Goal: Task Accomplishment & Management: Manage account settings

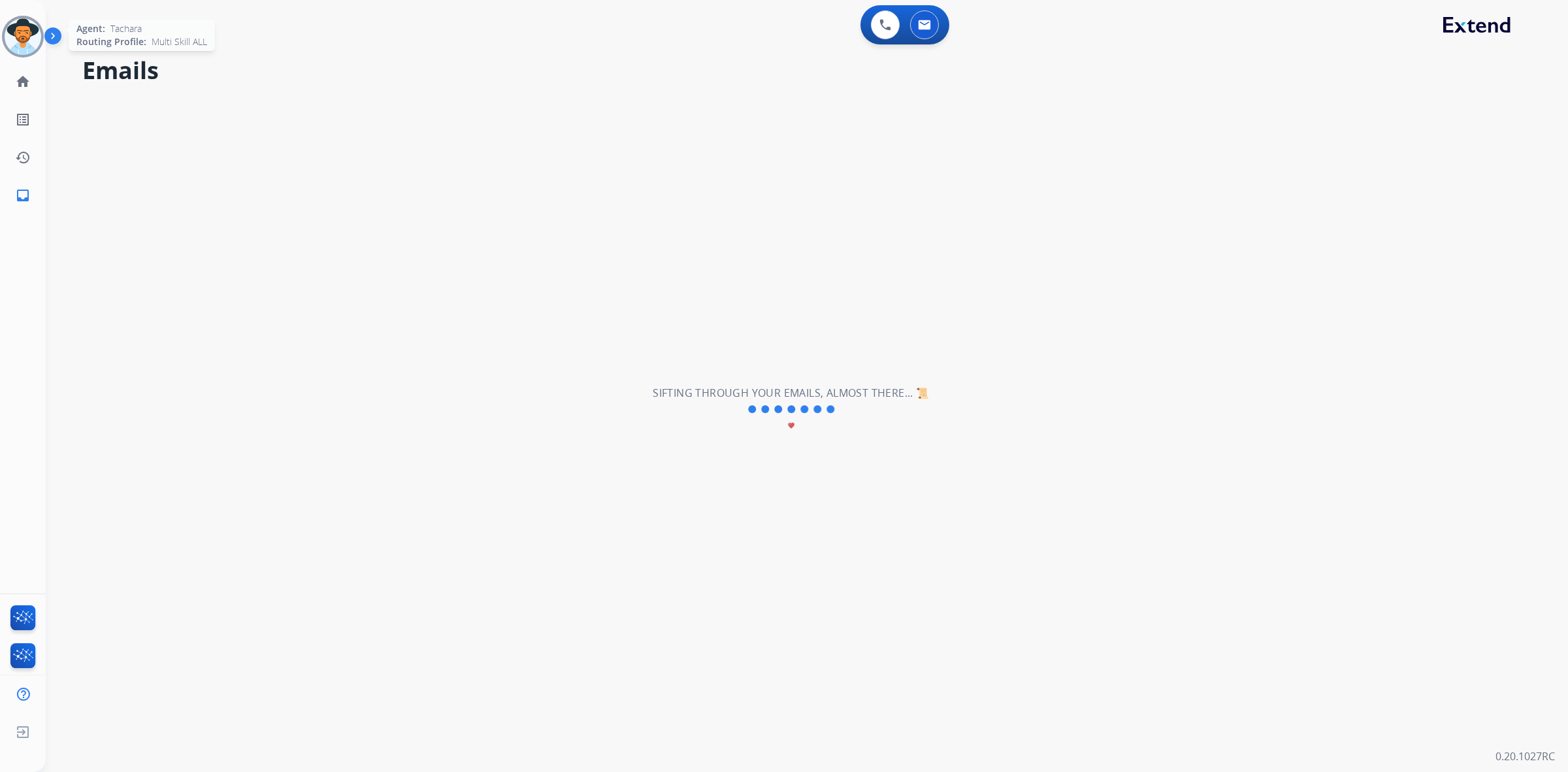
click at [26, 43] on img at bounding box center [23, 37] width 37 height 37
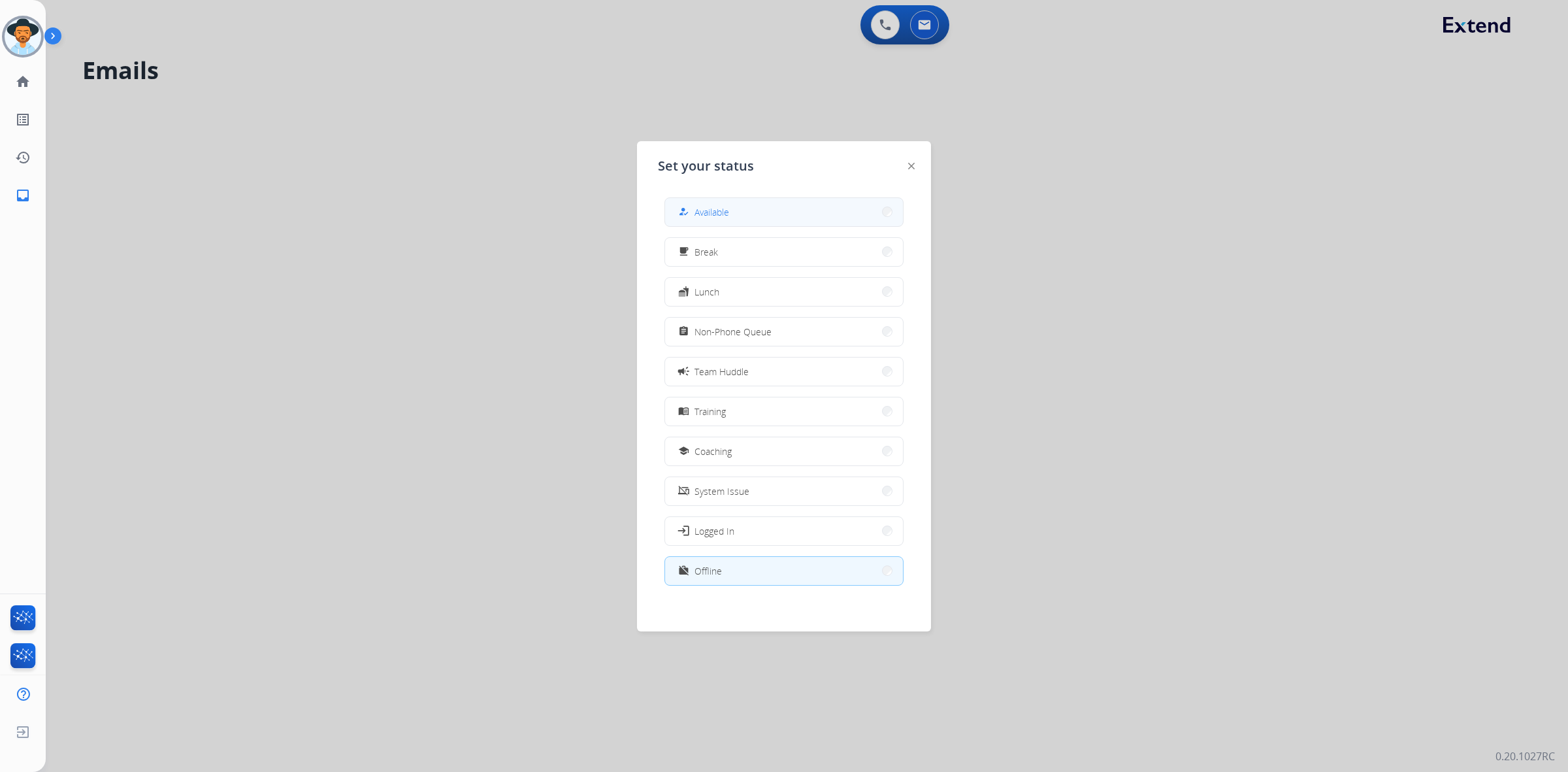
click at [692, 214] on div "how_to_reg" at bounding box center [685, 212] width 19 height 15
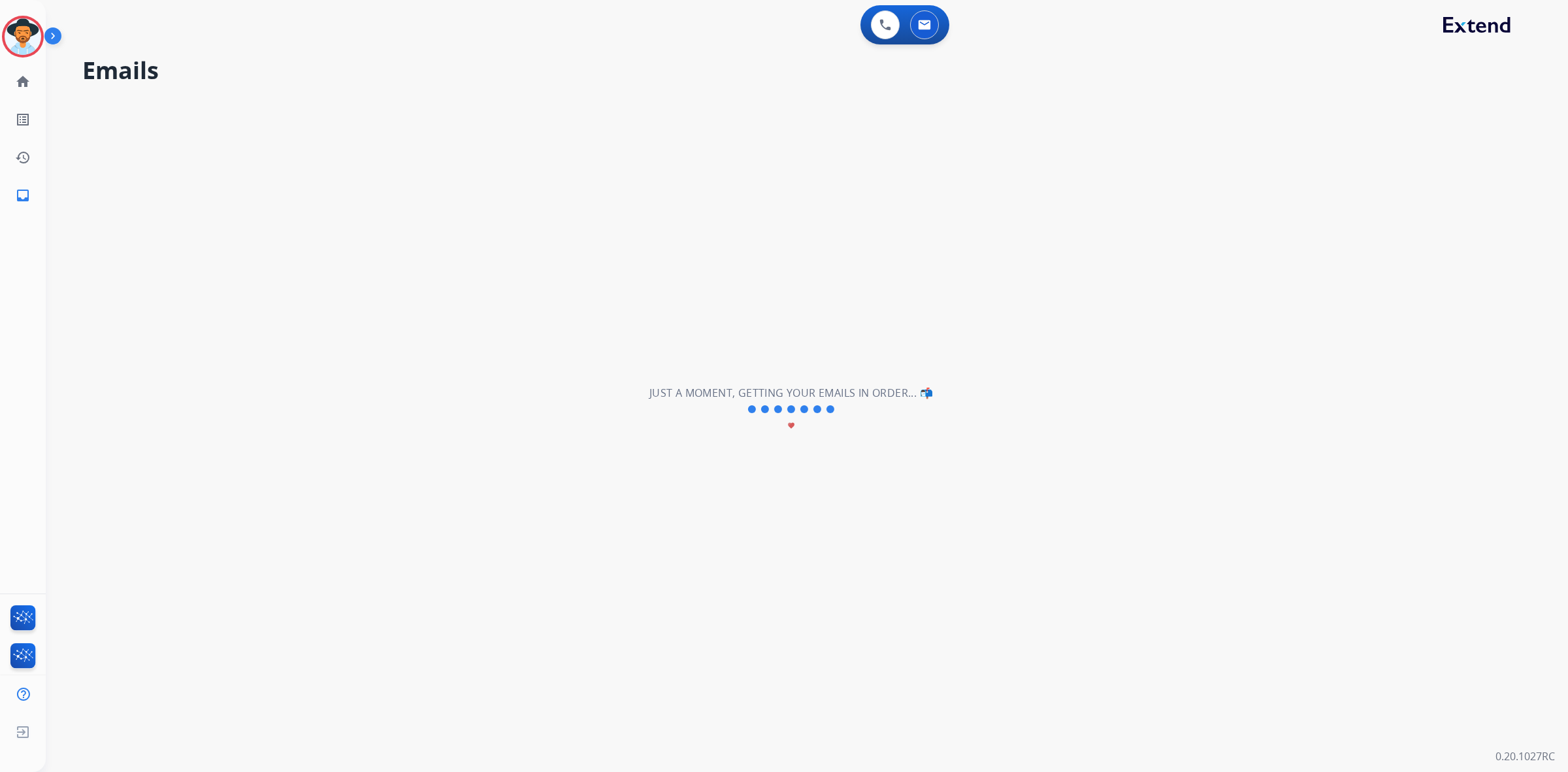
click at [22, 37] on img at bounding box center [23, 37] width 37 height 37
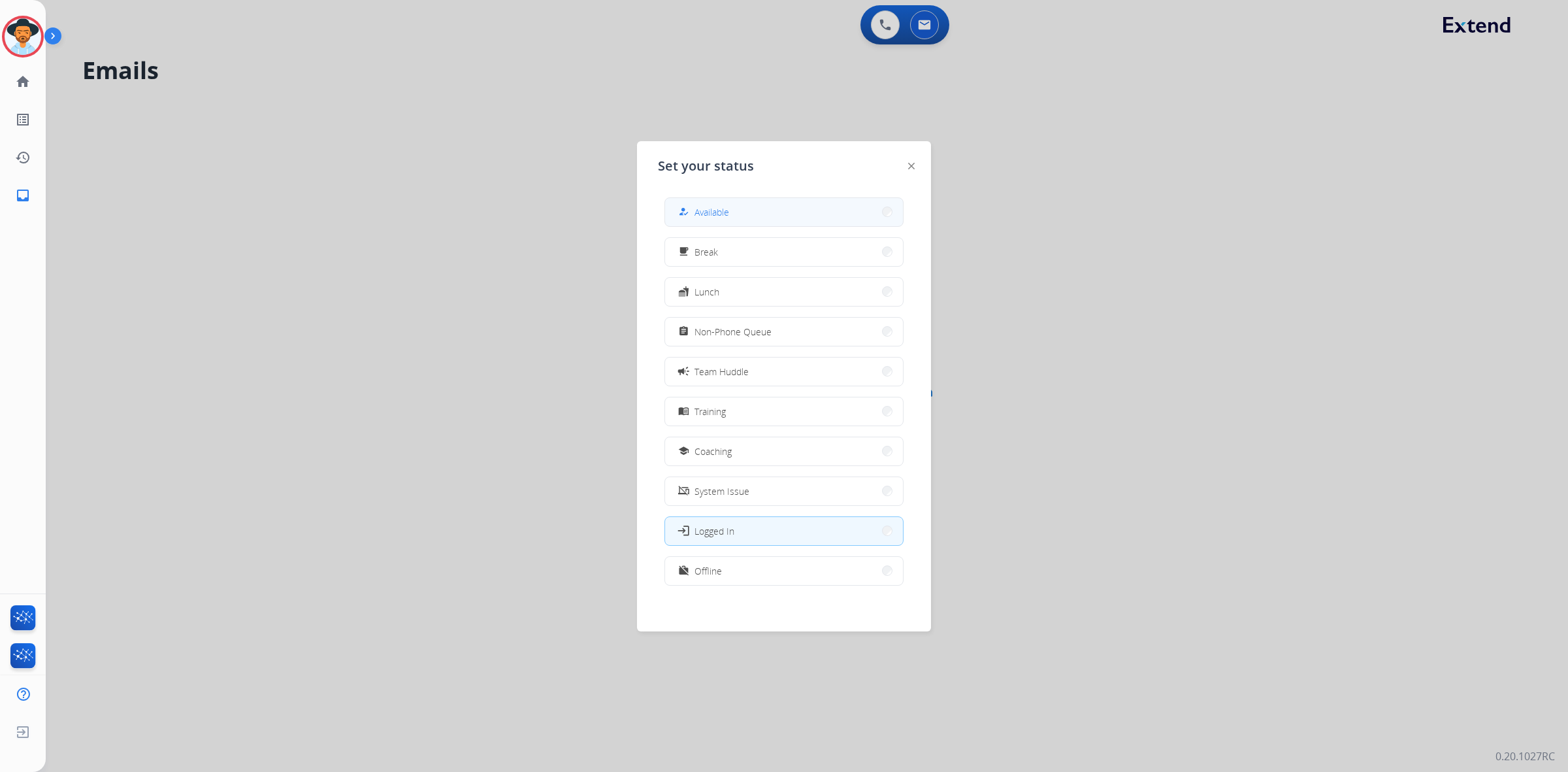
click at [722, 210] on span "Available" at bounding box center [712, 212] width 35 height 14
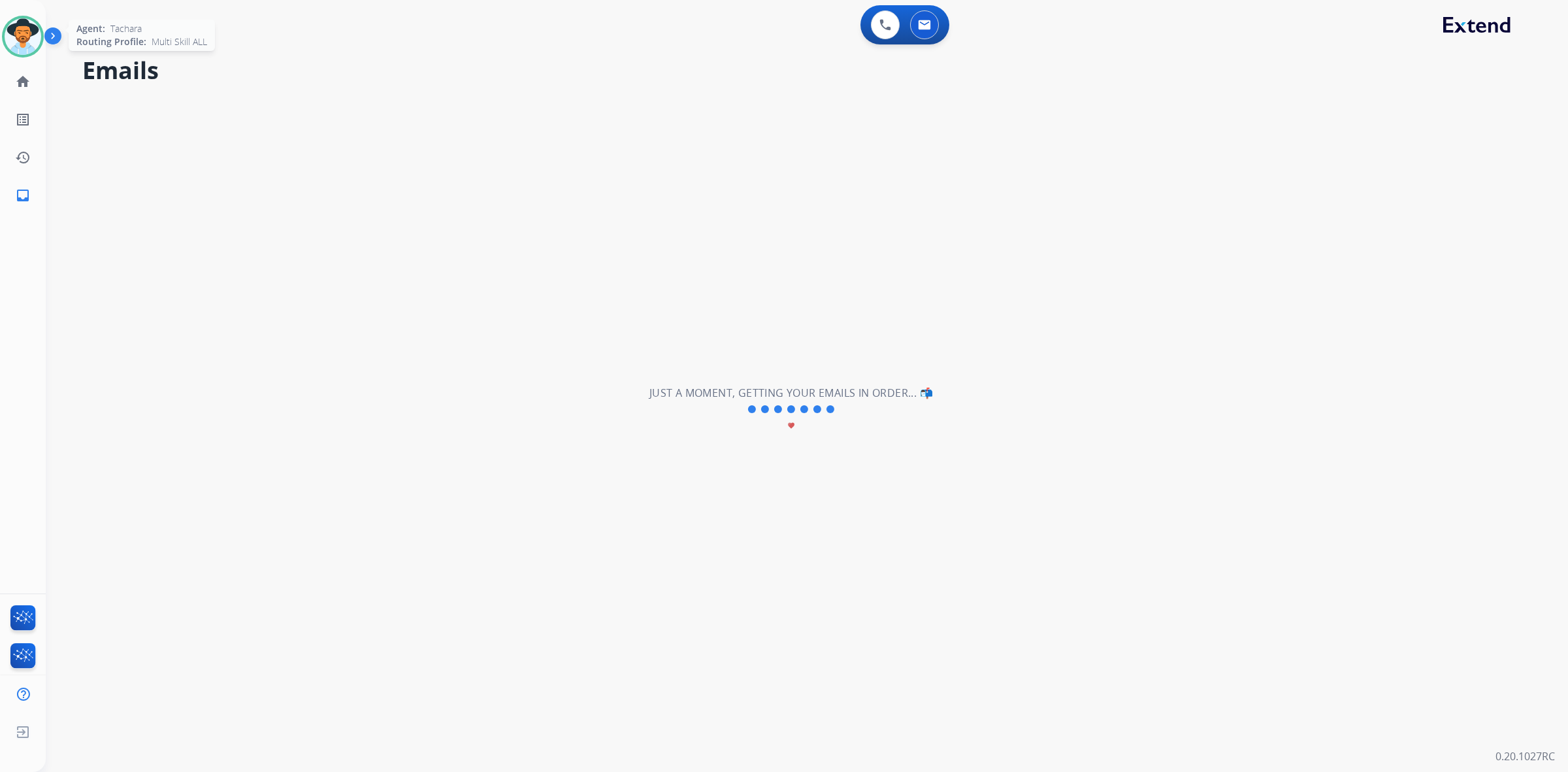
click at [21, 39] on img at bounding box center [23, 37] width 37 height 37
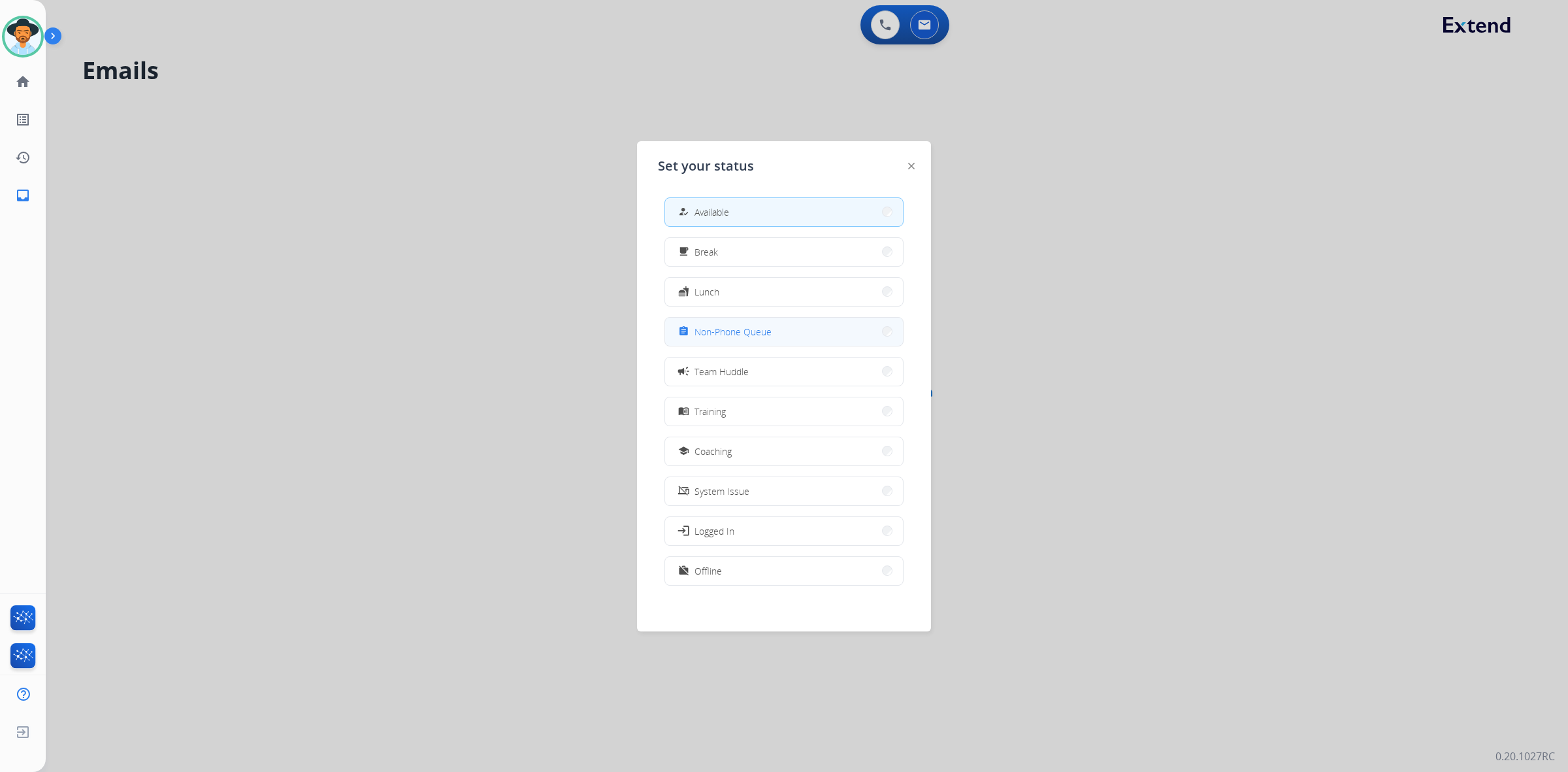
click at [694, 328] on div "assignment Non-Phone Queue" at bounding box center [723, 331] width 96 height 15
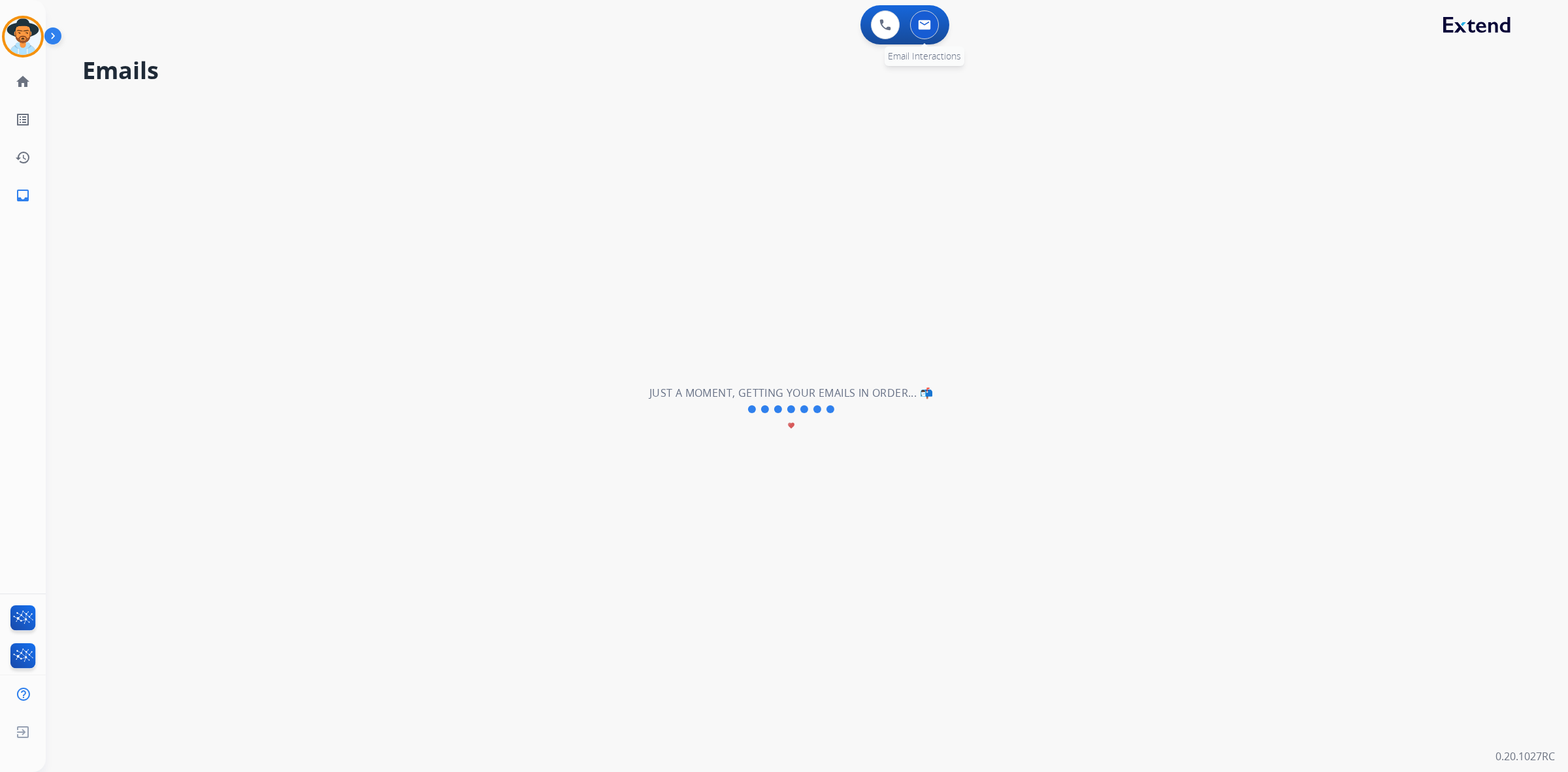
click at [922, 24] on img at bounding box center [924, 25] width 13 height 11
click at [922, 31] on button at bounding box center [924, 25] width 28 height 28
click at [24, 35] on div at bounding box center [23, 37] width 58 height 58
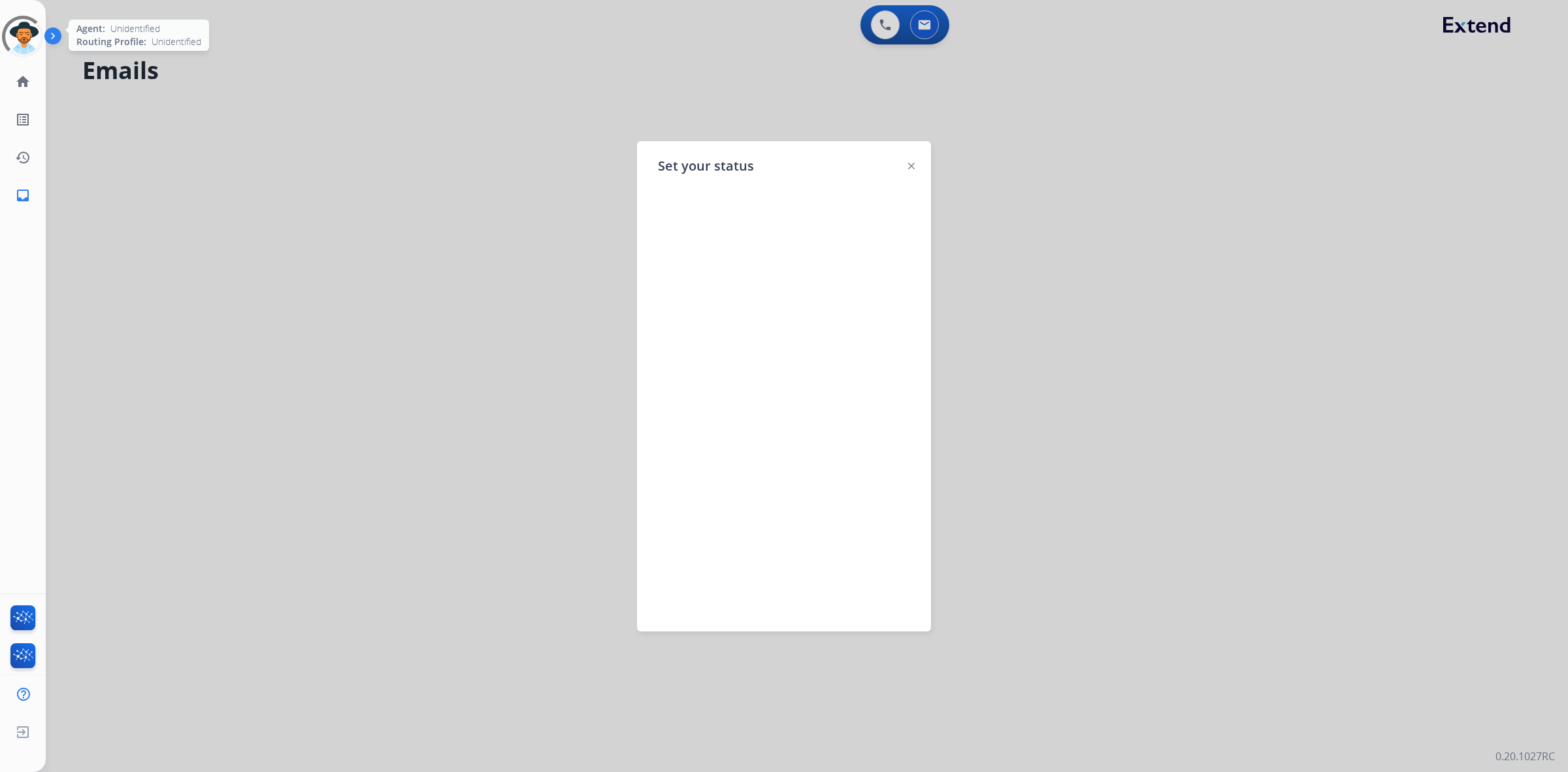
select select "**********"
click at [461, 123] on div at bounding box center [784, 386] width 1568 height 772
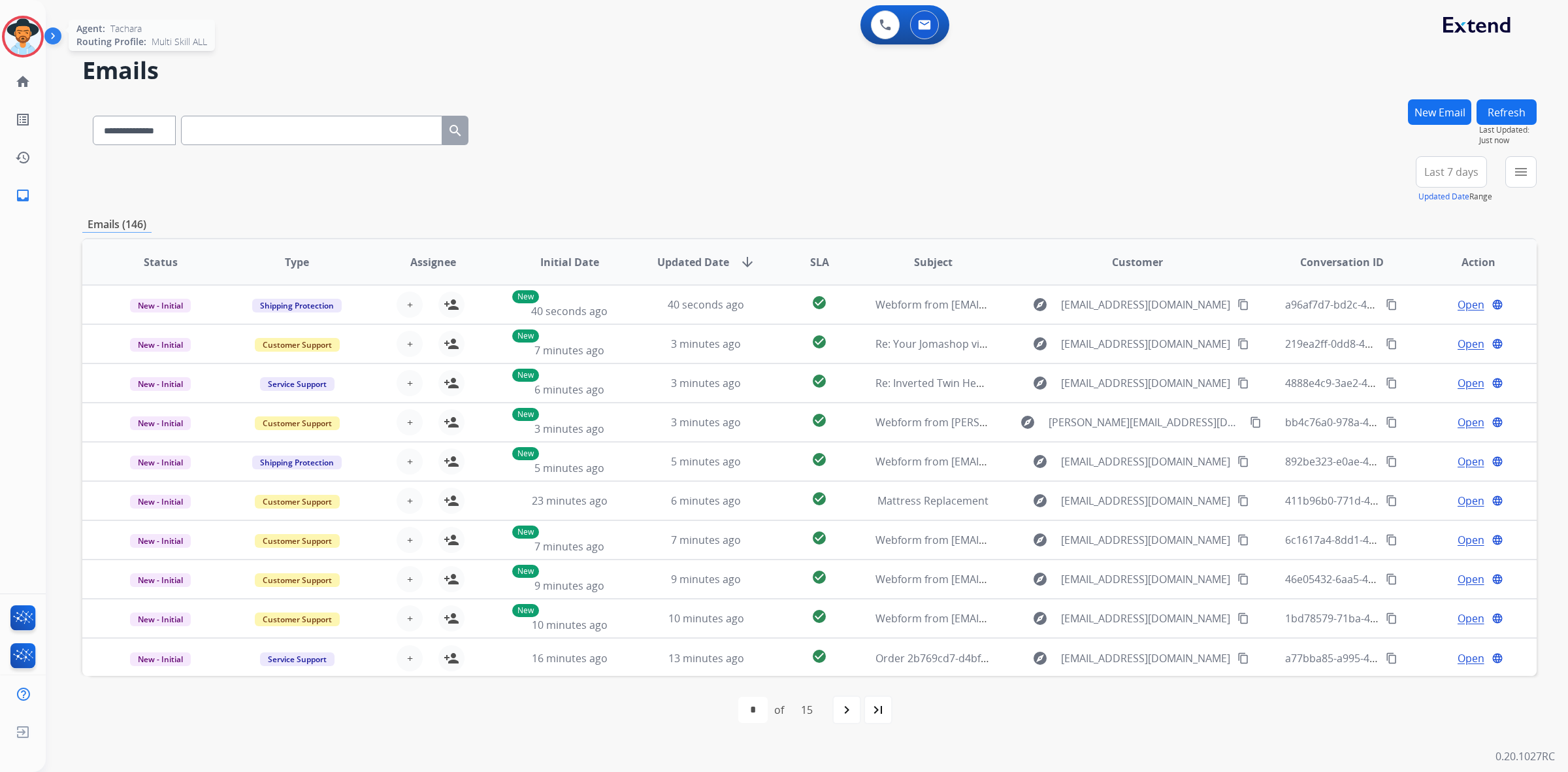
click at [32, 46] on img at bounding box center [23, 37] width 37 height 37
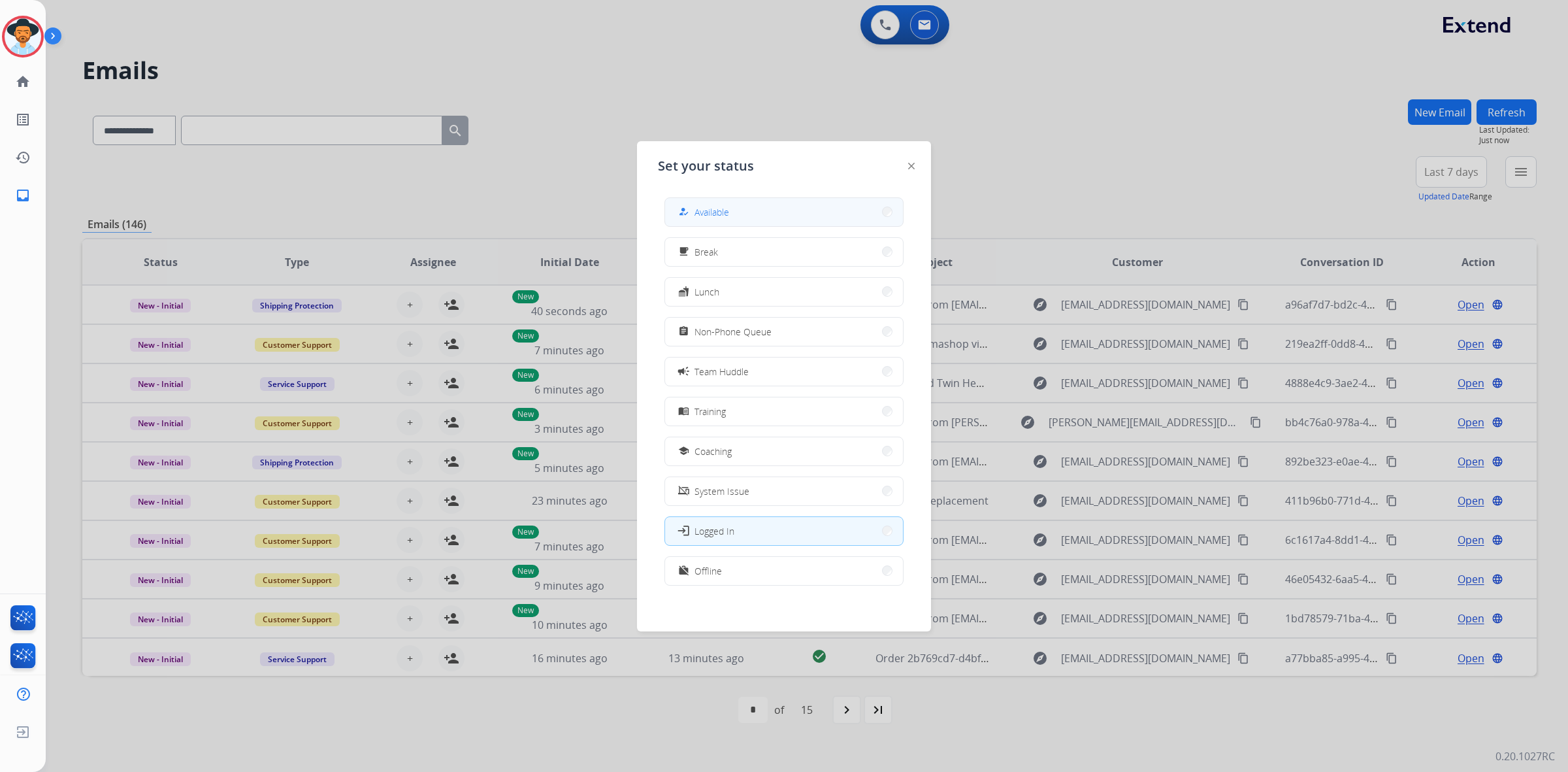
click at [706, 206] on span "Available" at bounding box center [712, 212] width 35 height 14
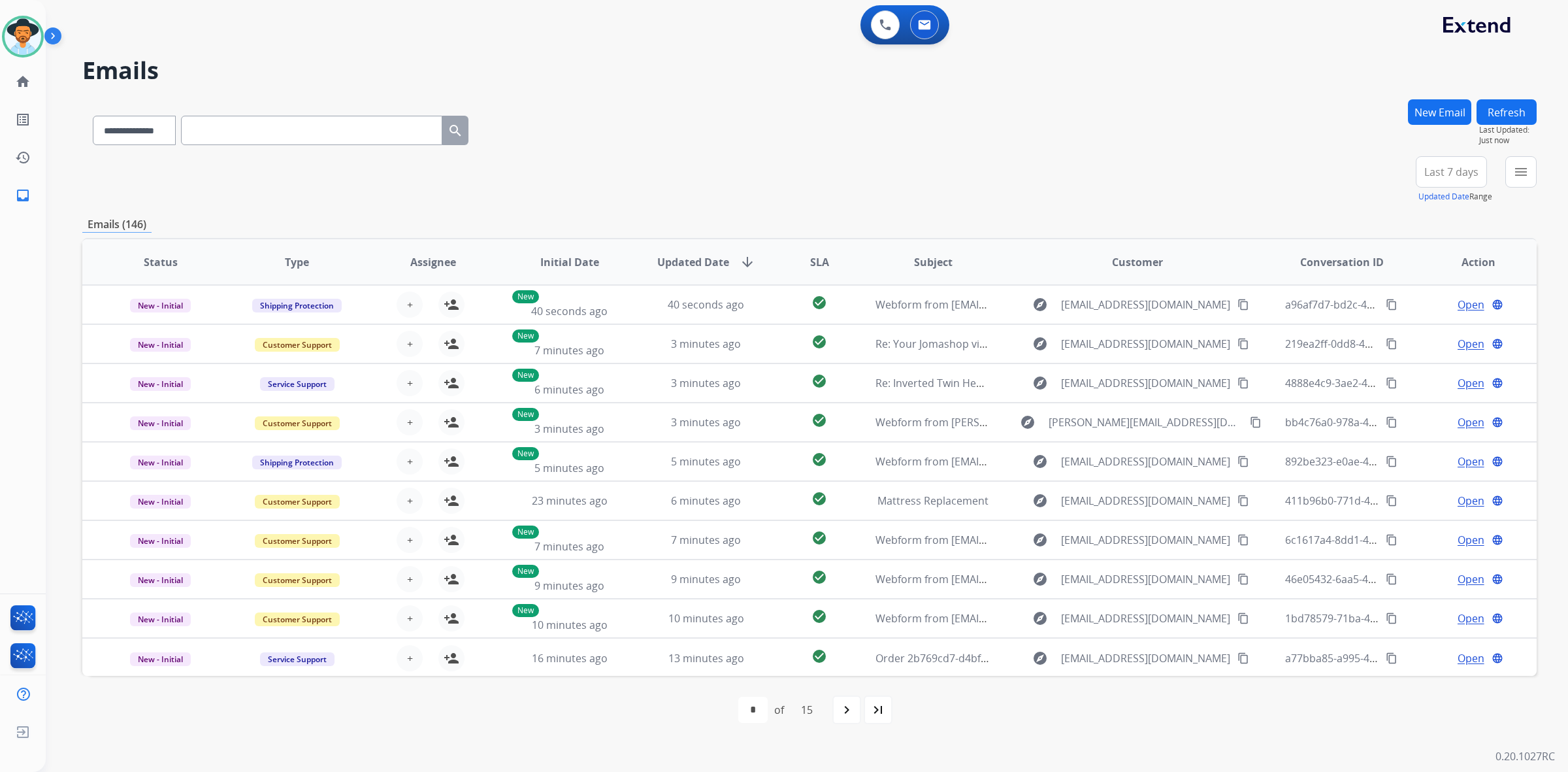
click at [0, 20] on div "Tachara Available Edit Avatar Agent: [PERSON_NAME] Profile: Multi Skill ALL" at bounding box center [22, 36] width 45 height 42
click at [32, 41] on img at bounding box center [23, 37] width 37 height 37
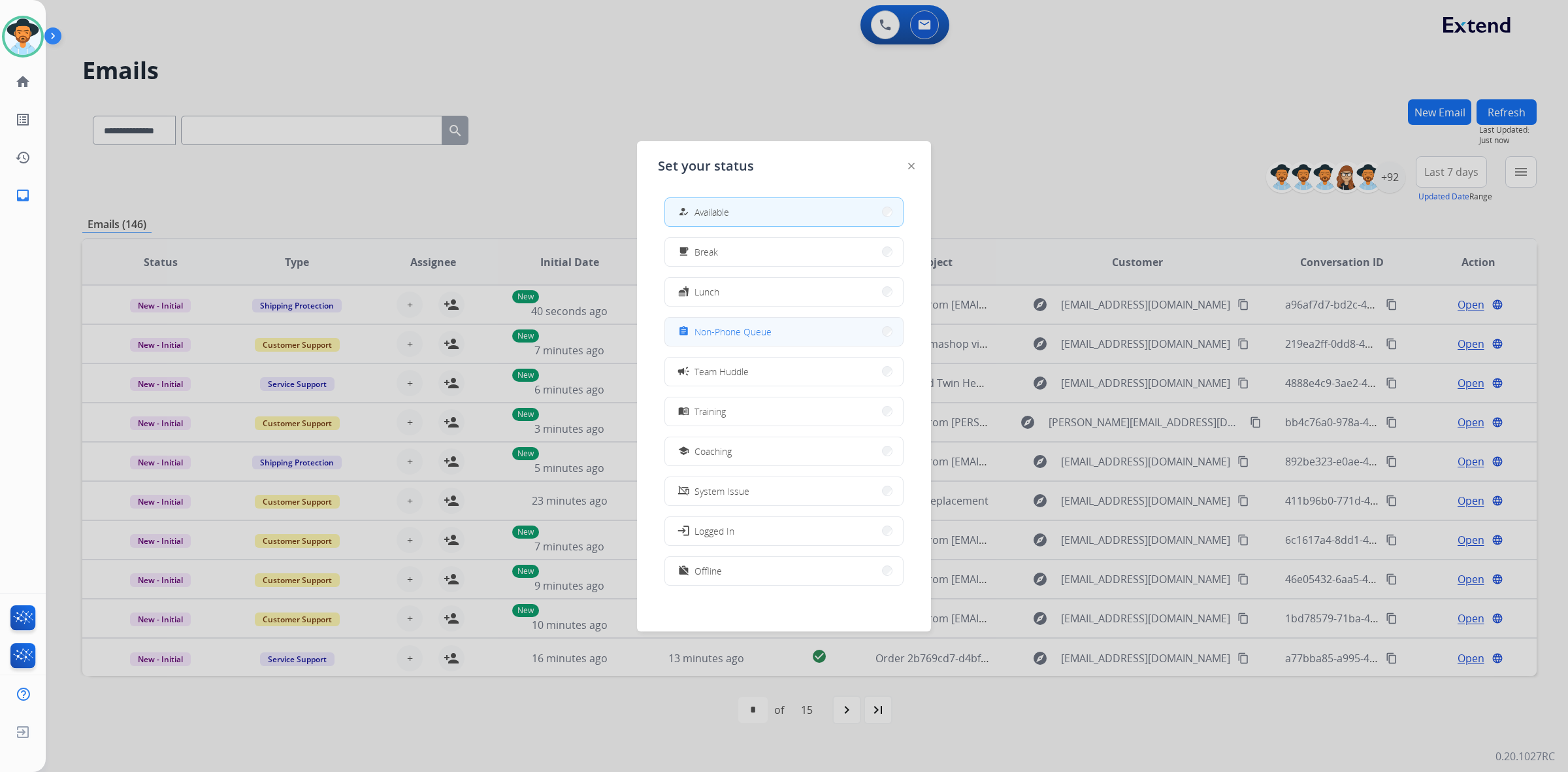
click at [786, 329] on button "assignment Non-Phone Queue" at bounding box center [783, 332] width 238 height 28
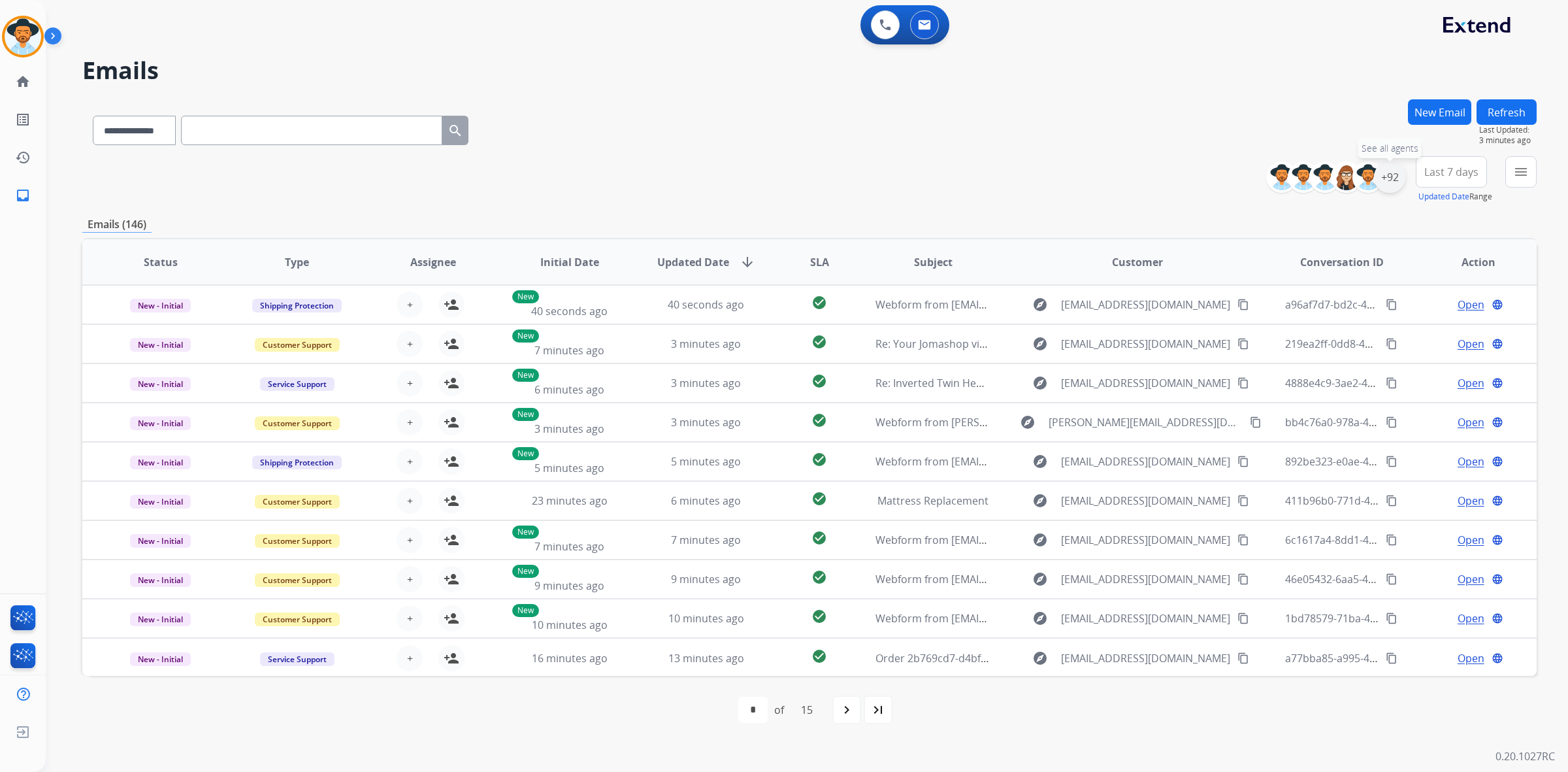
click at [1386, 186] on div "+92" at bounding box center [1390, 177] width 32 height 32
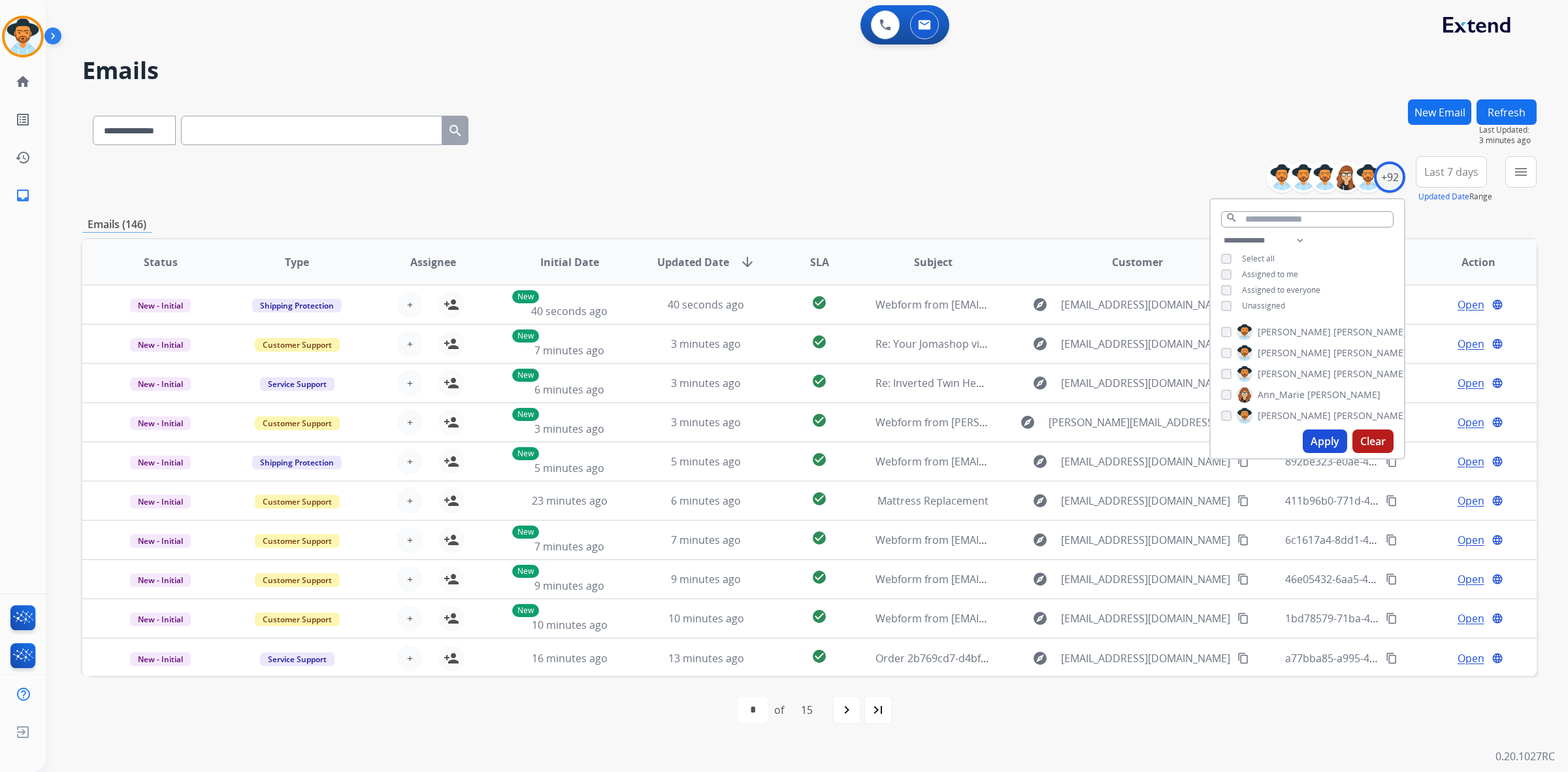
click at [1322, 441] on button "Apply" at bounding box center [1325, 441] width 45 height 24
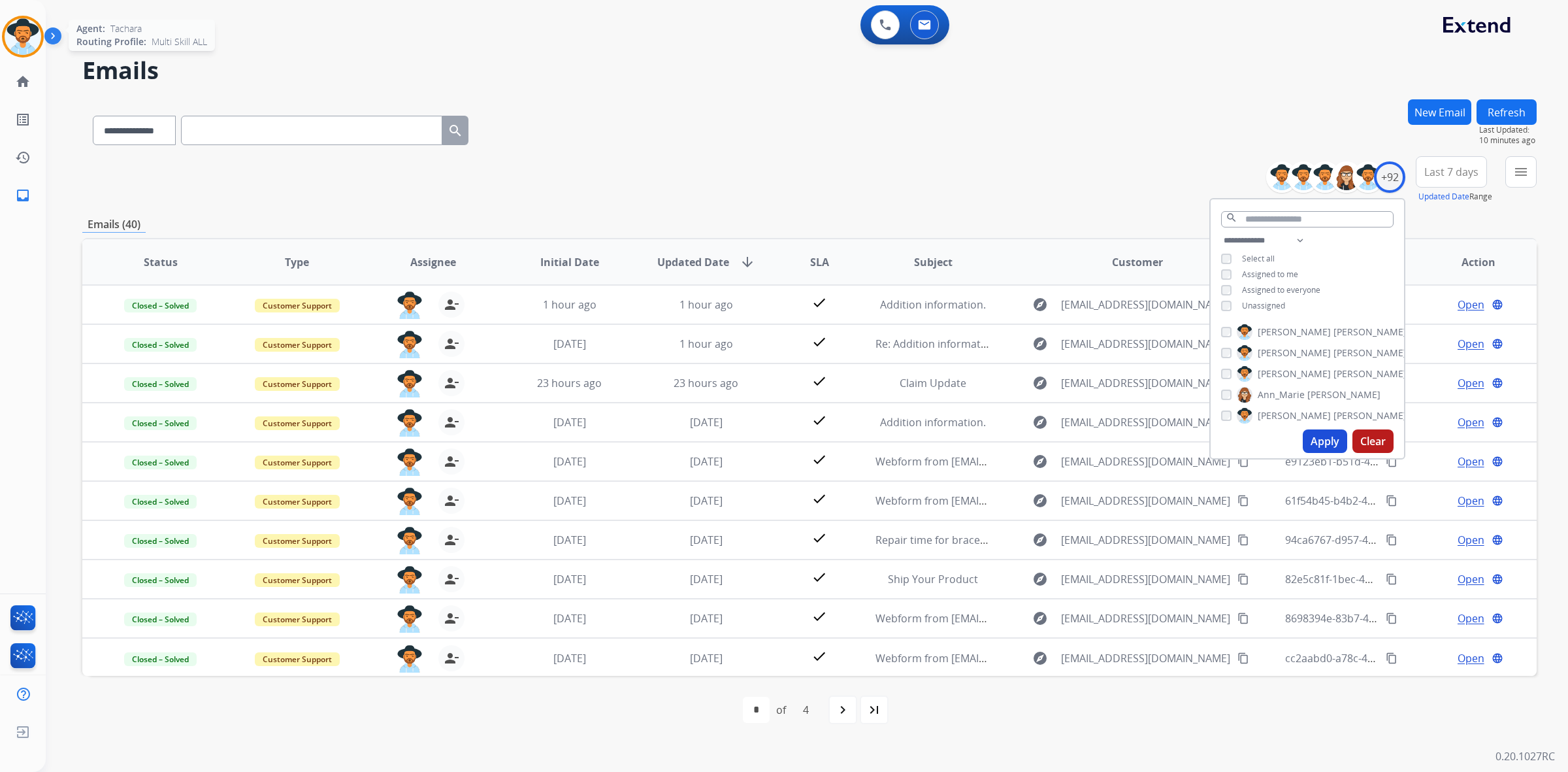
click at [6, 41] on img at bounding box center [23, 37] width 37 height 37
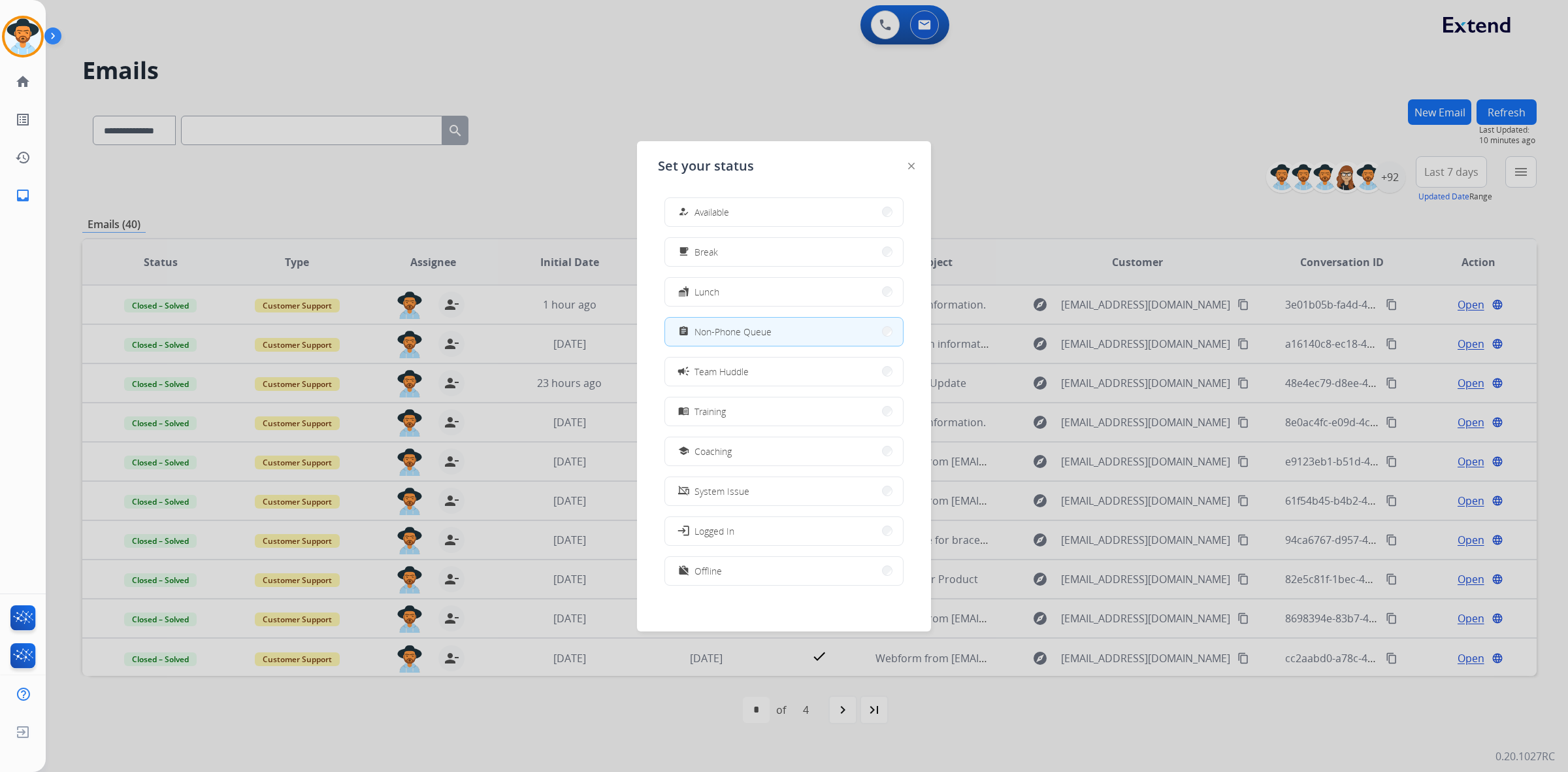
click at [698, 53] on div at bounding box center [784, 386] width 1568 height 772
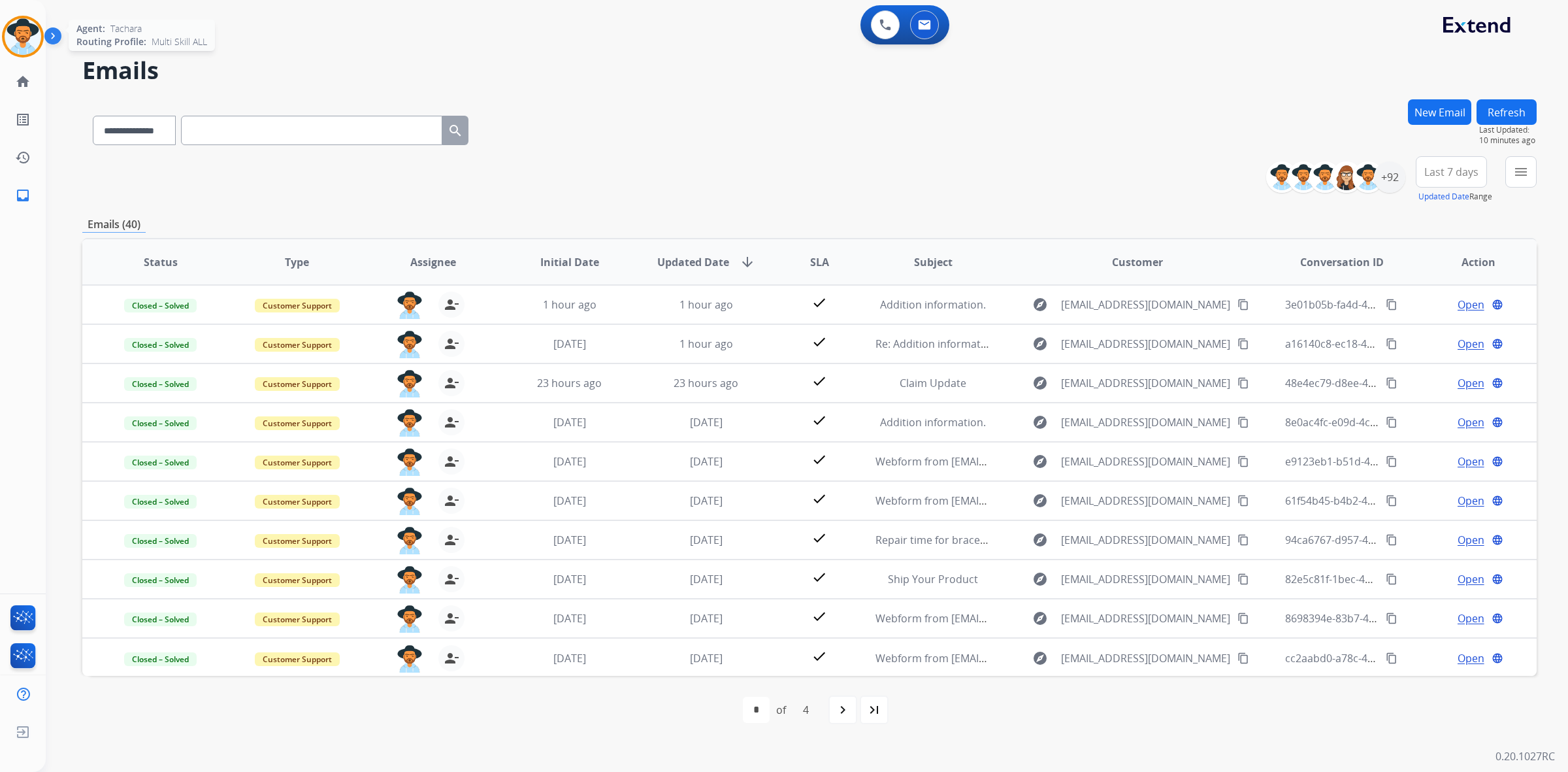
click at [11, 32] on img at bounding box center [23, 37] width 37 height 37
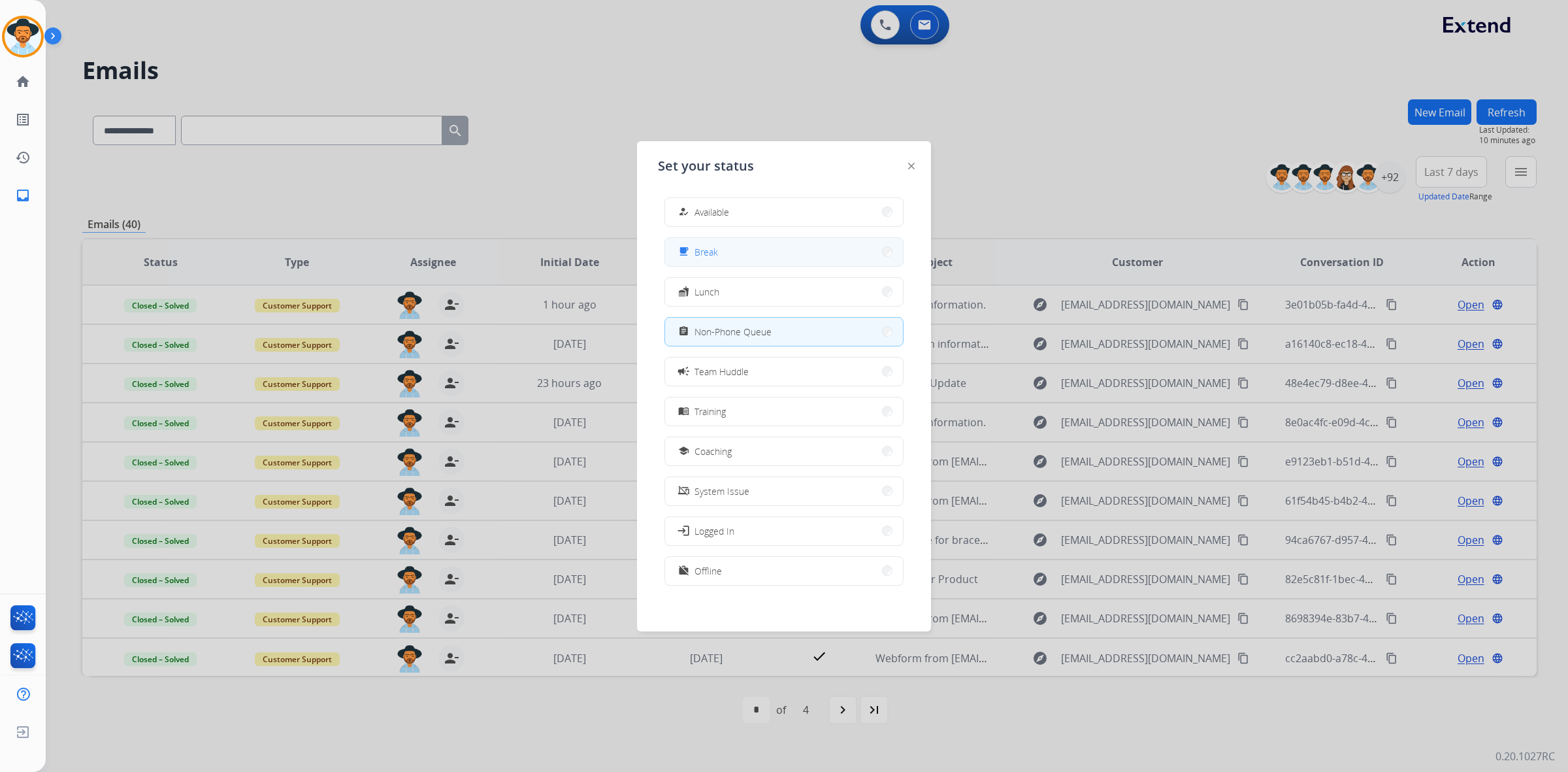
click at [748, 247] on button "free_breakfast Break" at bounding box center [783, 252] width 238 height 28
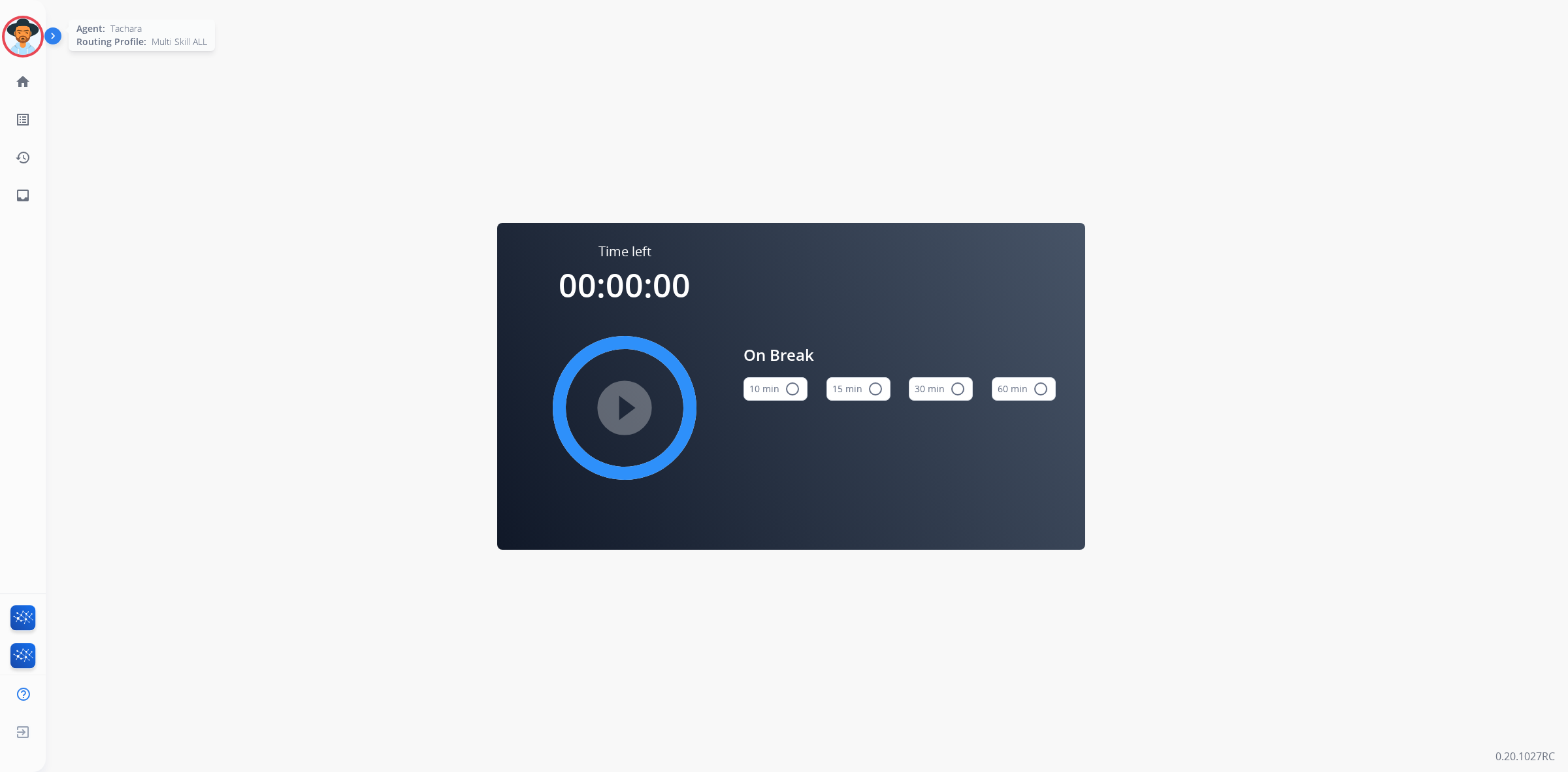
click at [16, 29] on img at bounding box center [23, 37] width 37 height 37
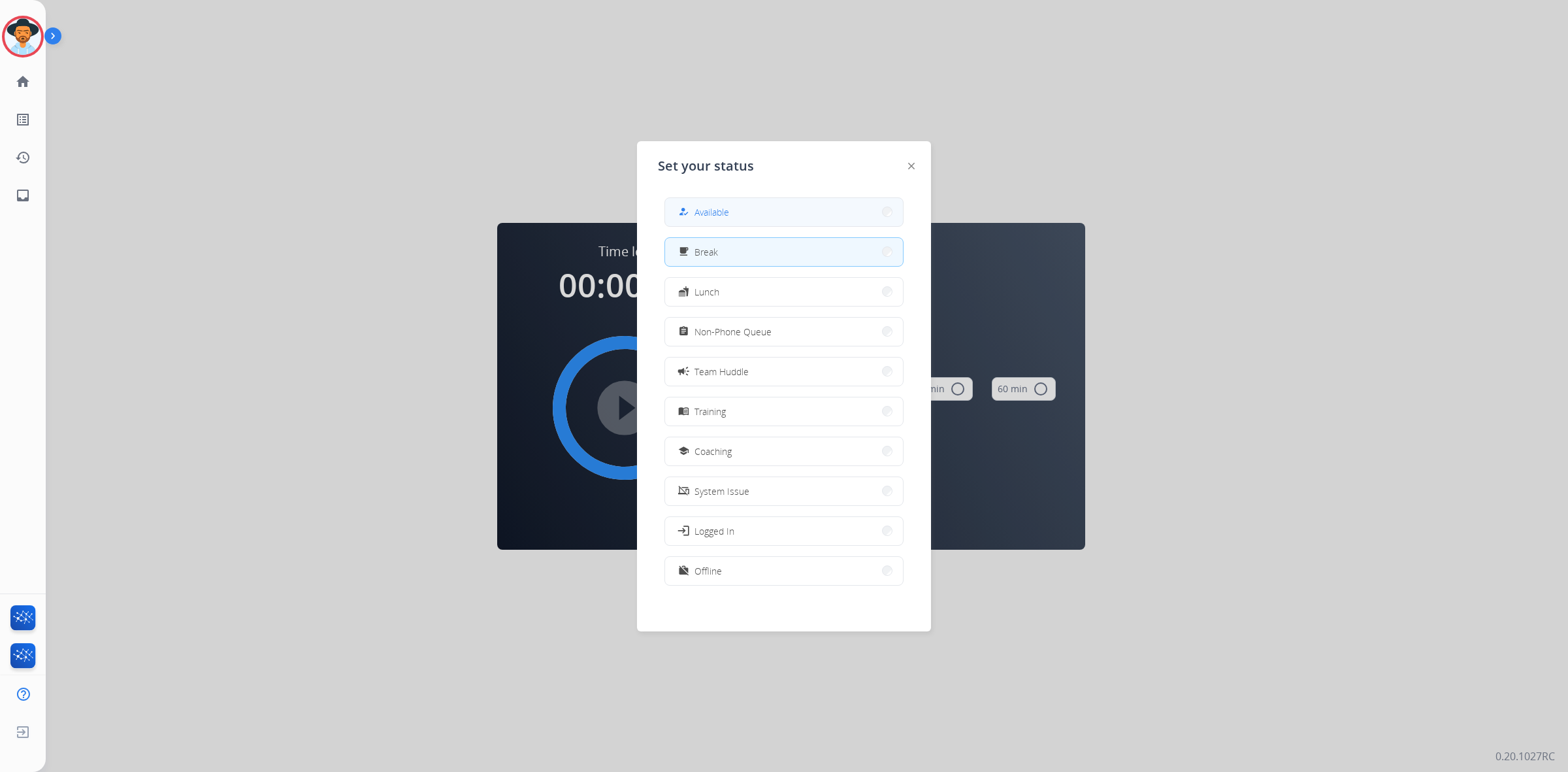
click at [719, 204] on div "how_to_reg Available" at bounding box center [702, 212] width 54 height 15
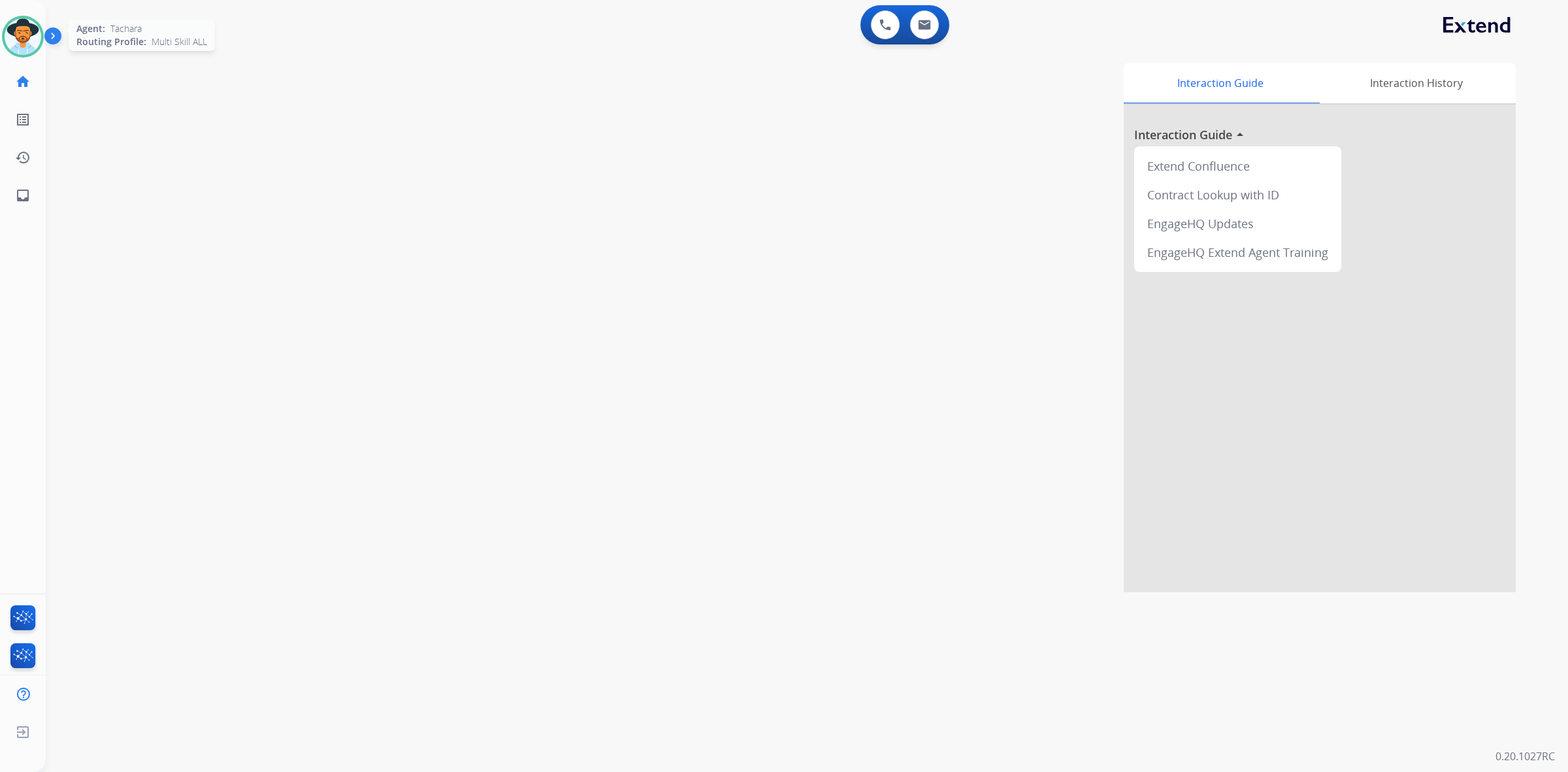
click at [27, 32] on img at bounding box center [23, 37] width 37 height 37
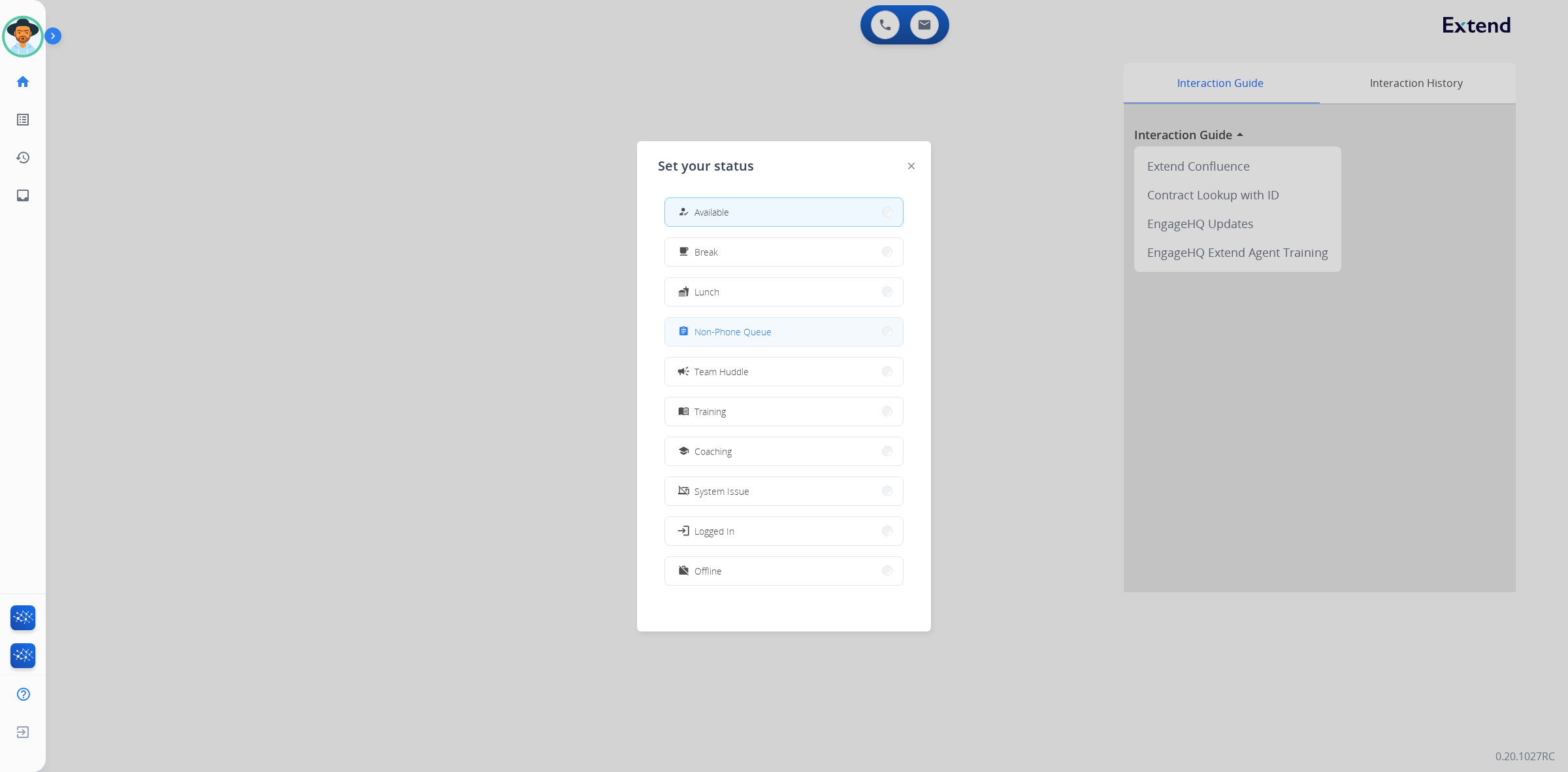
click at [712, 327] on span "Non-Phone Queue" at bounding box center [733, 332] width 77 height 14
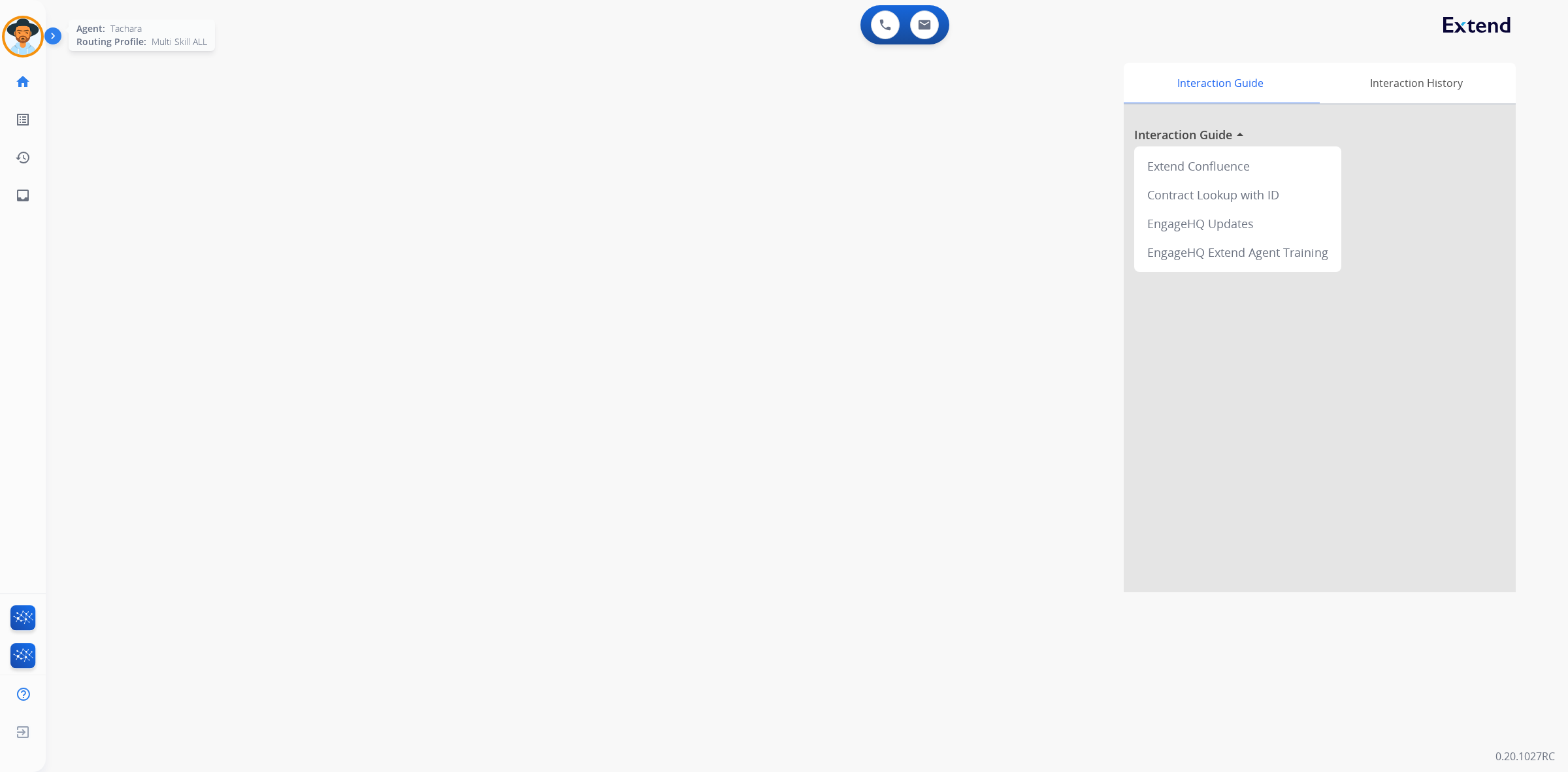
click at [22, 40] on img at bounding box center [23, 37] width 37 height 37
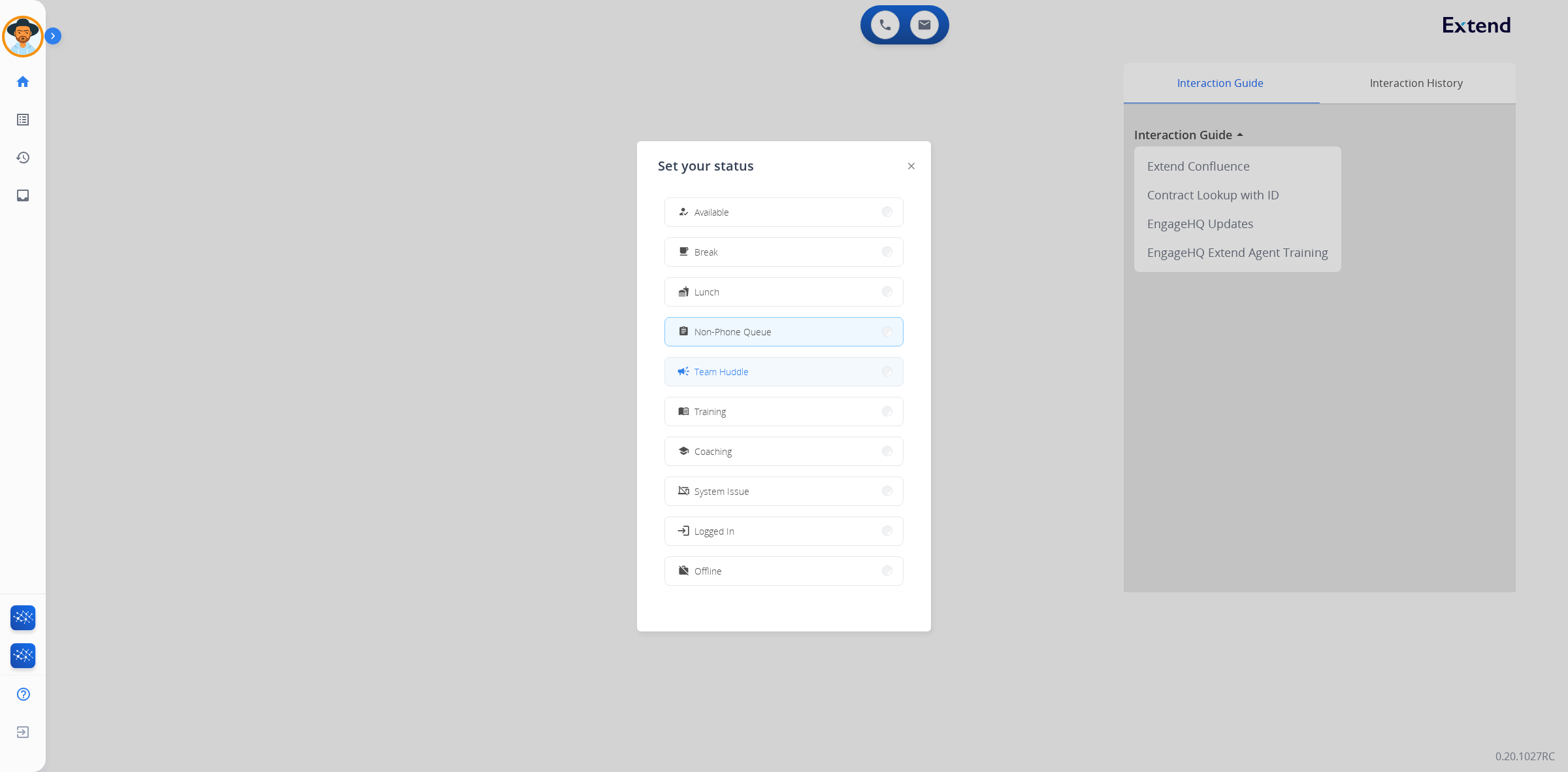
click at [766, 374] on button "campaign Team Huddle" at bounding box center [783, 371] width 238 height 28
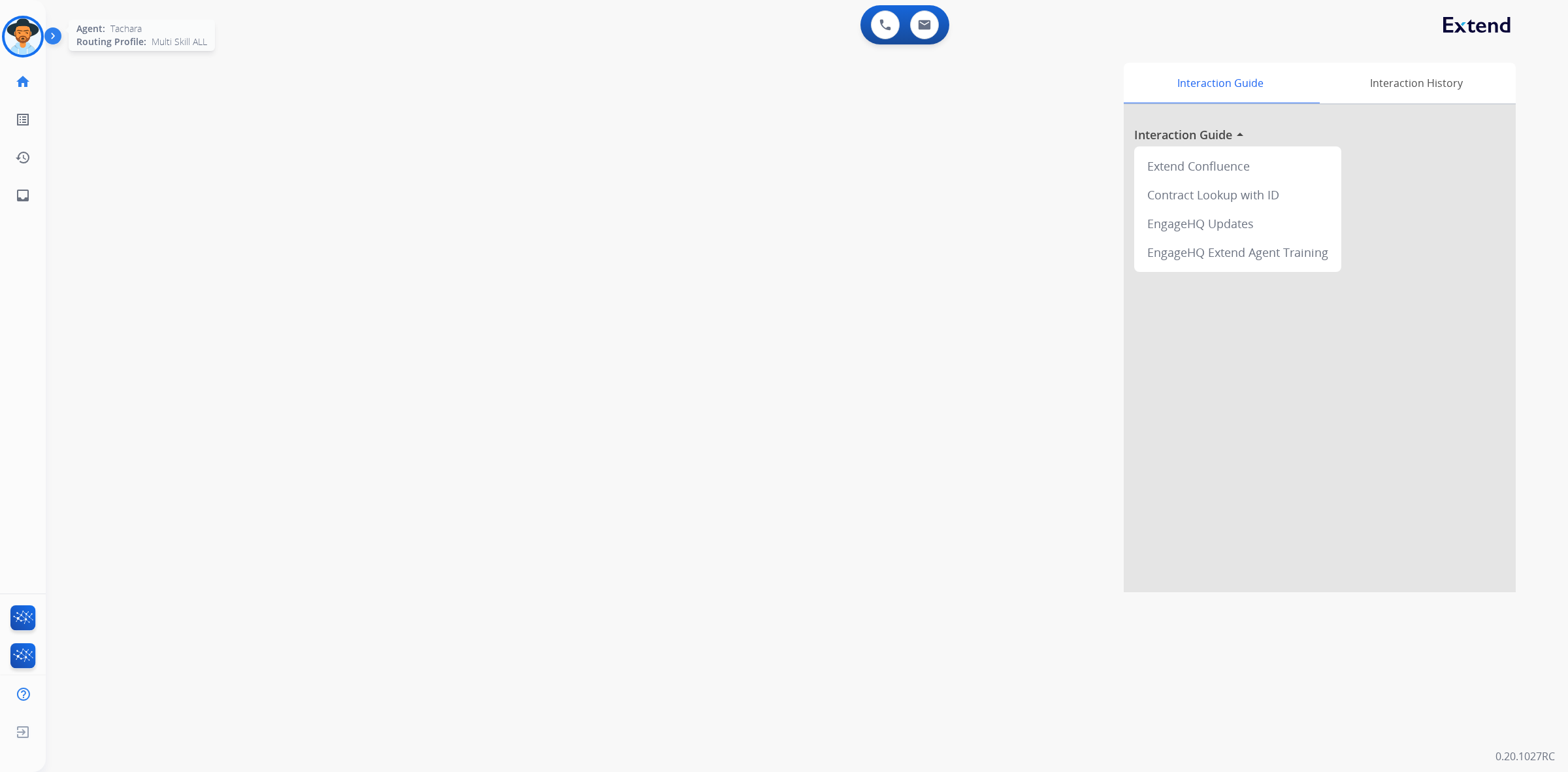
click at [19, 45] on img at bounding box center [23, 37] width 37 height 37
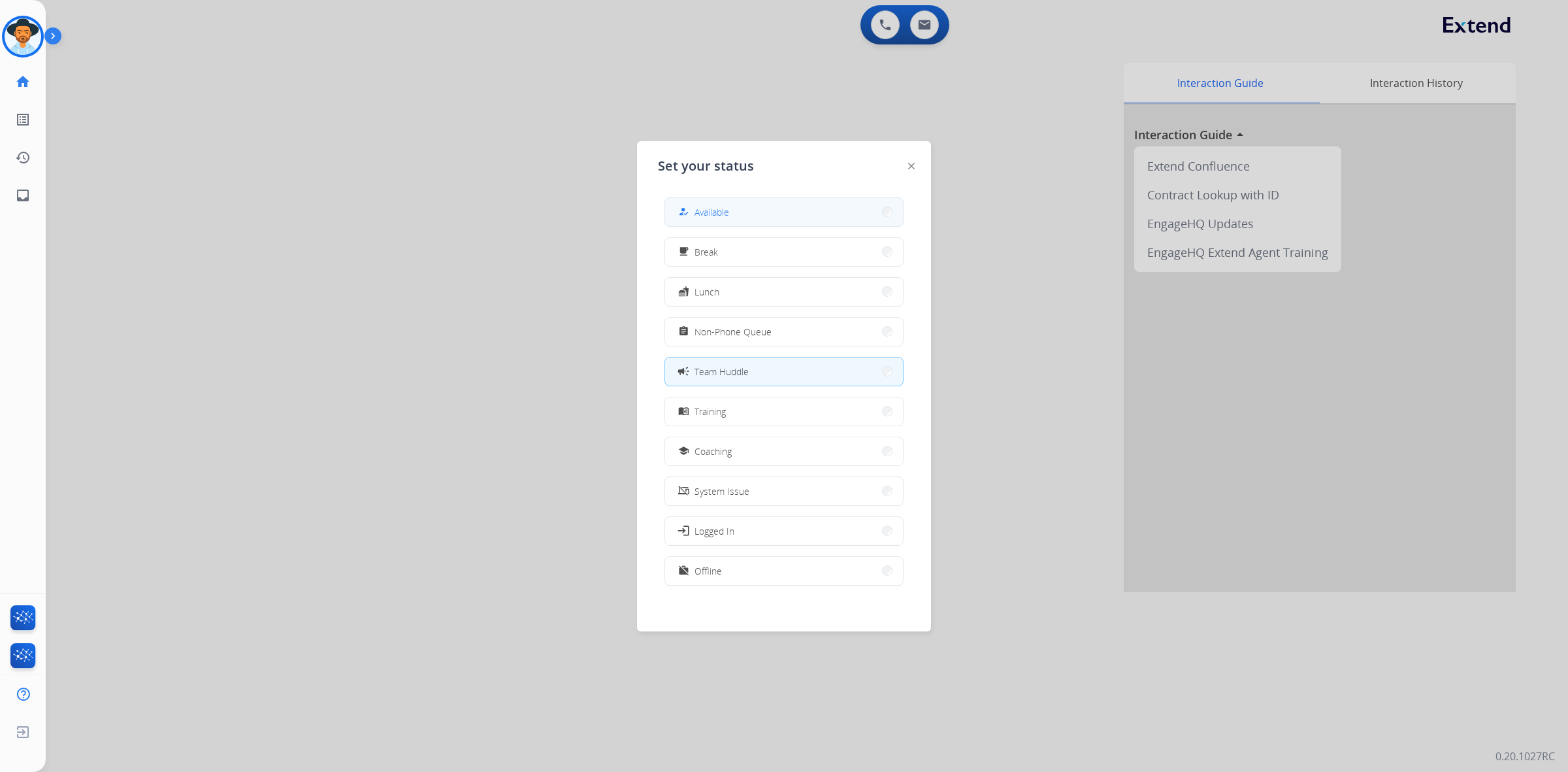
click at [738, 206] on button "how_to_reg Available" at bounding box center [783, 212] width 238 height 28
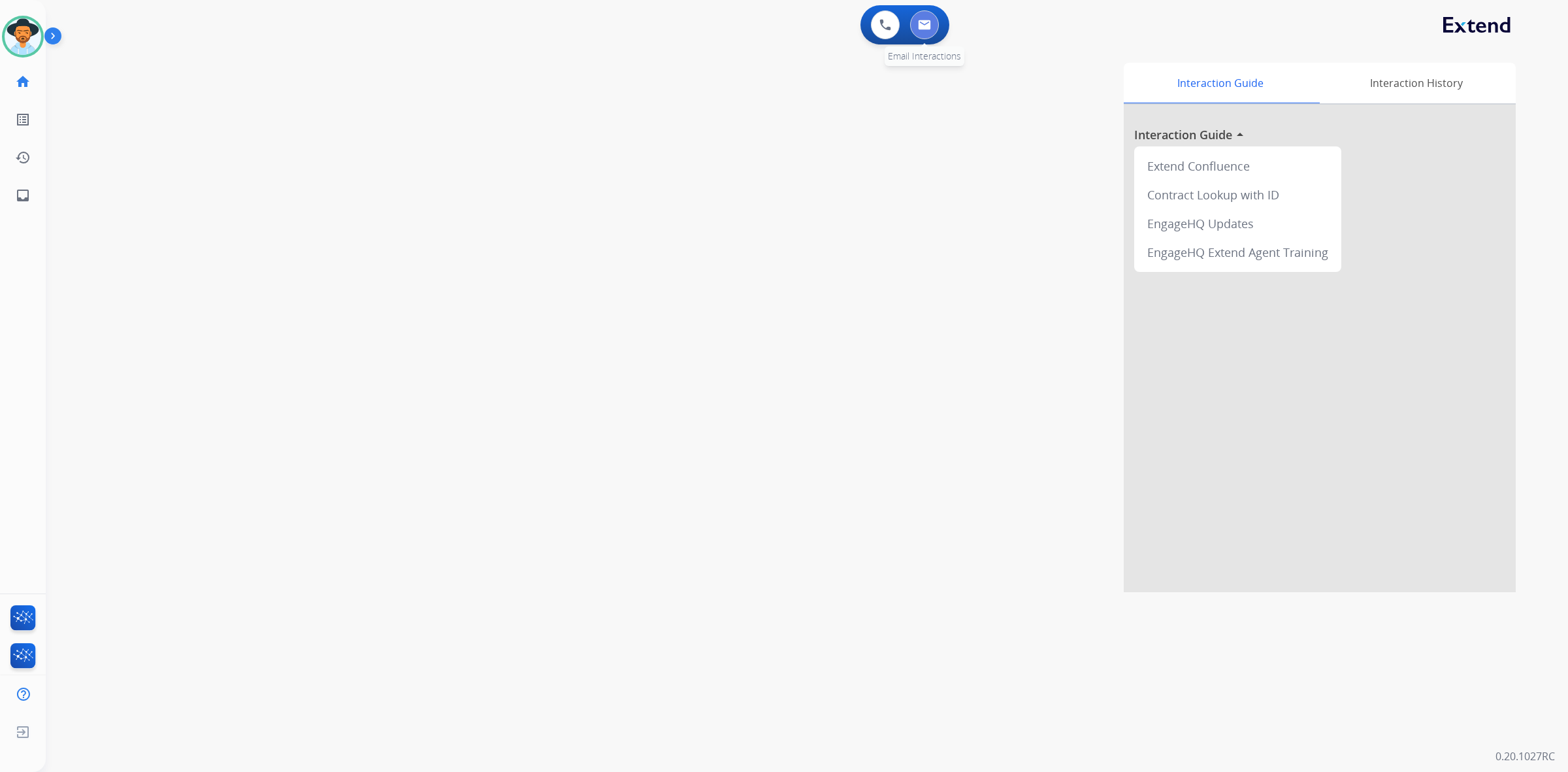
click at [931, 31] on button at bounding box center [924, 25] width 28 height 28
select select "**********"
click at [168, 80] on mat-icon "content_copy" at bounding box center [173, 79] width 12 height 12
click at [920, 25] on img at bounding box center [924, 25] width 13 height 11
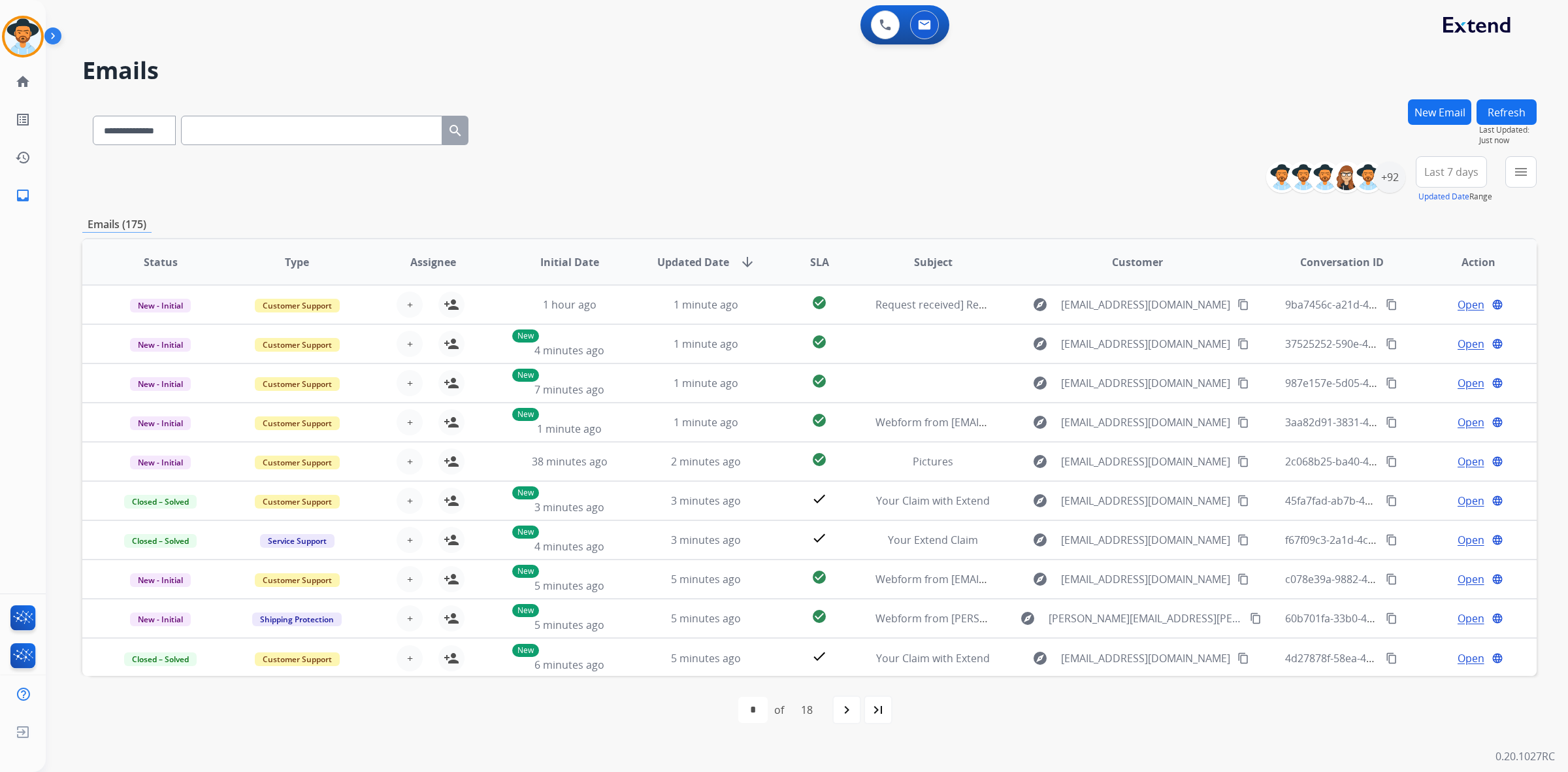
click at [1412, 110] on button "New Email" at bounding box center [1440, 112] width 63 height 25
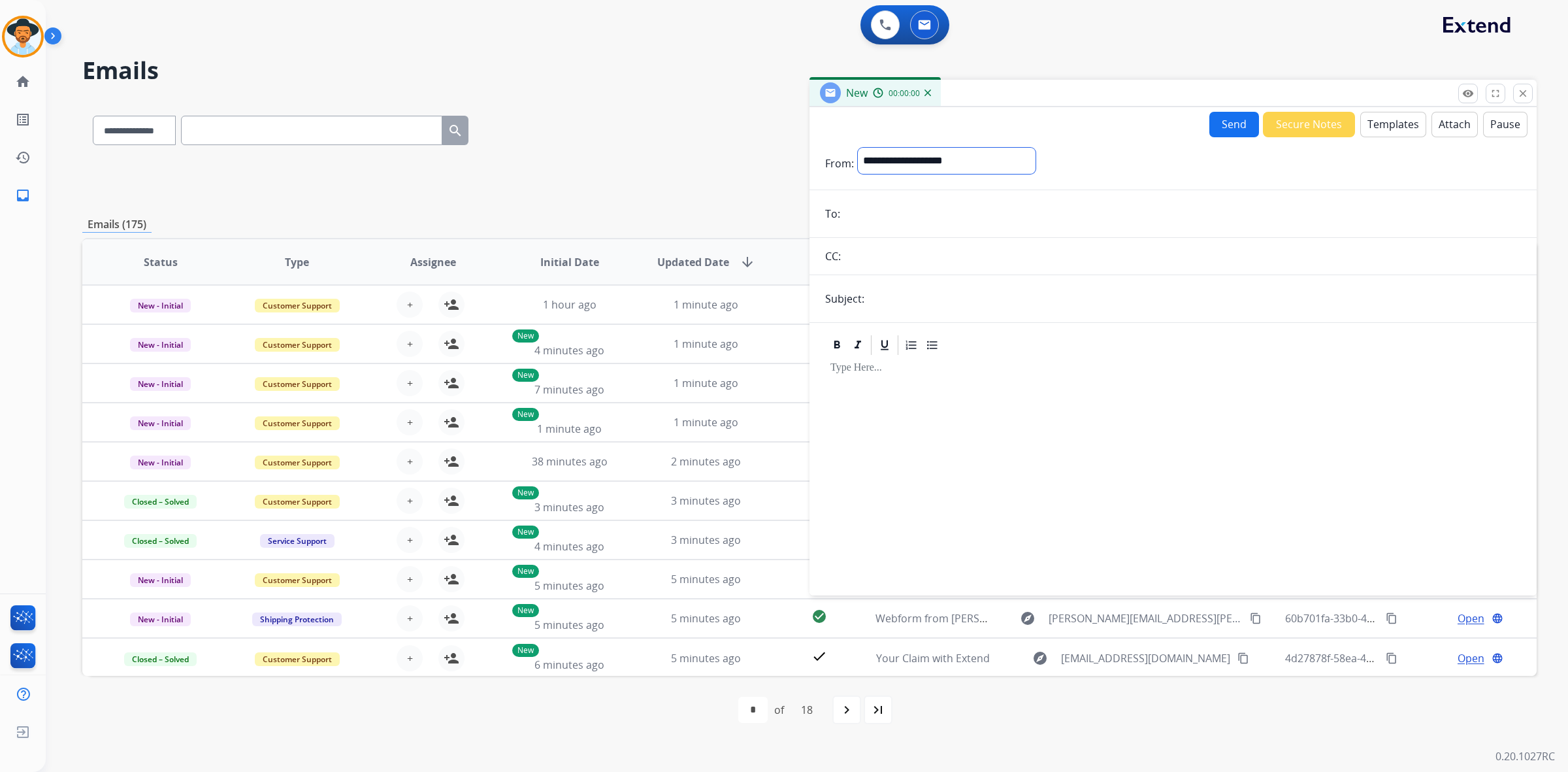
click at [944, 164] on select "**********" at bounding box center [946, 161] width 178 height 26
select select "**********"
click at [858, 148] on select "**********" at bounding box center [946, 161] width 178 height 26
click at [866, 227] on form "**********" at bounding box center [1173, 363] width 727 height 453
click at [858, 216] on input "email" at bounding box center [1183, 215] width 677 height 26
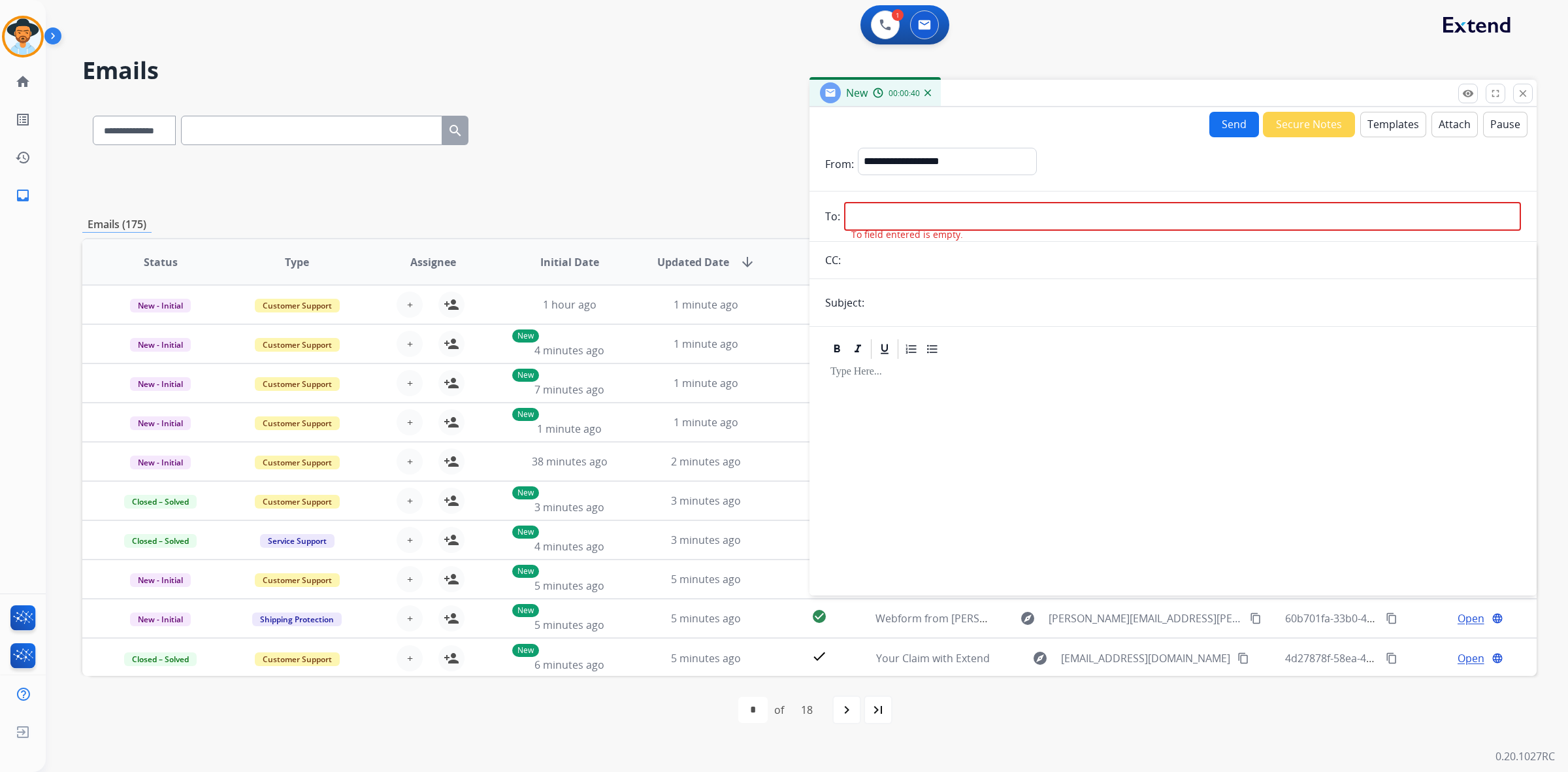
click at [882, 219] on input "email" at bounding box center [1183, 216] width 677 height 28
paste input "**********"
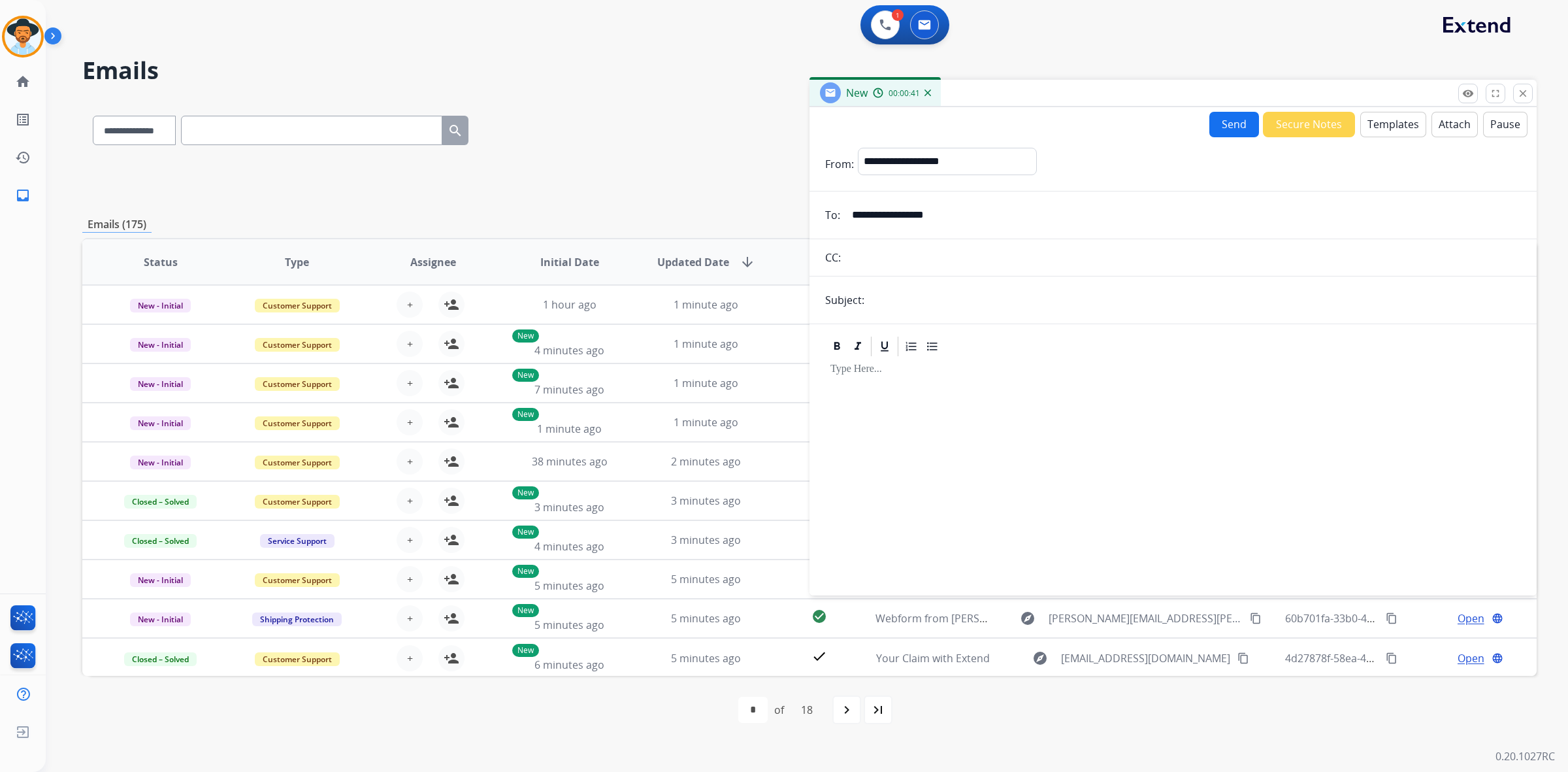
type input "**********"
click at [889, 304] on input "text" at bounding box center [1194, 300] width 652 height 26
type input "**********"
click at [923, 376] on div at bounding box center [1173, 470] width 696 height 224
click at [1393, 119] on button "Templates" at bounding box center [1393, 124] width 66 height 25
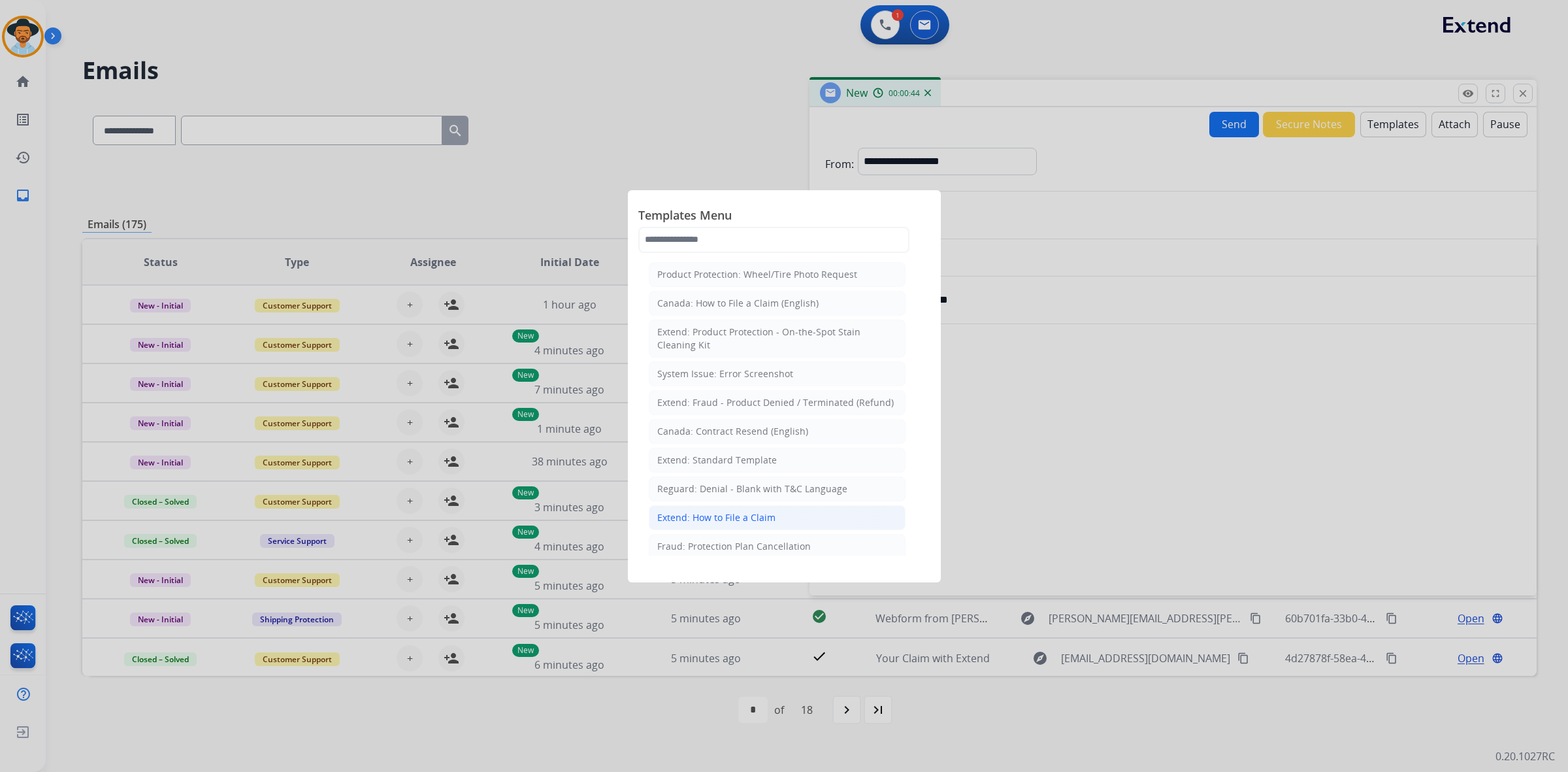
click at [796, 526] on li "Extend: How to File a Claim" at bounding box center [777, 517] width 257 height 25
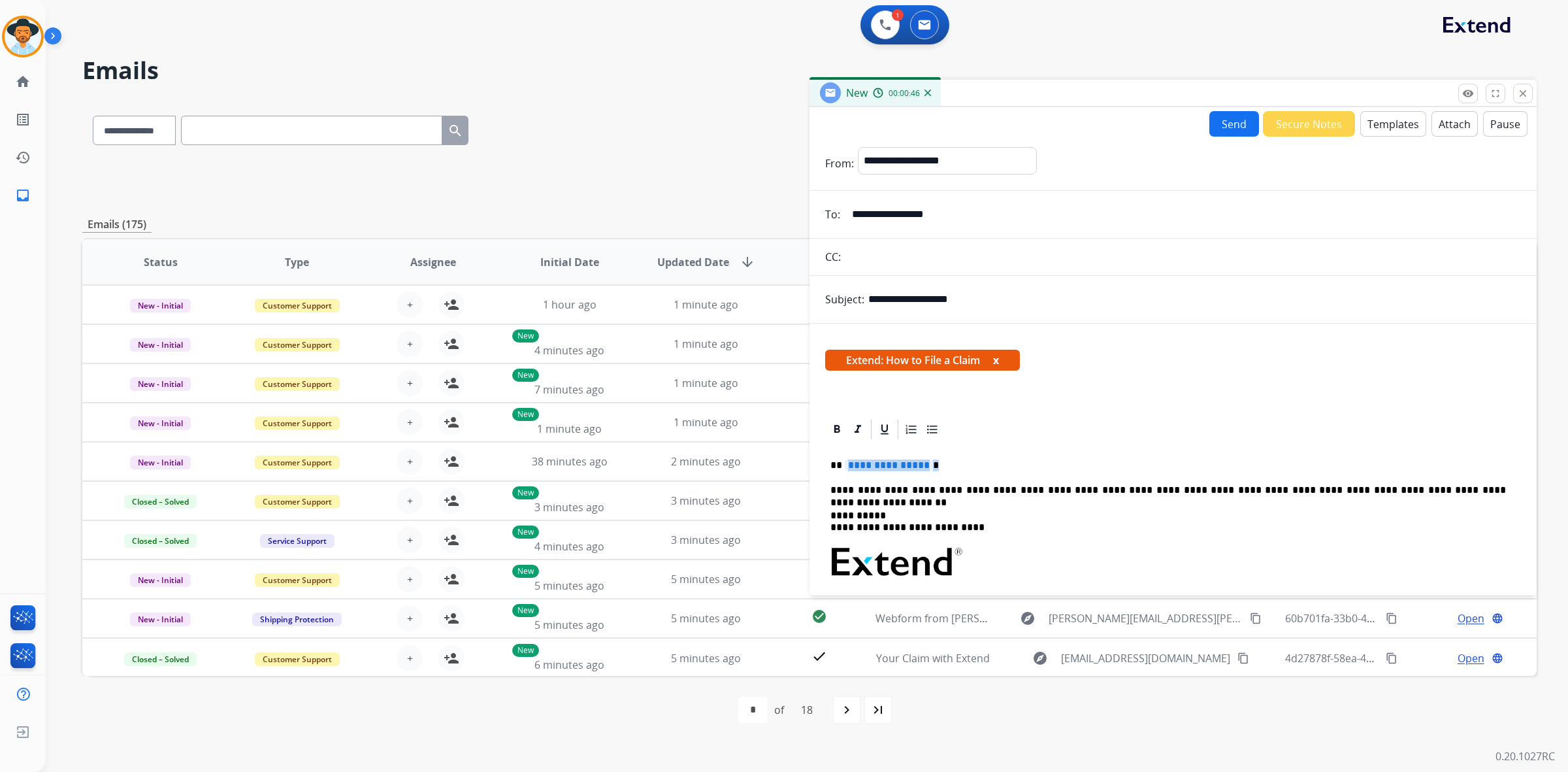
drag, startPoint x: 944, startPoint y: 463, endPoint x: 850, endPoint y: 463, distance: 94.0
click at [850, 463] on p "**********" at bounding box center [1168, 465] width 676 height 12
click at [1225, 129] on button "Send" at bounding box center [1234, 123] width 50 height 25
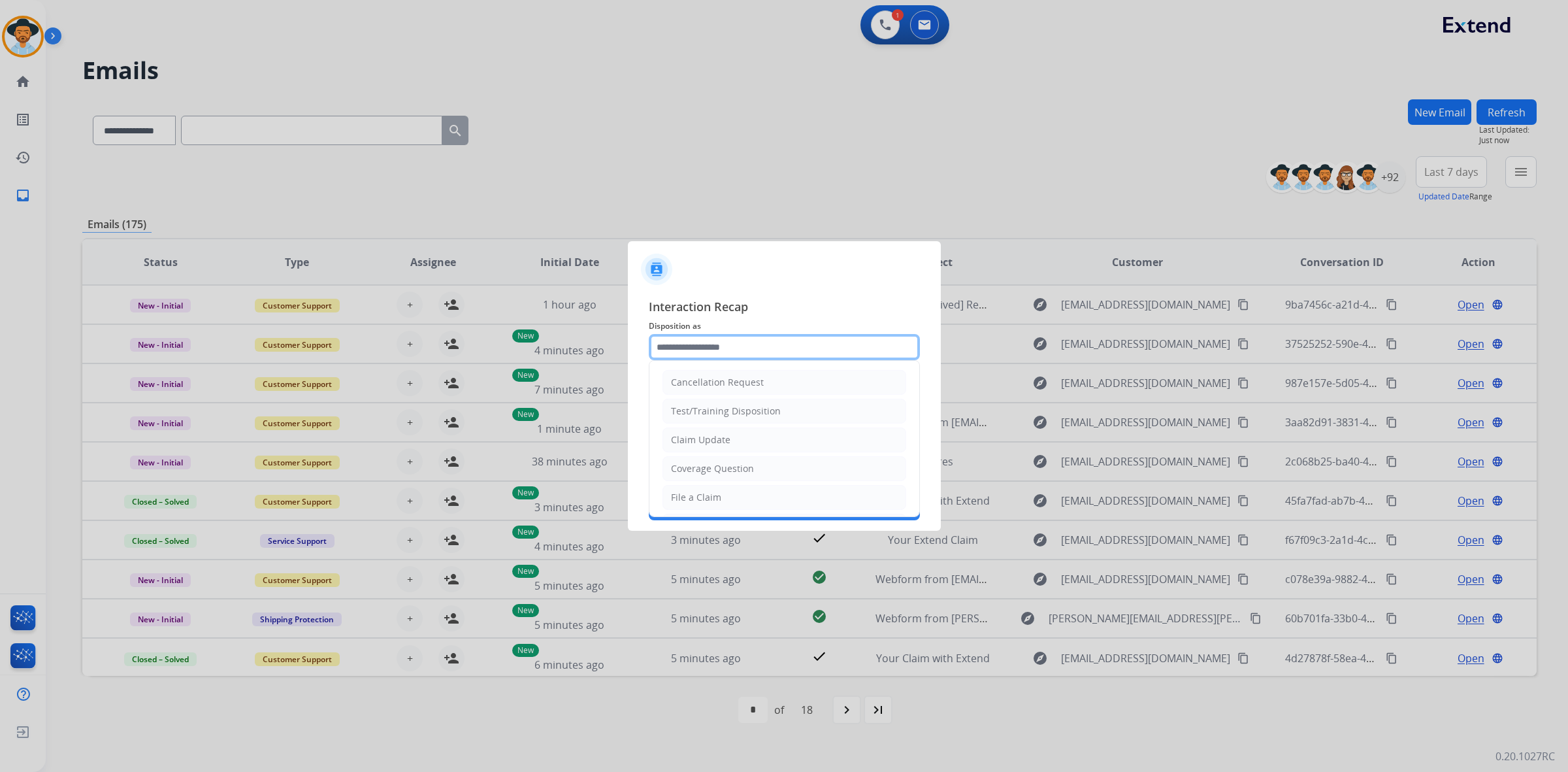
click at [702, 344] on input "text" at bounding box center [784, 347] width 271 height 26
click at [707, 500] on div "File a Claim" at bounding box center [696, 497] width 50 height 13
type input "**********"
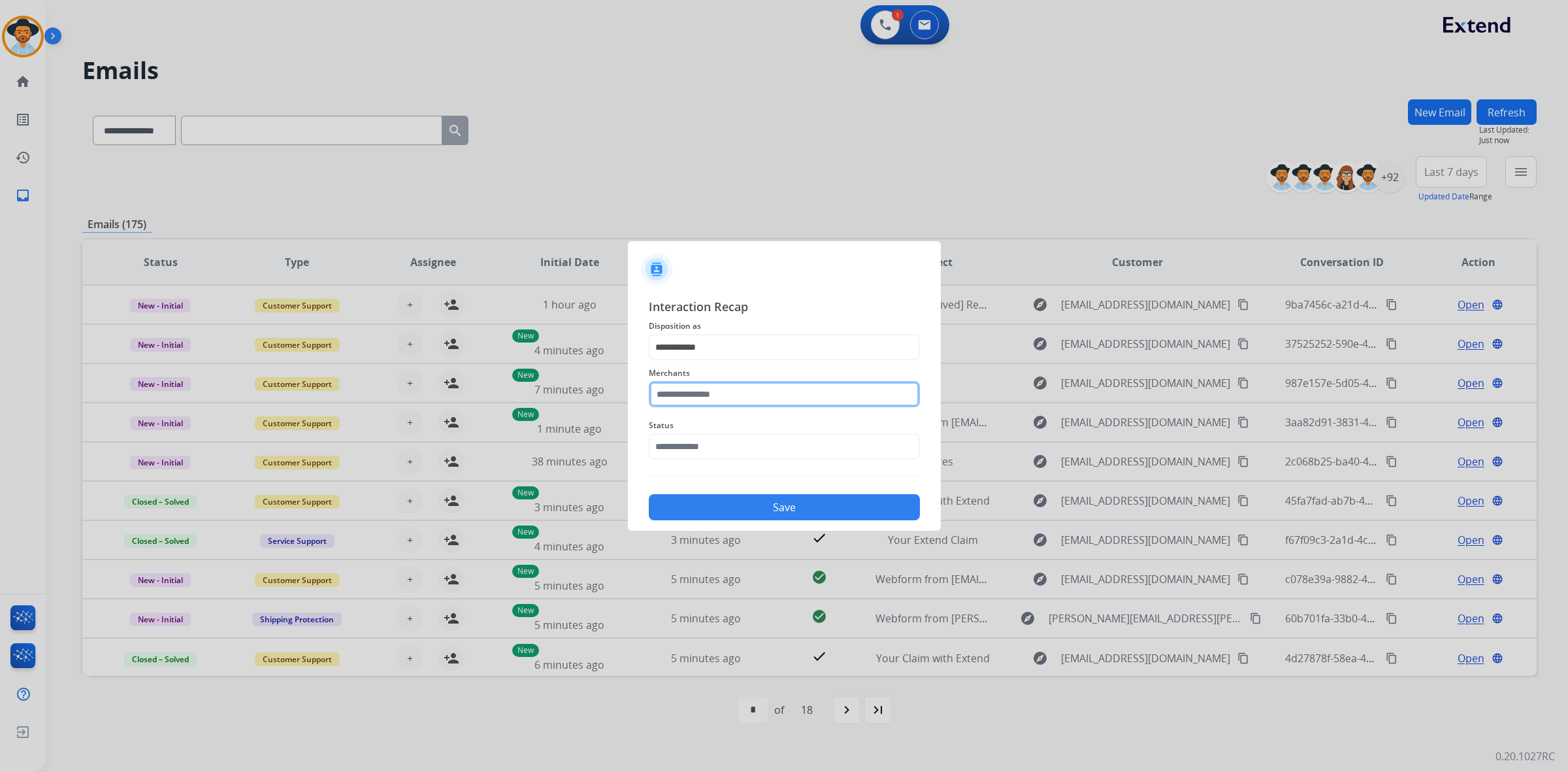
click at [709, 394] on input "text" at bounding box center [784, 394] width 271 height 26
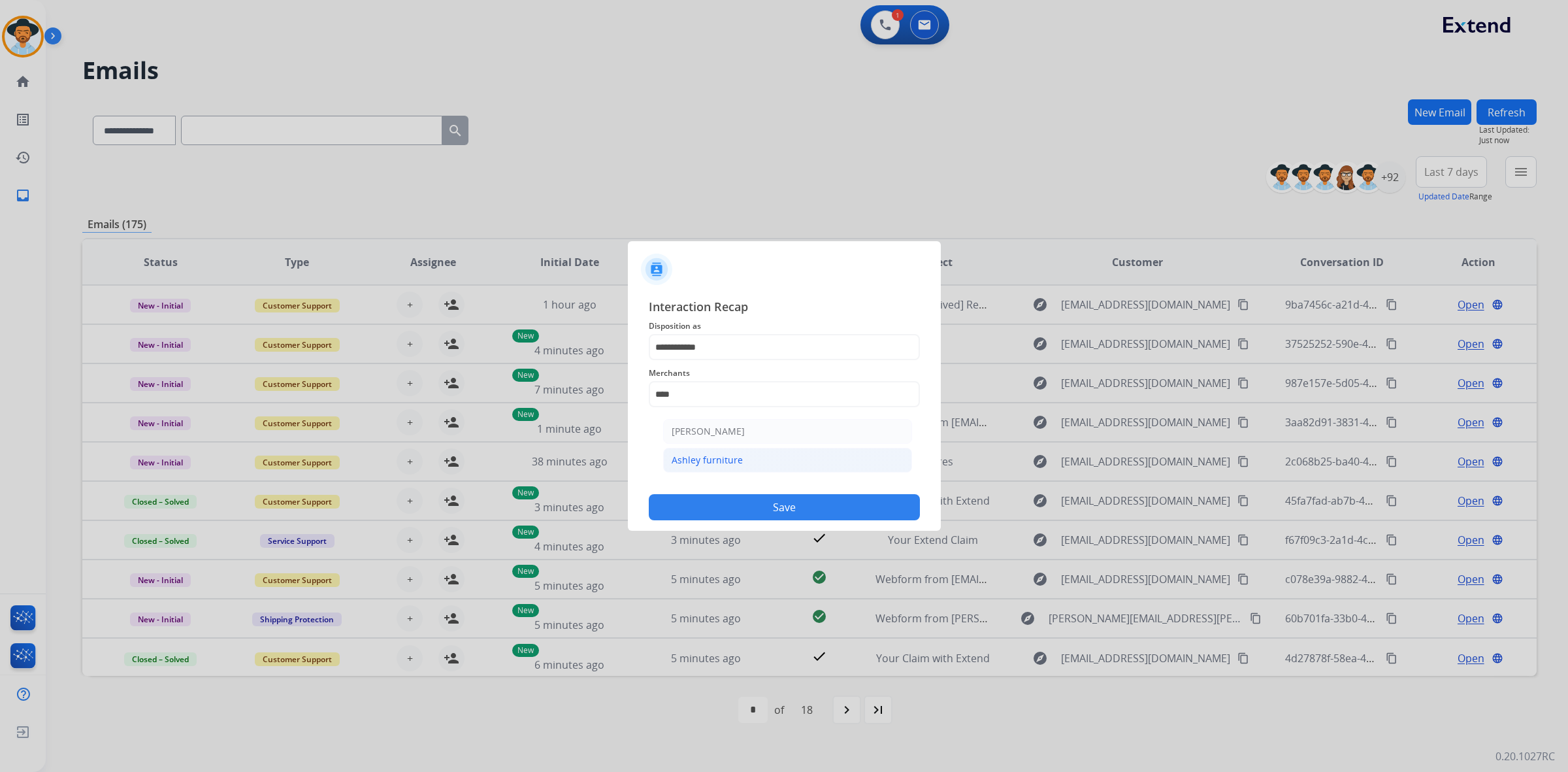
click at [742, 457] on li "Ashley furniture" at bounding box center [787, 460] width 249 height 25
type input "**********"
click at [742, 456] on input "text" at bounding box center [784, 446] width 271 height 26
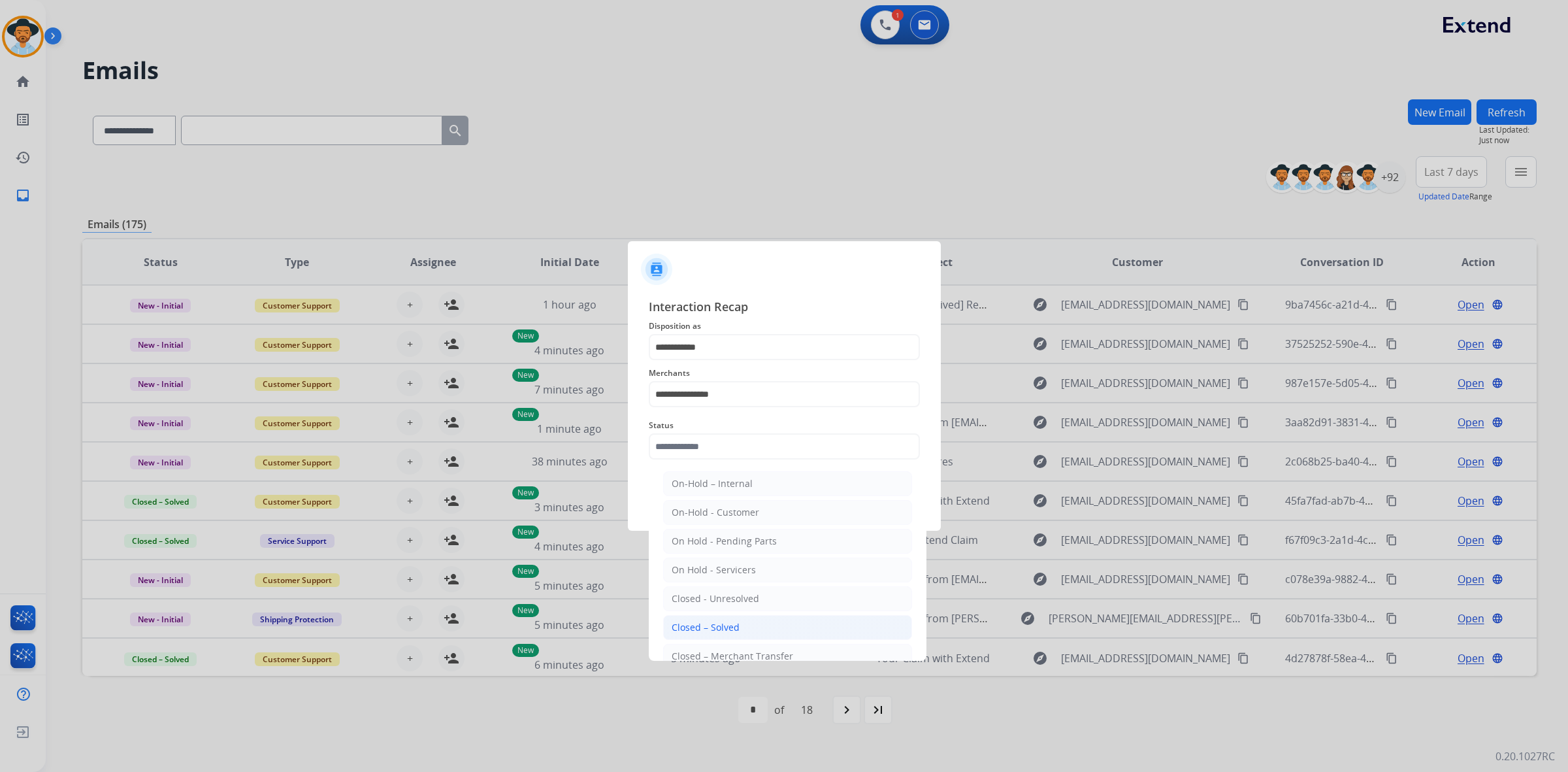
click at [746, 627] on li "Closed – Solved" at bounding box center [787, 627] width 249 height 25
type input "**********"
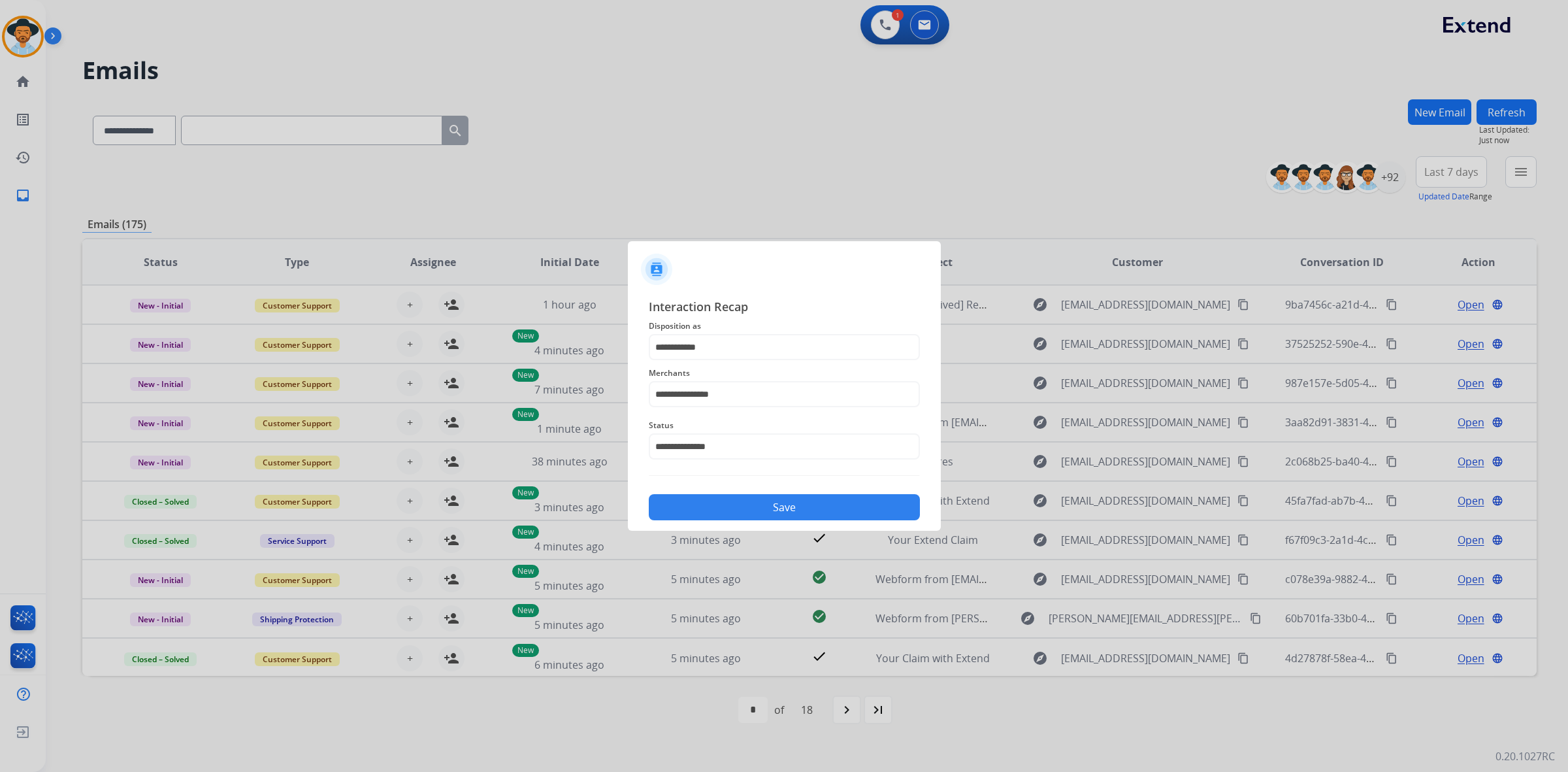
click at [791, 491] on div "Save" at bounding box center [784, 503] width 271 height 34
click at [786, 511] on button "Save" at bounding box center [784, 507] width 271 height 26
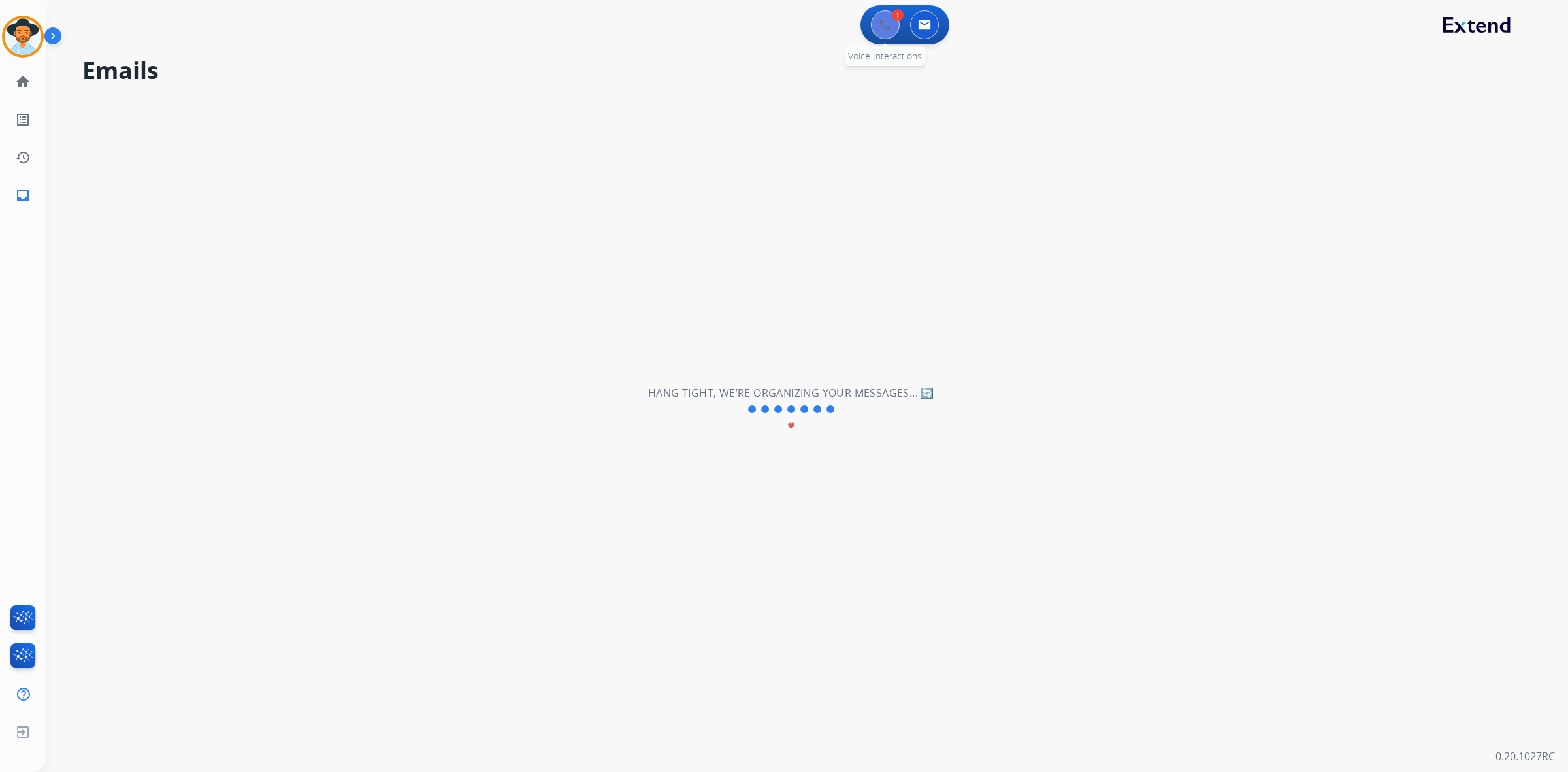
click at [884, 19] on img at bounding box center [885, 25] width 12 height 12
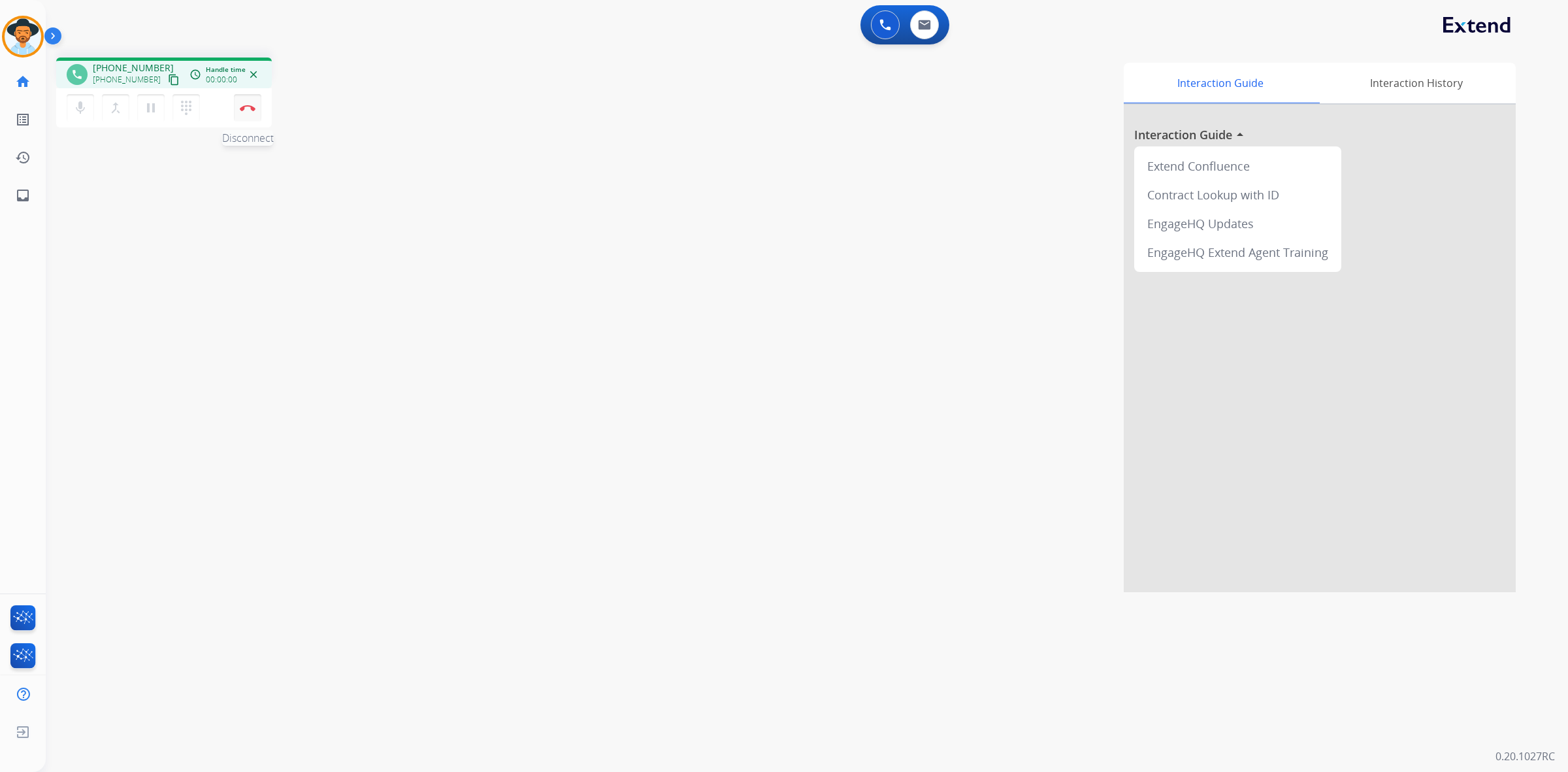
click at [245, 105] on img at bounding box center [248, 108] width 15 height 6
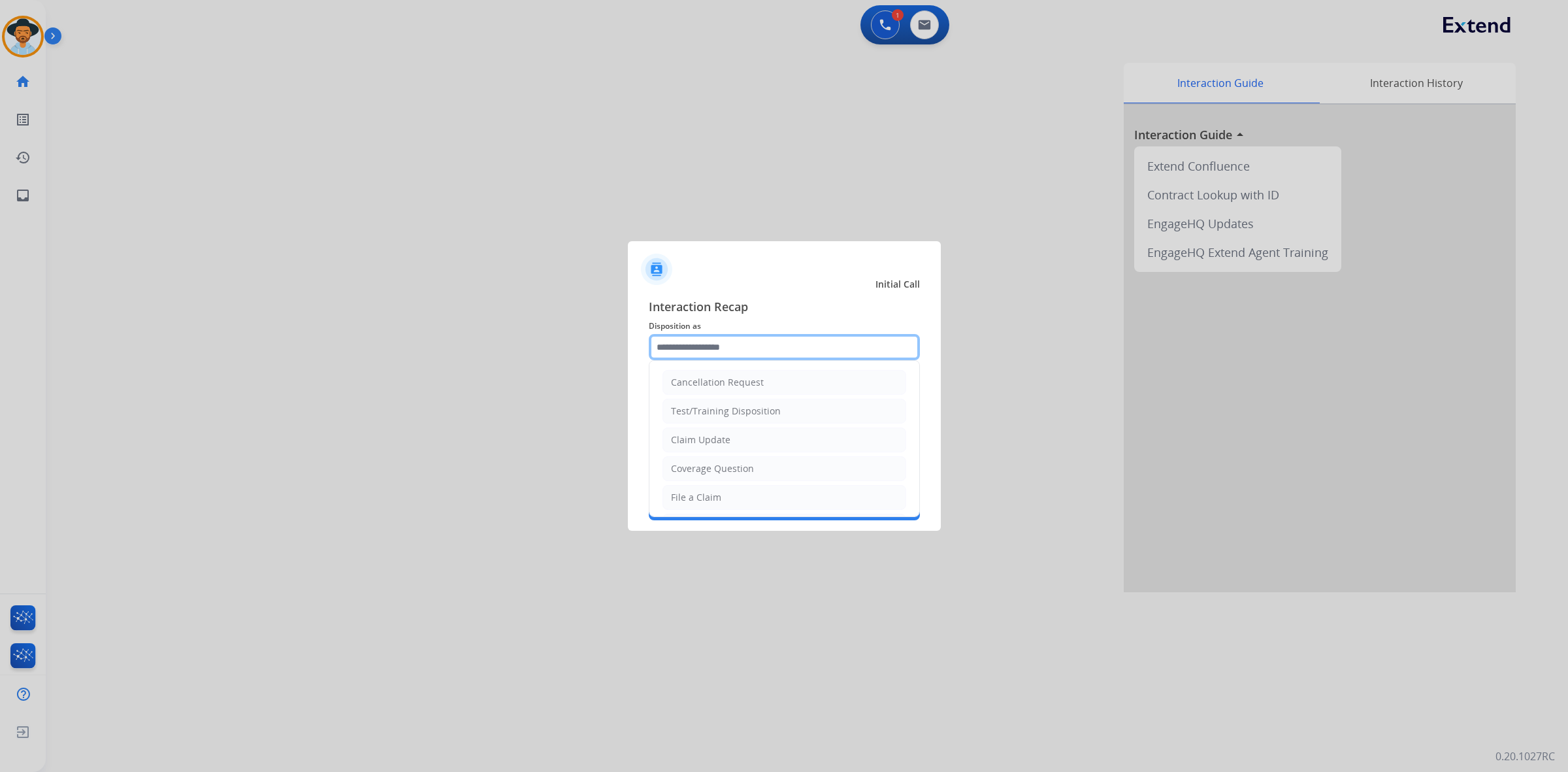
click at [739, 340] on input "text" at bounding box center [784, 347] width 271 height 26
click at [684, 499] on div "File a Claim" at bounding box center [696, 497] width 50 height 13
type input "**********"
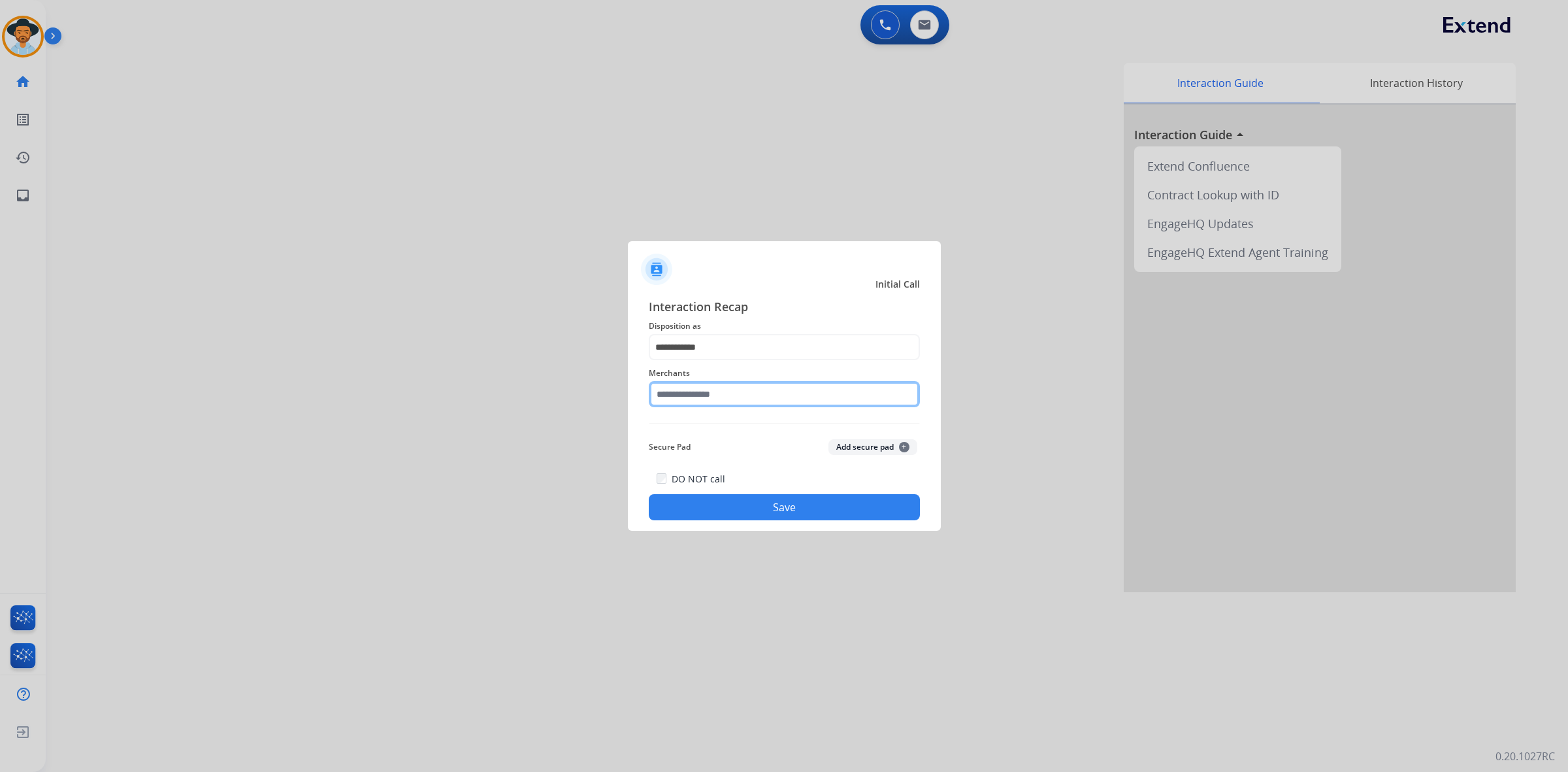
click at [699, 388] on input "text" at bounding box center [784, 394] width 271 height 26
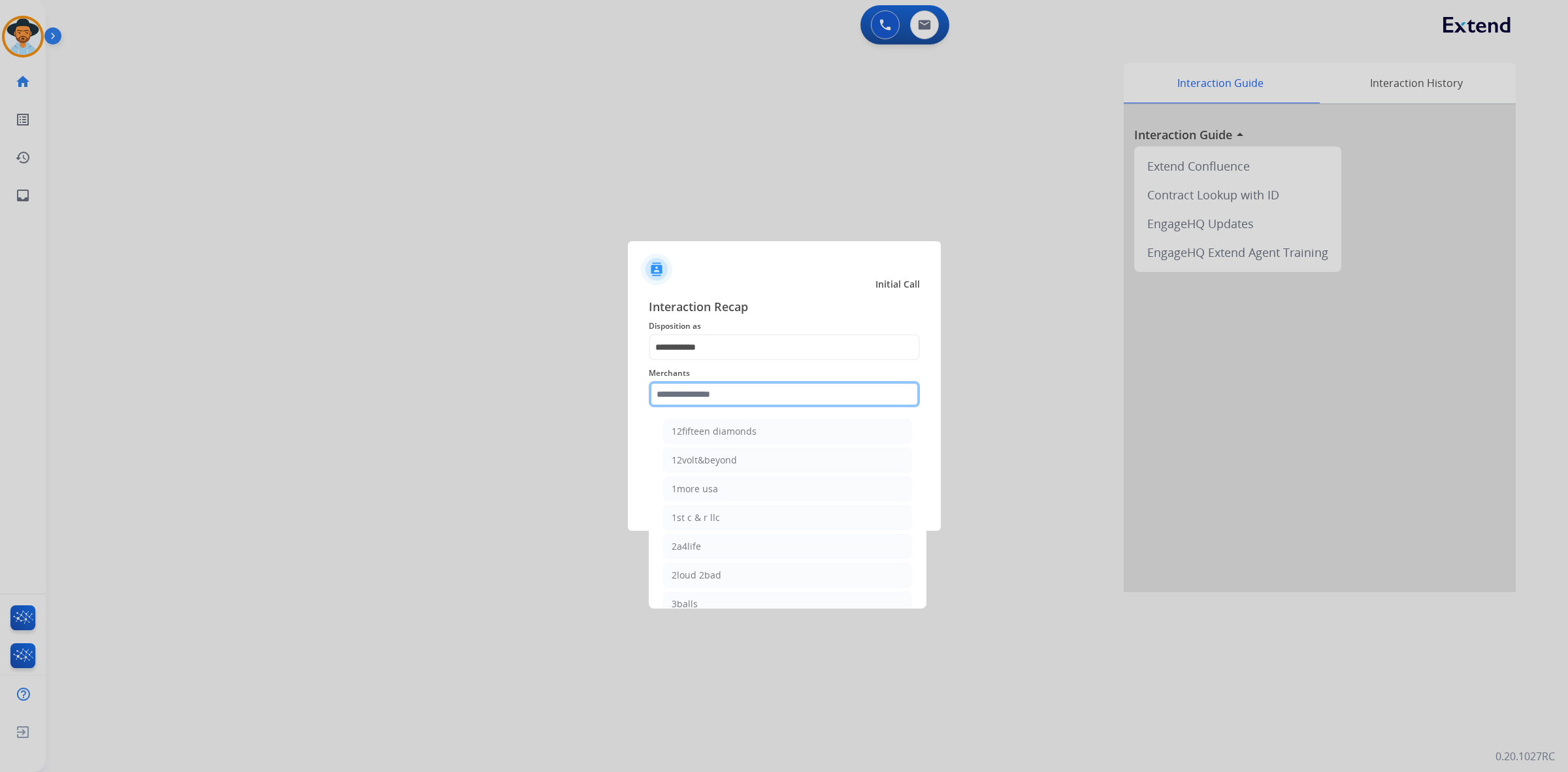
click at [729, 391] on input "text" at bounding box center [784, 394] width 271 height 26
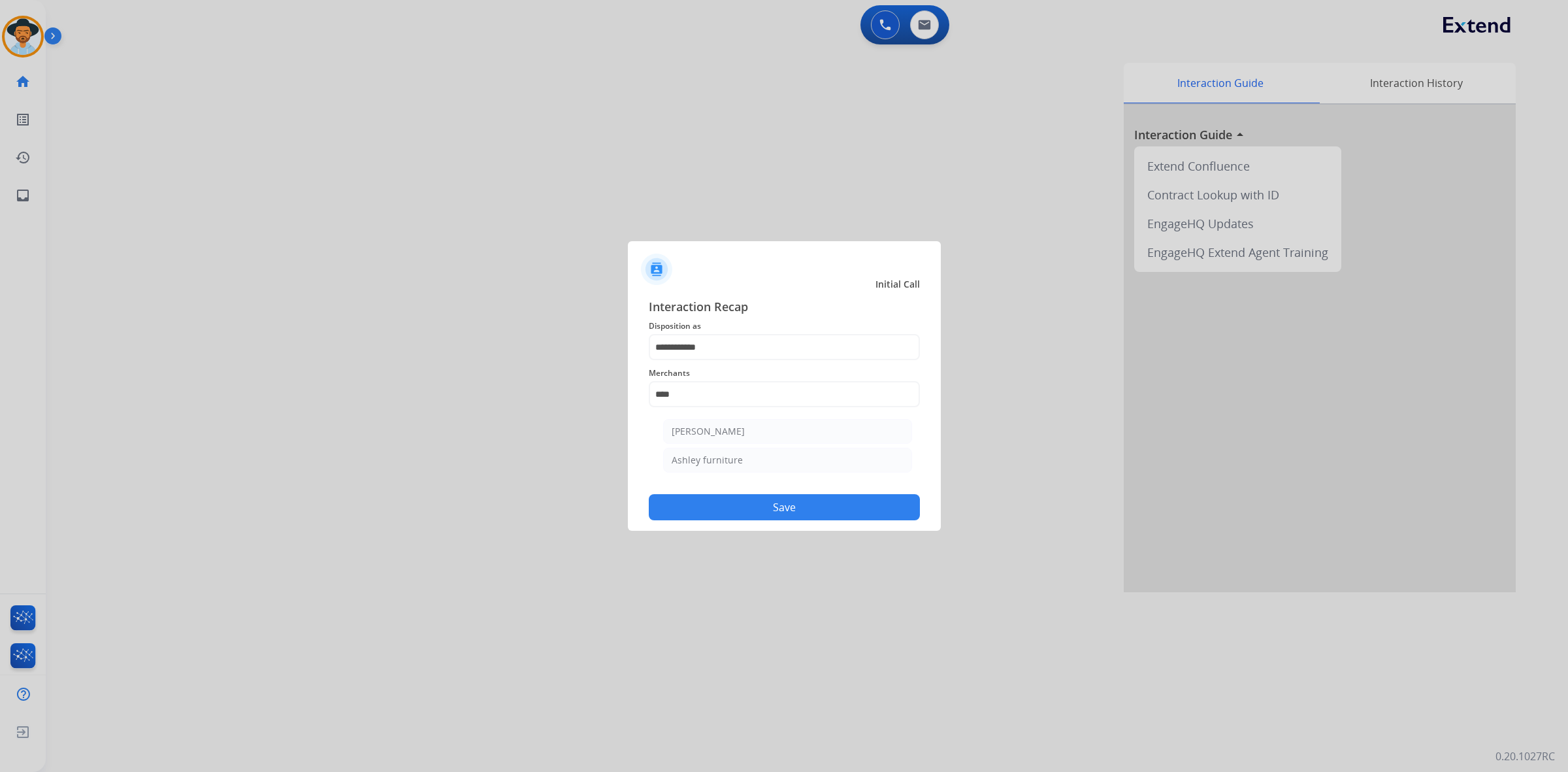
click at [732, 464] on div "Ashley furniture" at bounding box center [707, 460] width 72 height 13
type input "**********"
click at [742, 505] on button "Save" at bounding box center [784, 507] width 271 height 26
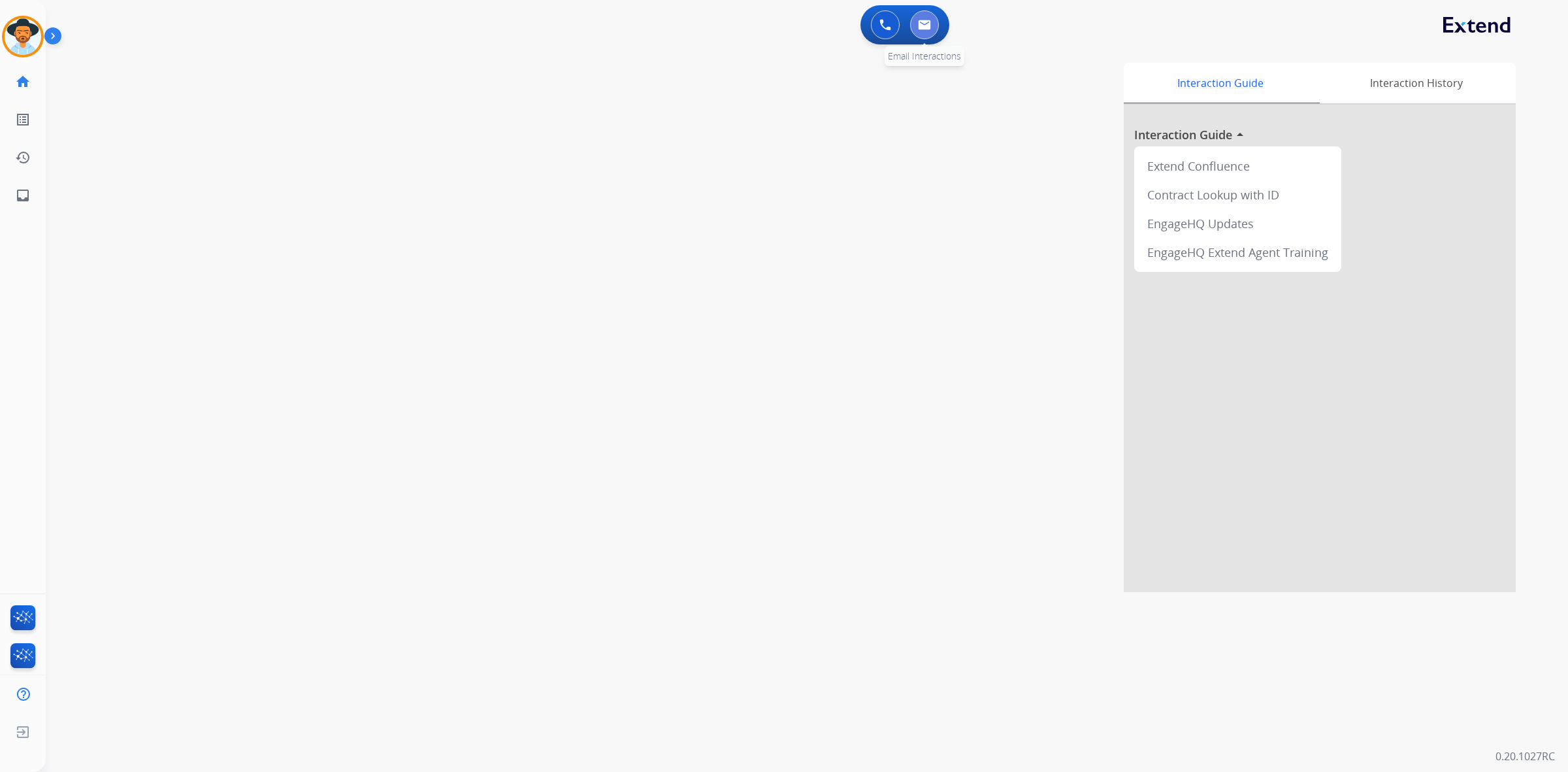
click at [922, 22] on img at bounding box center [924, 25] width 13 height 11
select select "**********"
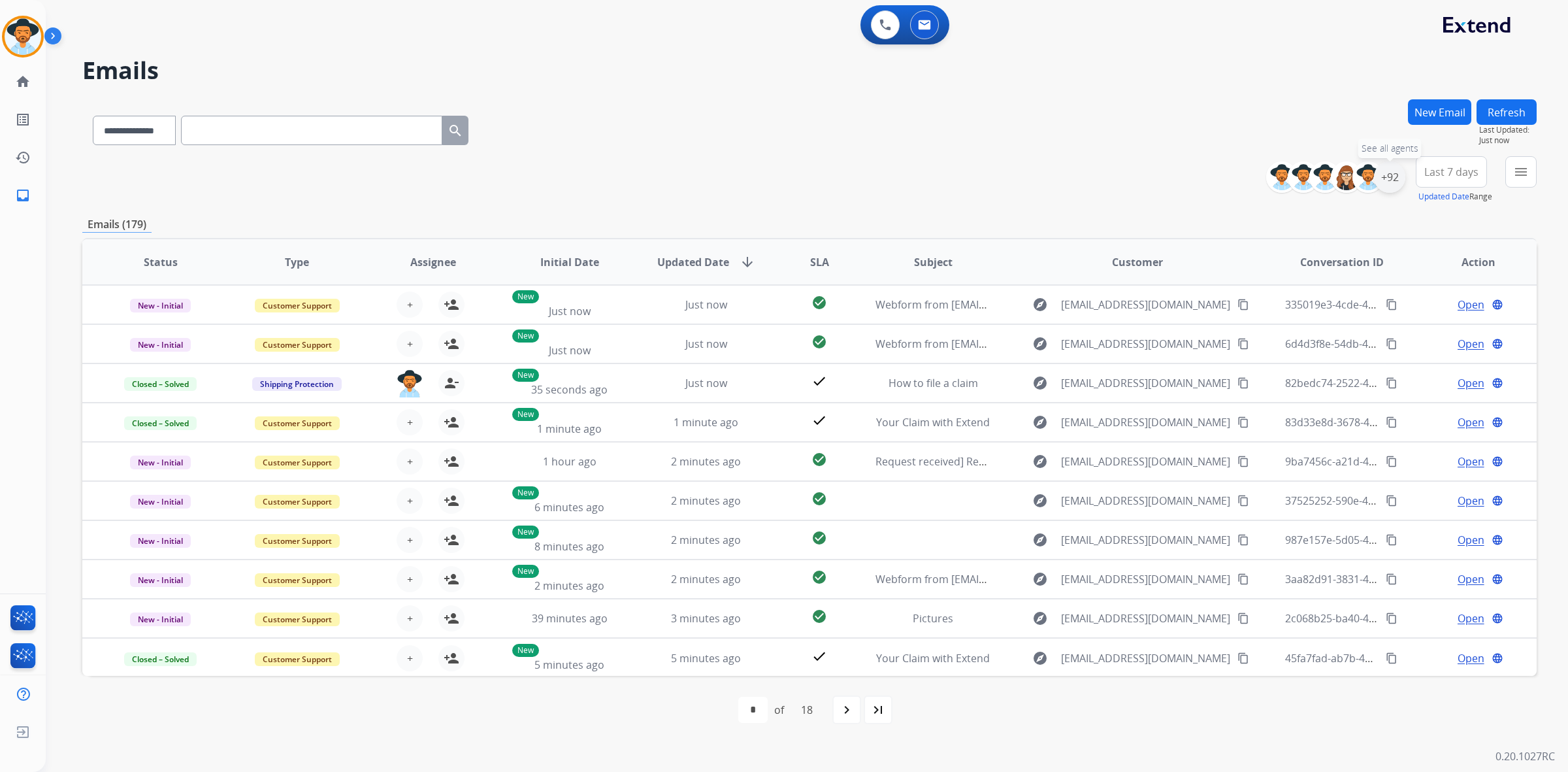
click at [1382, 180] on div "+92" at bounding box center [1390, 177] width 32 height 32
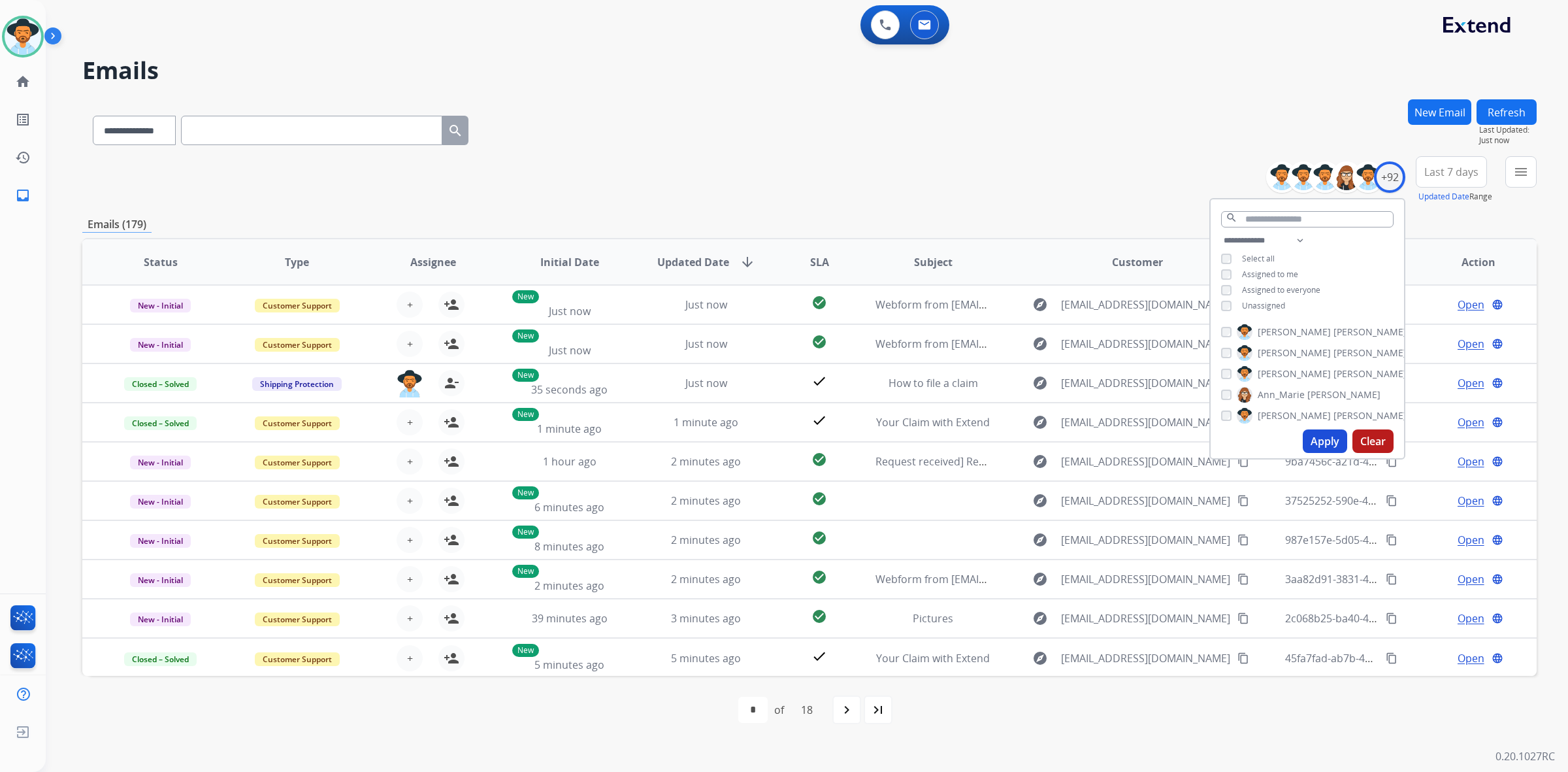
click at [1046, 157] on div "**********" at bounding box center [809, 179] width 1454 height 47
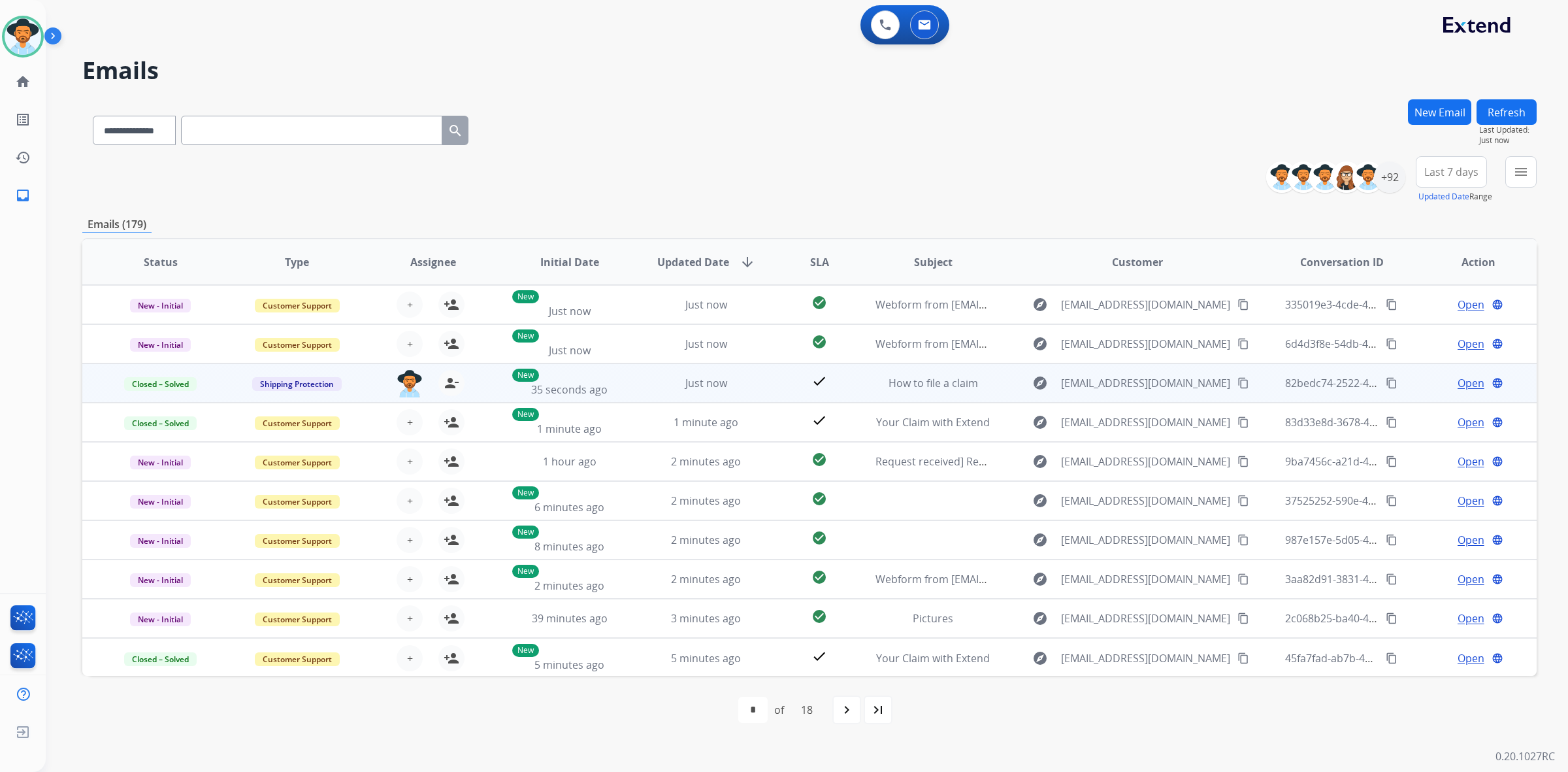
click at [1386, 377] on mat-icon "content_copy" at bounding box center [1391, 383] width 12 height 12
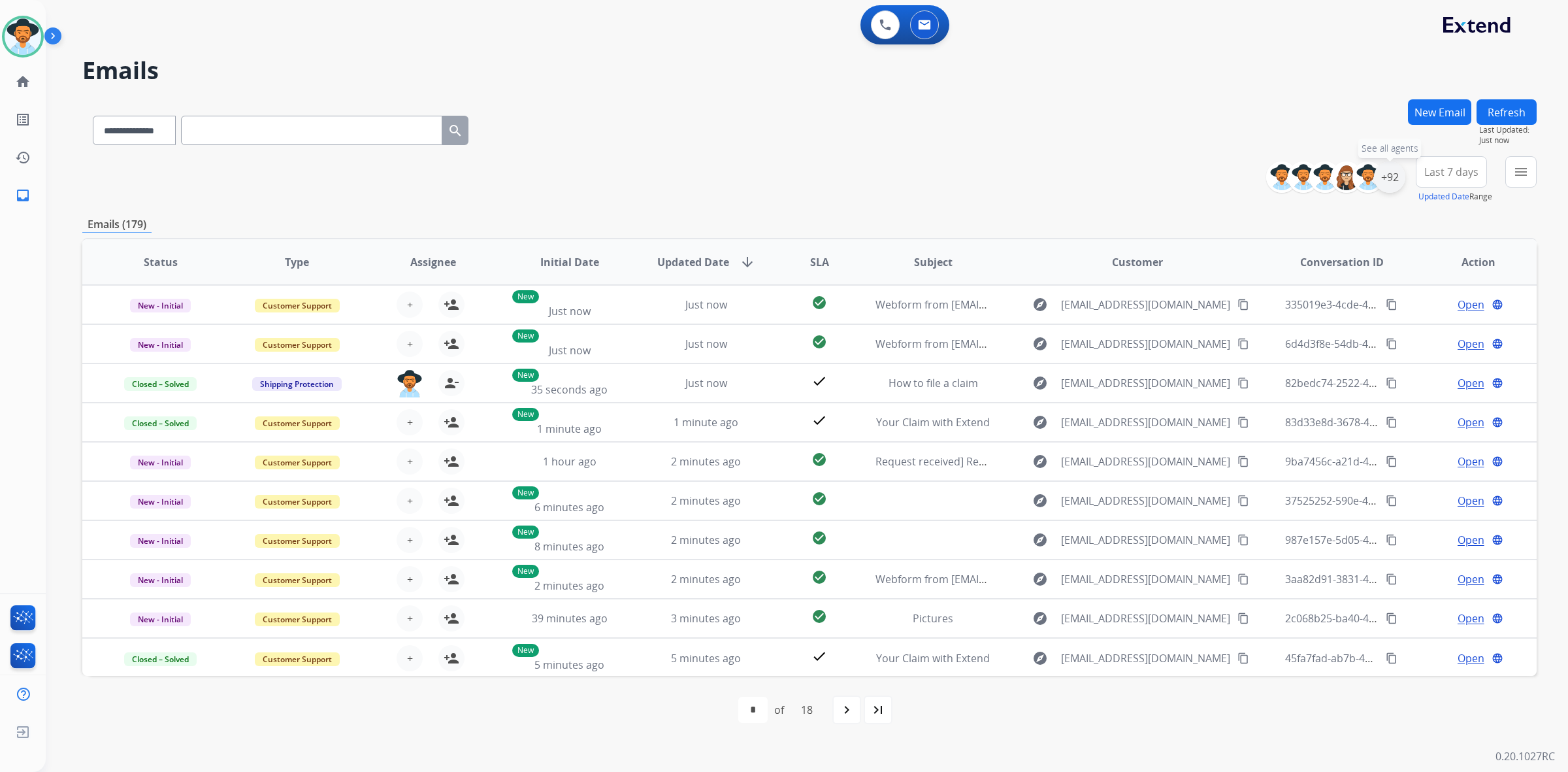
click at [1393, 179] on div "+92" at bounding box center [1390, 177] width 32 height 32
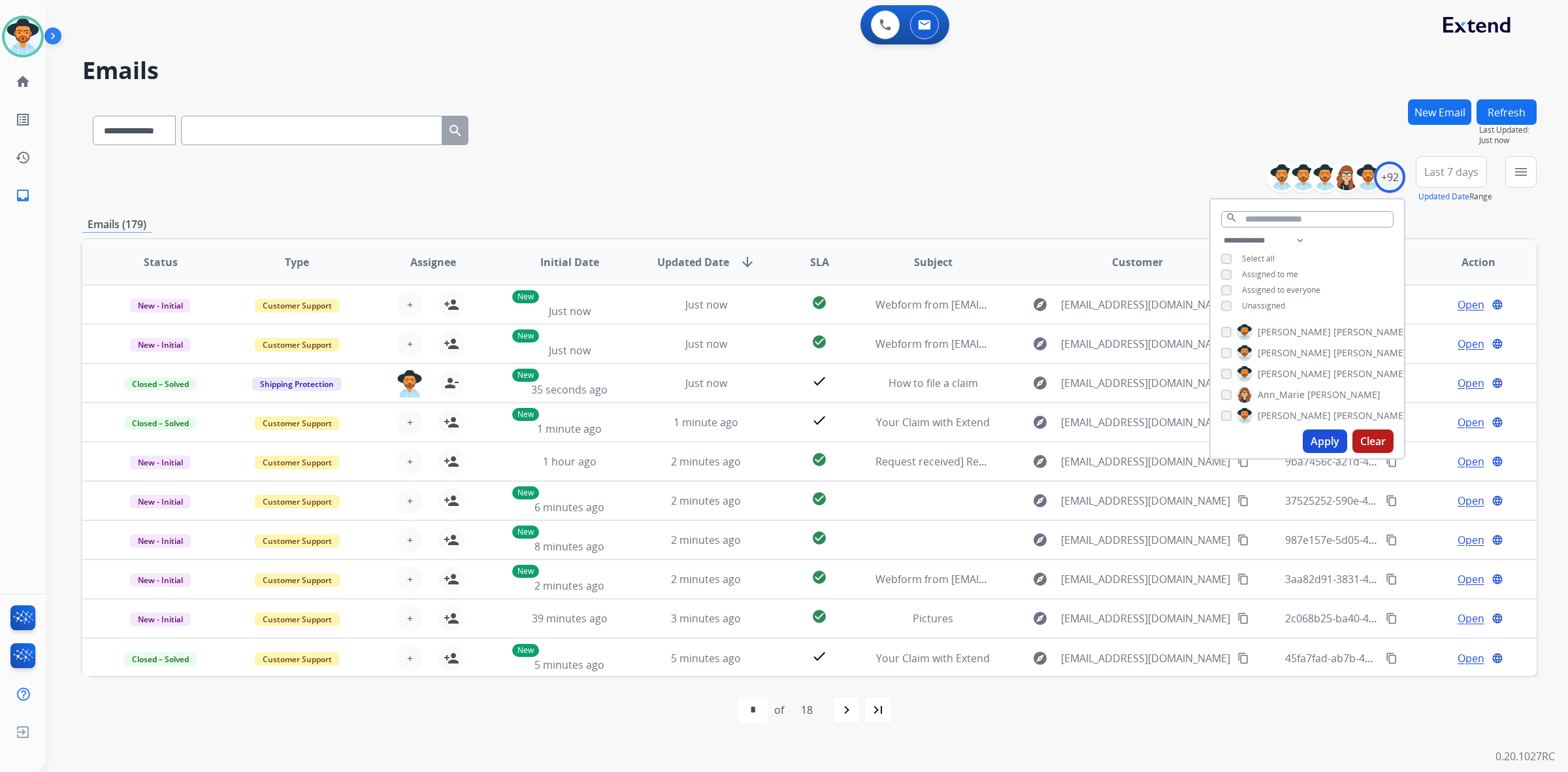
click at [1318, 439] on button "Apply" at bounding box center [1325, 441] width 45 height 24
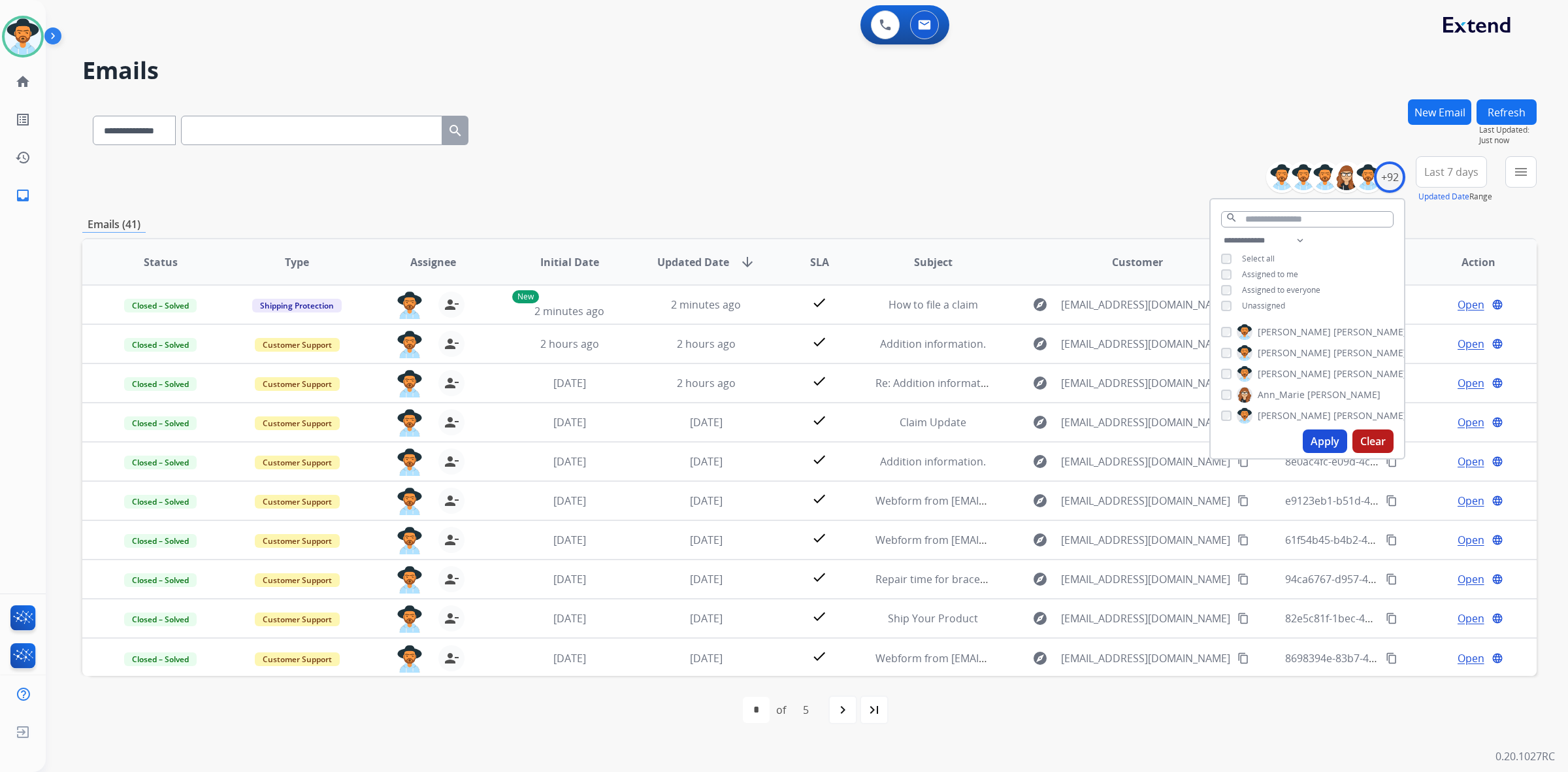
click at [833, 137] on div "**********" at bounding box center [809, 128] width 1454 height 57
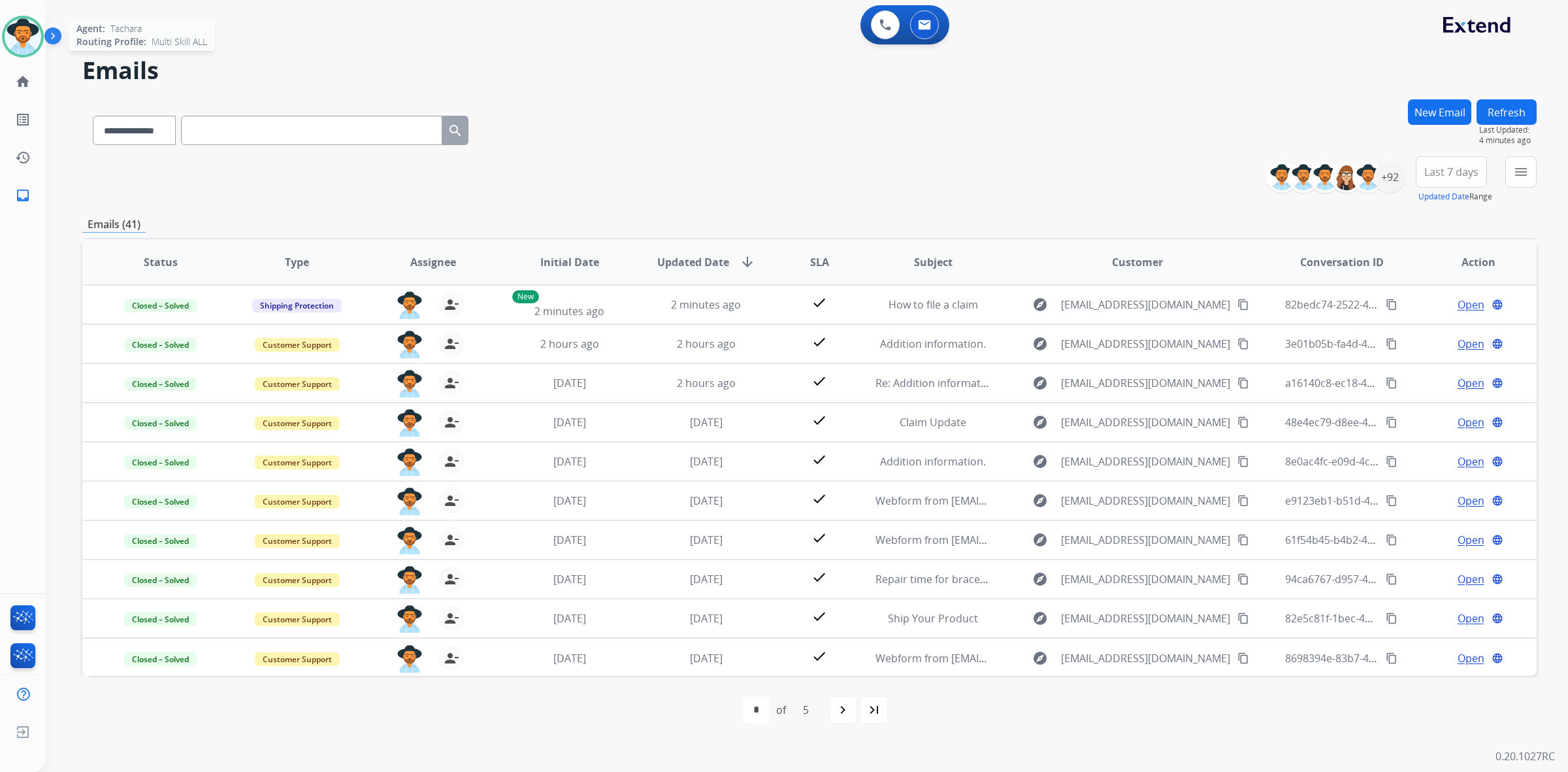
click at [18, 28] on img at bounding box center [23, 37] width 37 height 37
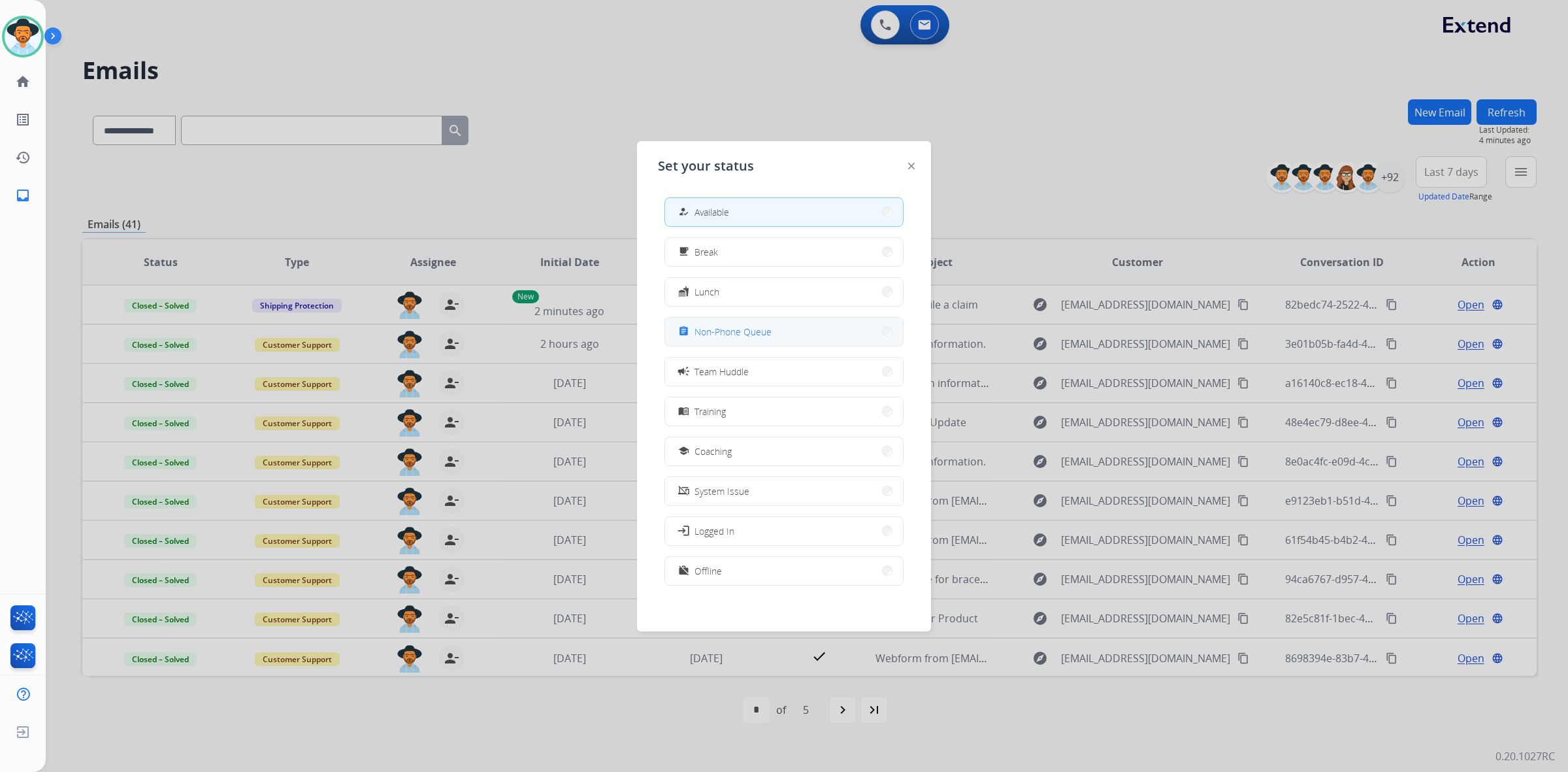
click at [831, 324] on button "assignment Non-Phone Queue" at bounding box center [783, 332] width 238 height 28
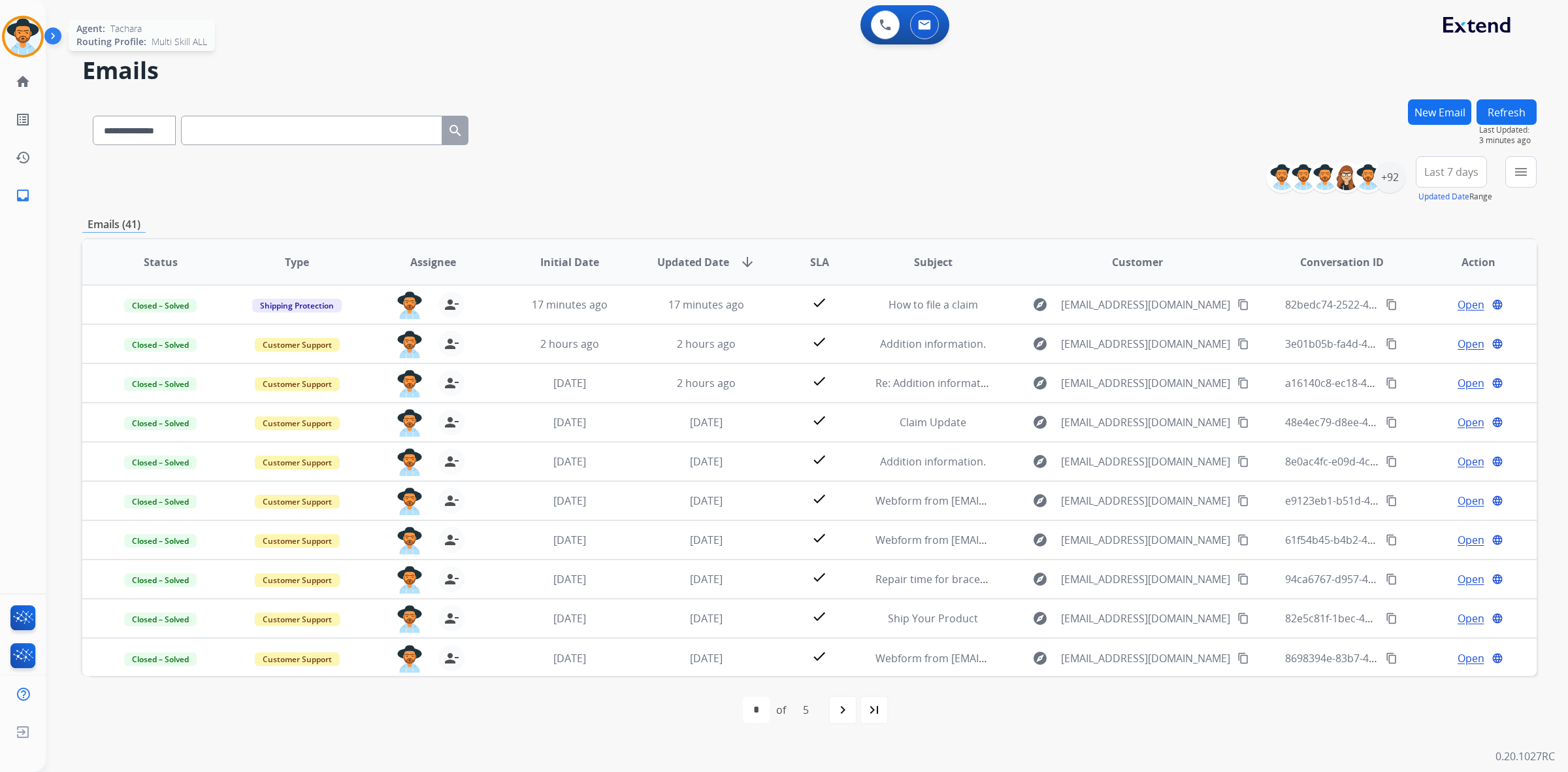
click at [29, 34] on img at bounding box center [23, 37] width 37 height 37
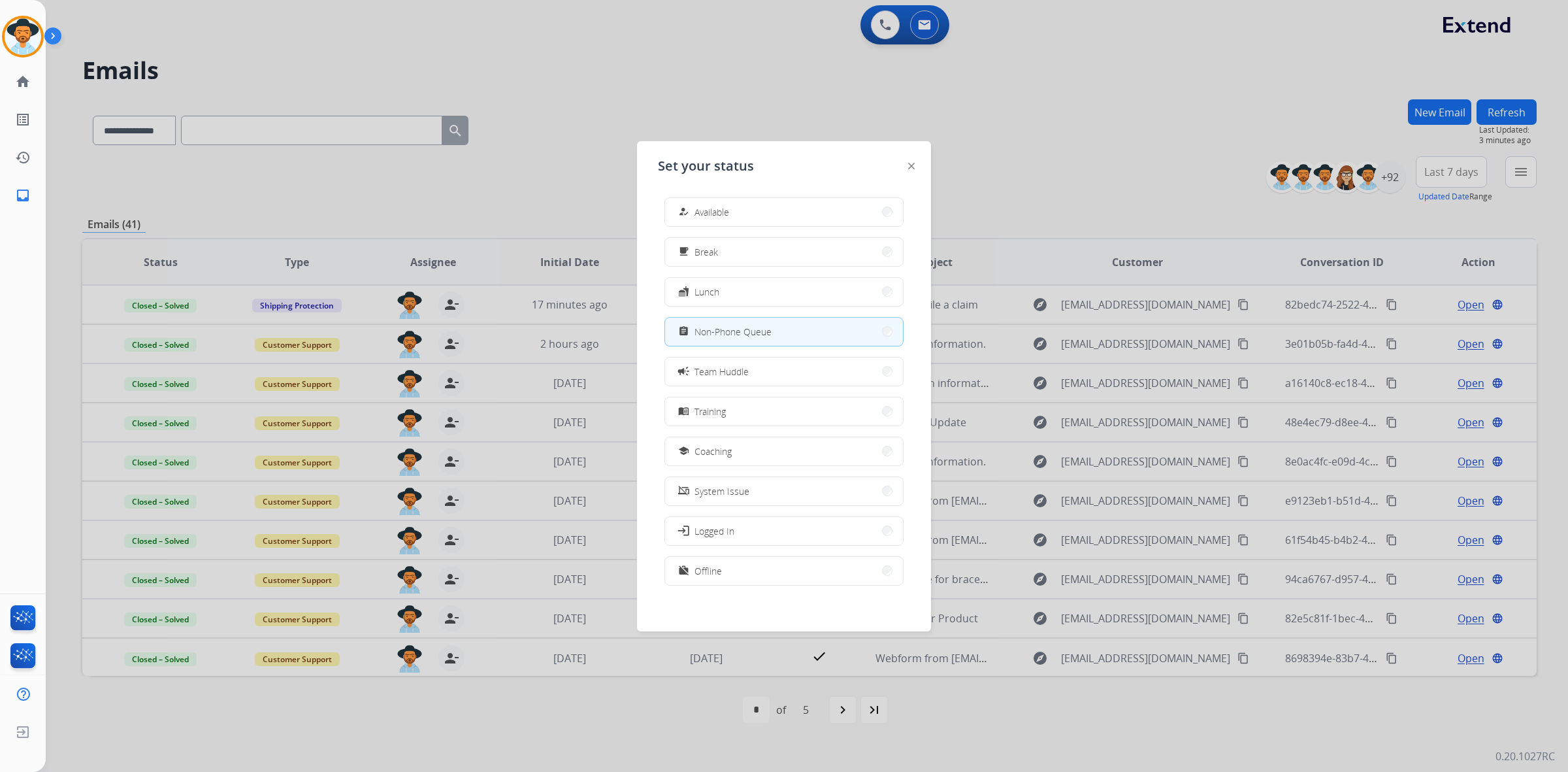
click at [580, 72] on div at bounding box center [784, 386] width 1568 height 772
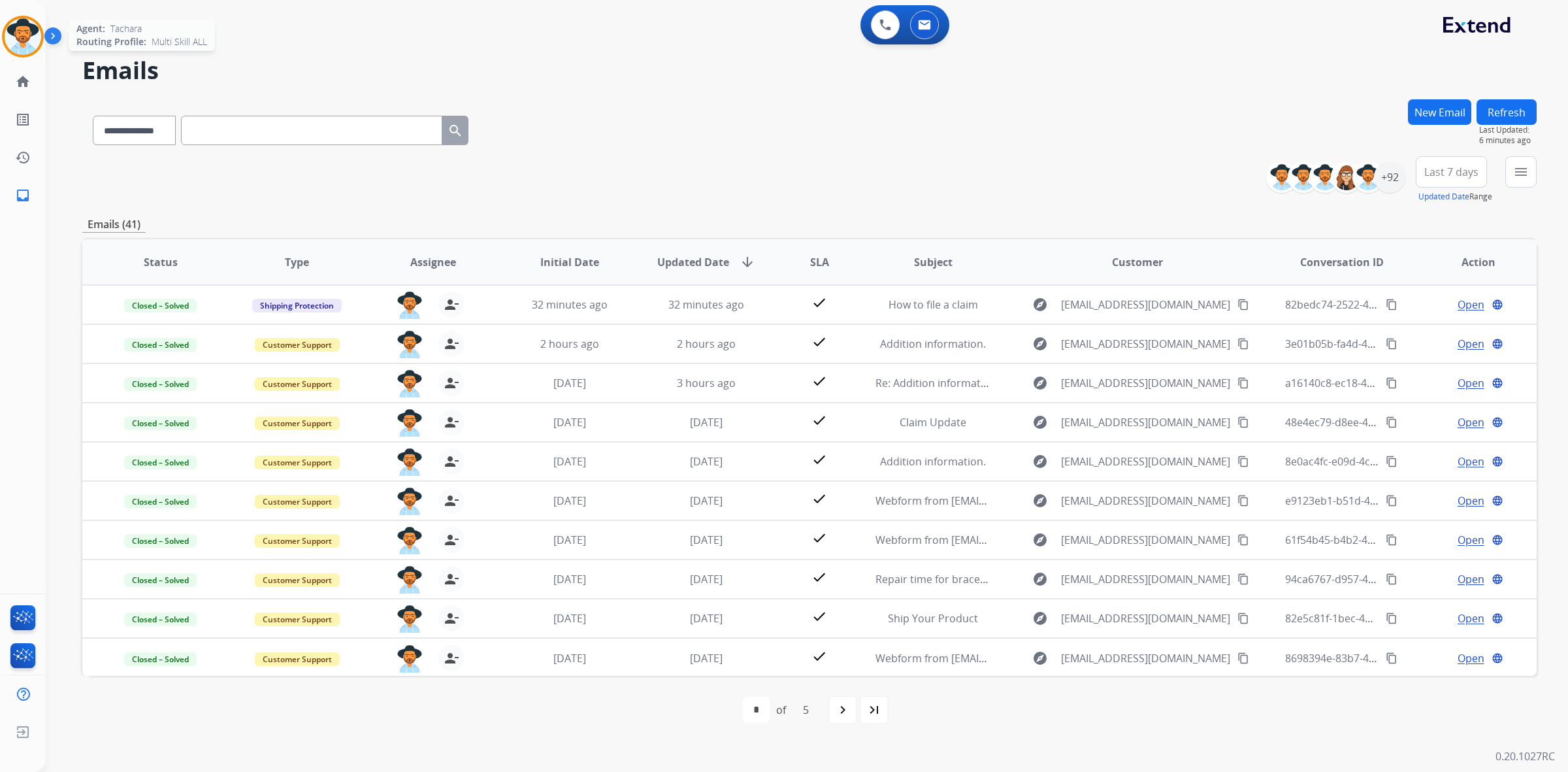
click at [18, 44] on img at bounding box center [23, 37] width 37 height 37
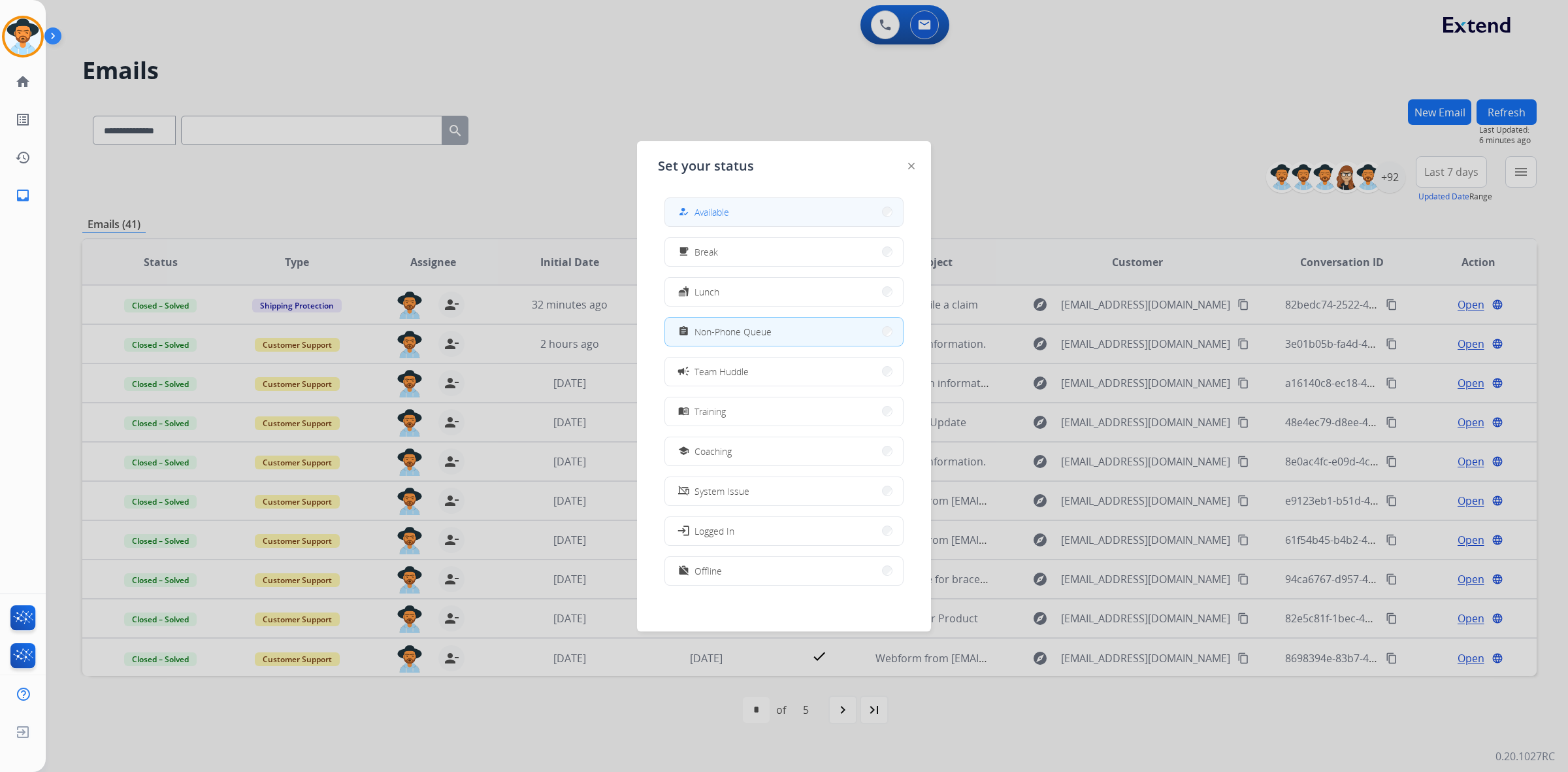
click at [739, 200] on button "how_to_reg Available" at bounding box center [783, 212] width 238 height 28
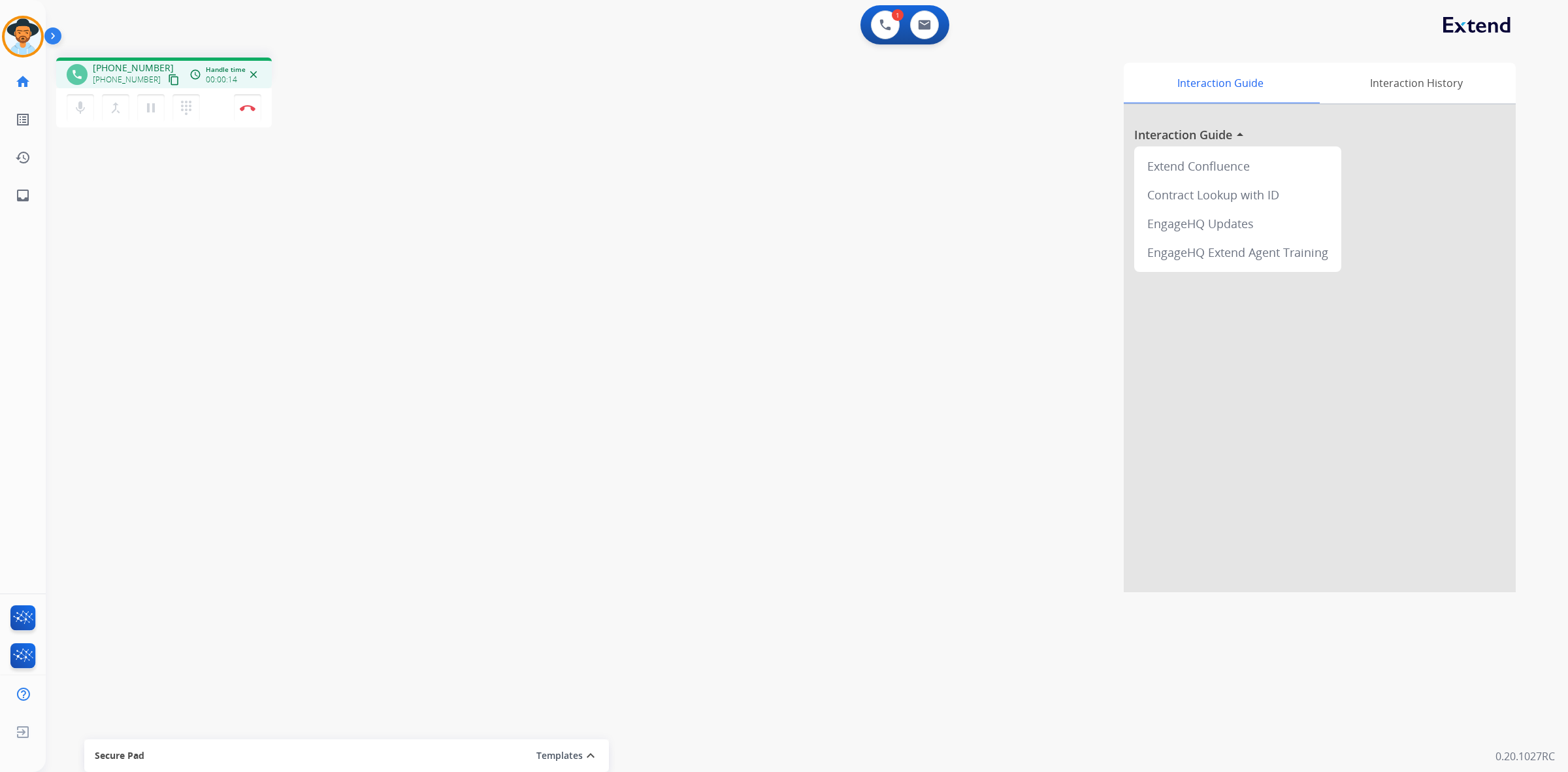
click at [166, 86] on button "content_copy" at bounding box center [174, 79] width 15 height 15
click at [168, 82] on mat-icon "content_copy" at bounding box center [173, 79] width 12 height 12
click at [155, 113] on mat-icon "pause" at bounding box center [151, 108] width 15 height 15
click at [1291, 0] on html "Outbound call Quit Outbound call Quit Schedule interaction + Add to my list Cus…" at bounding box center [784, 386] width 1568 height 772
click at [340, 336] on div "phone [PHONE_NUMBER] [PHONE_NUMBER] content_copy access_time Call metrics Queue…" at bounding box center [791, 319] width 1491 height 545
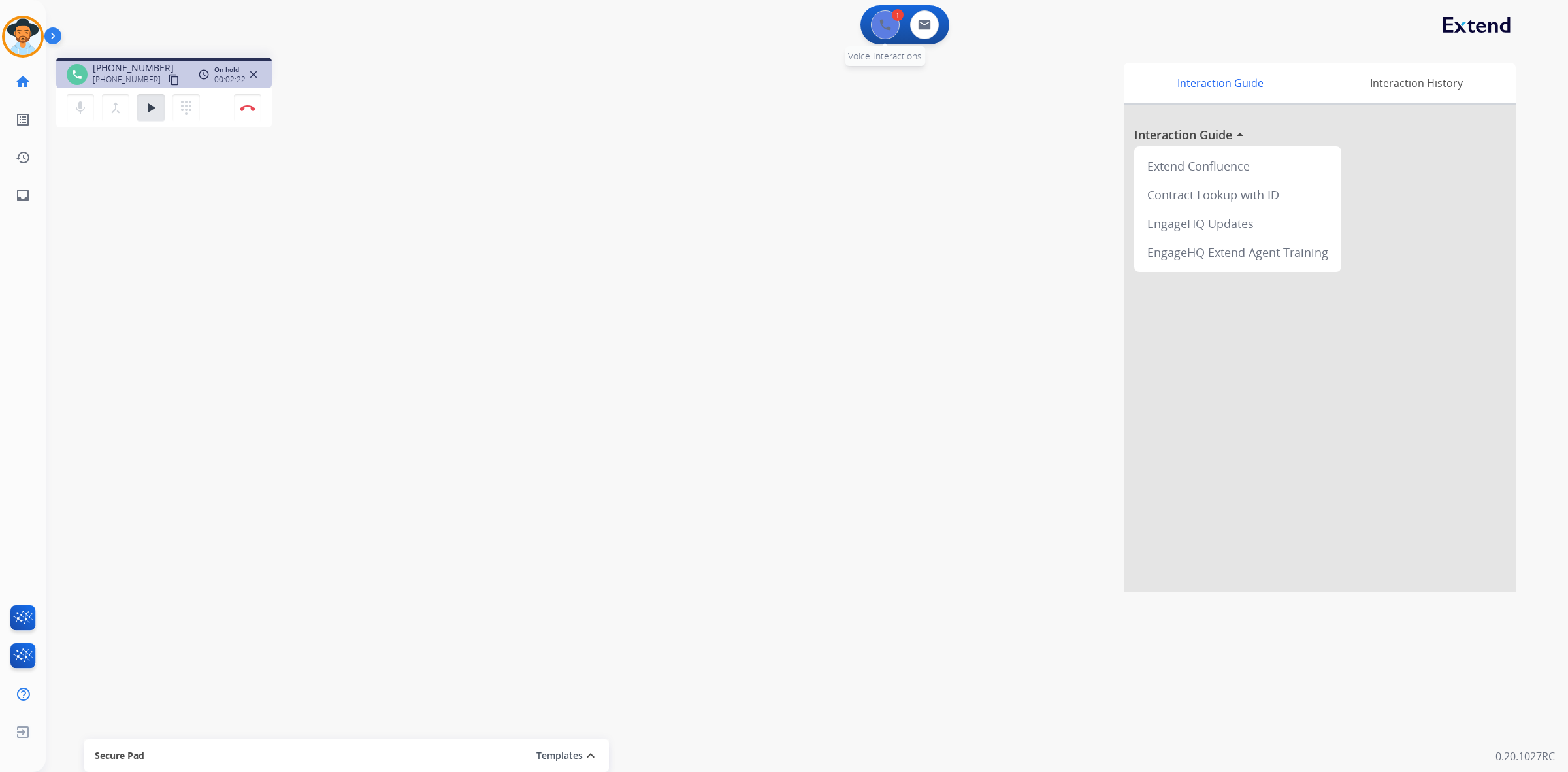
click at [882, 20] on img at bounding box center [885, 25] width 12 height 12
click at [889, 25] on img at bounding box center [885, 25] width 12 height 12
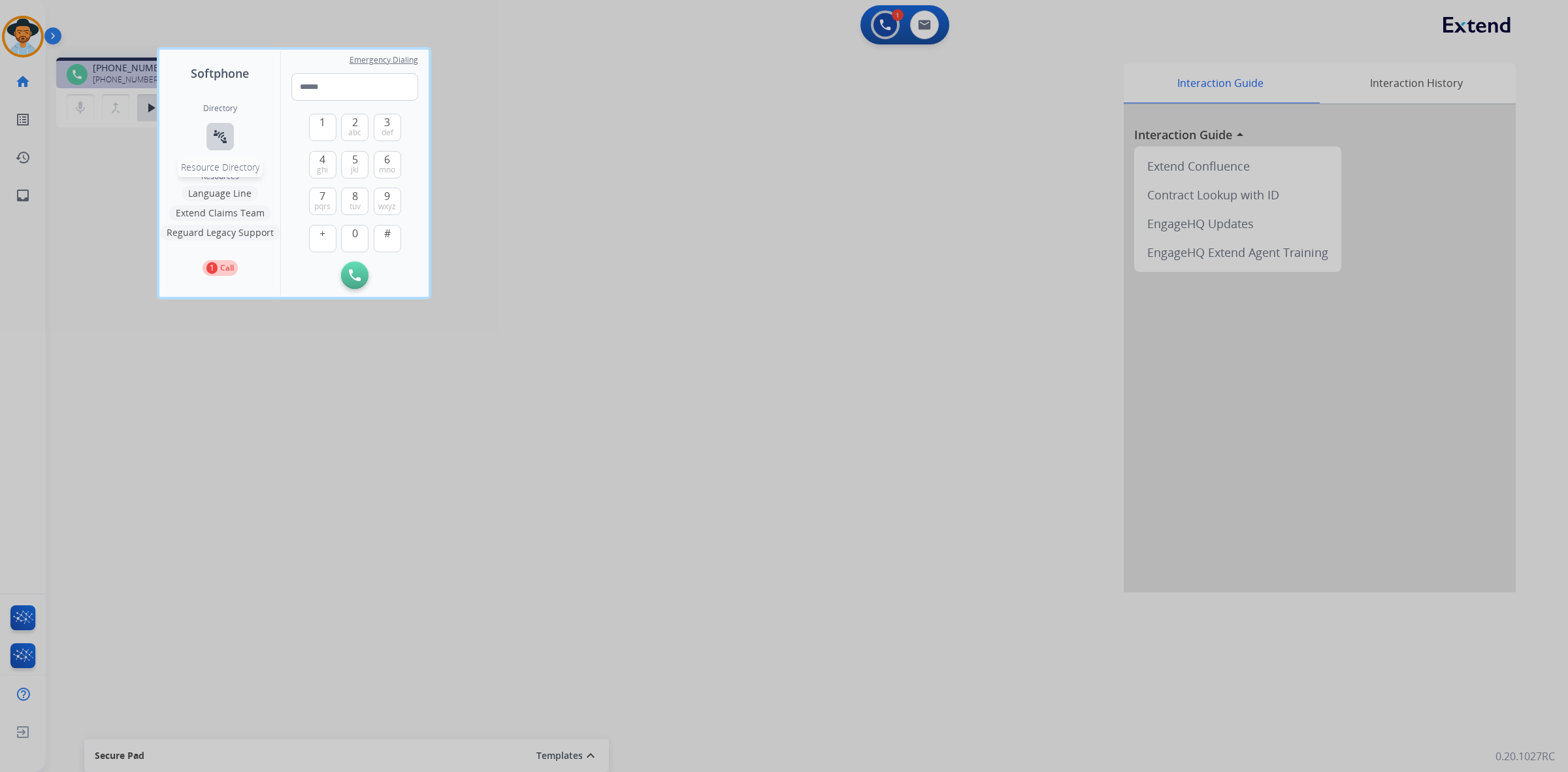
click at [227, 141] on button "connect_without_contact Resource Directory" at bounding box center [220, 137] width 28 height 28
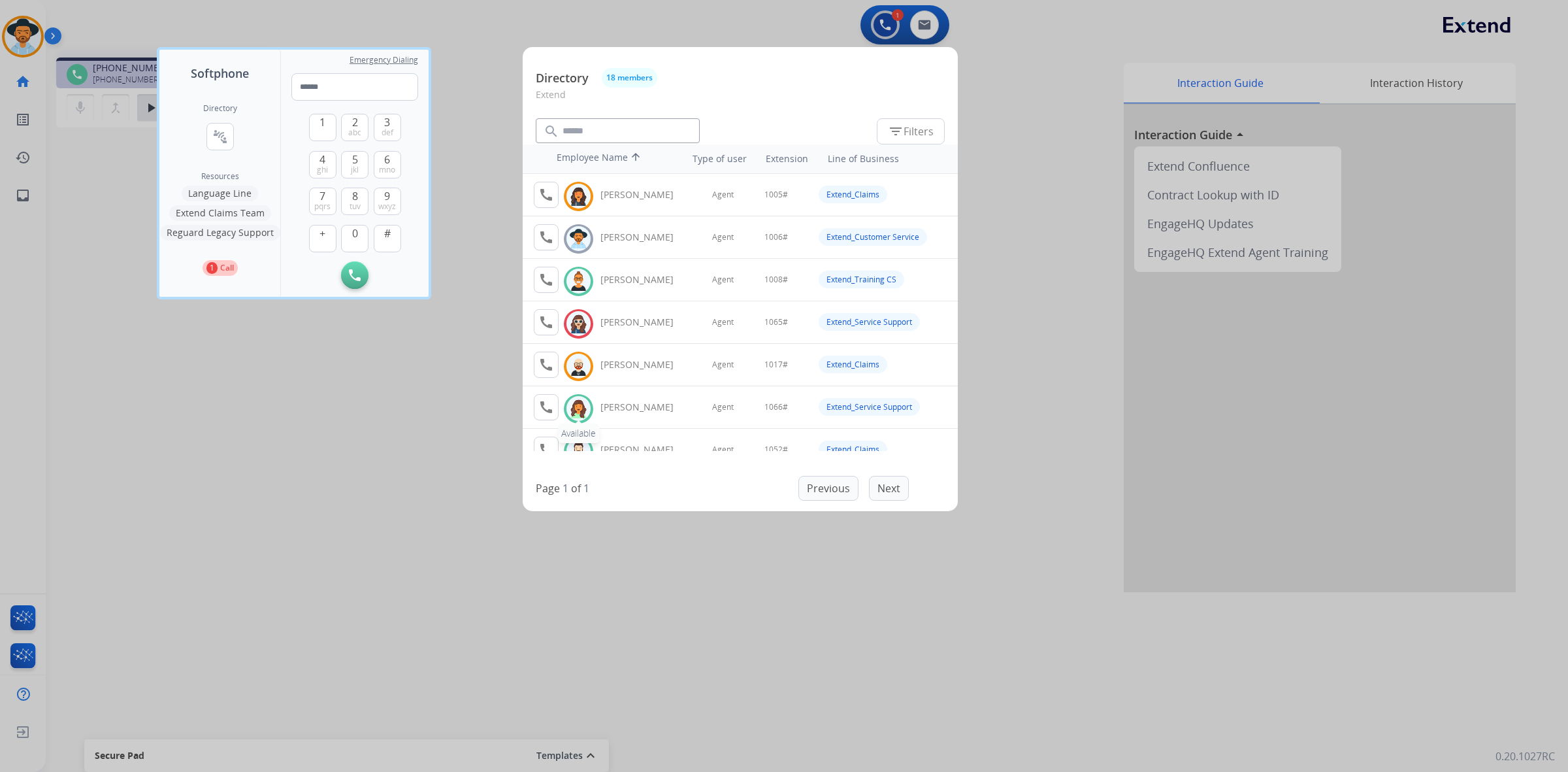
scroll to position [82, 0]
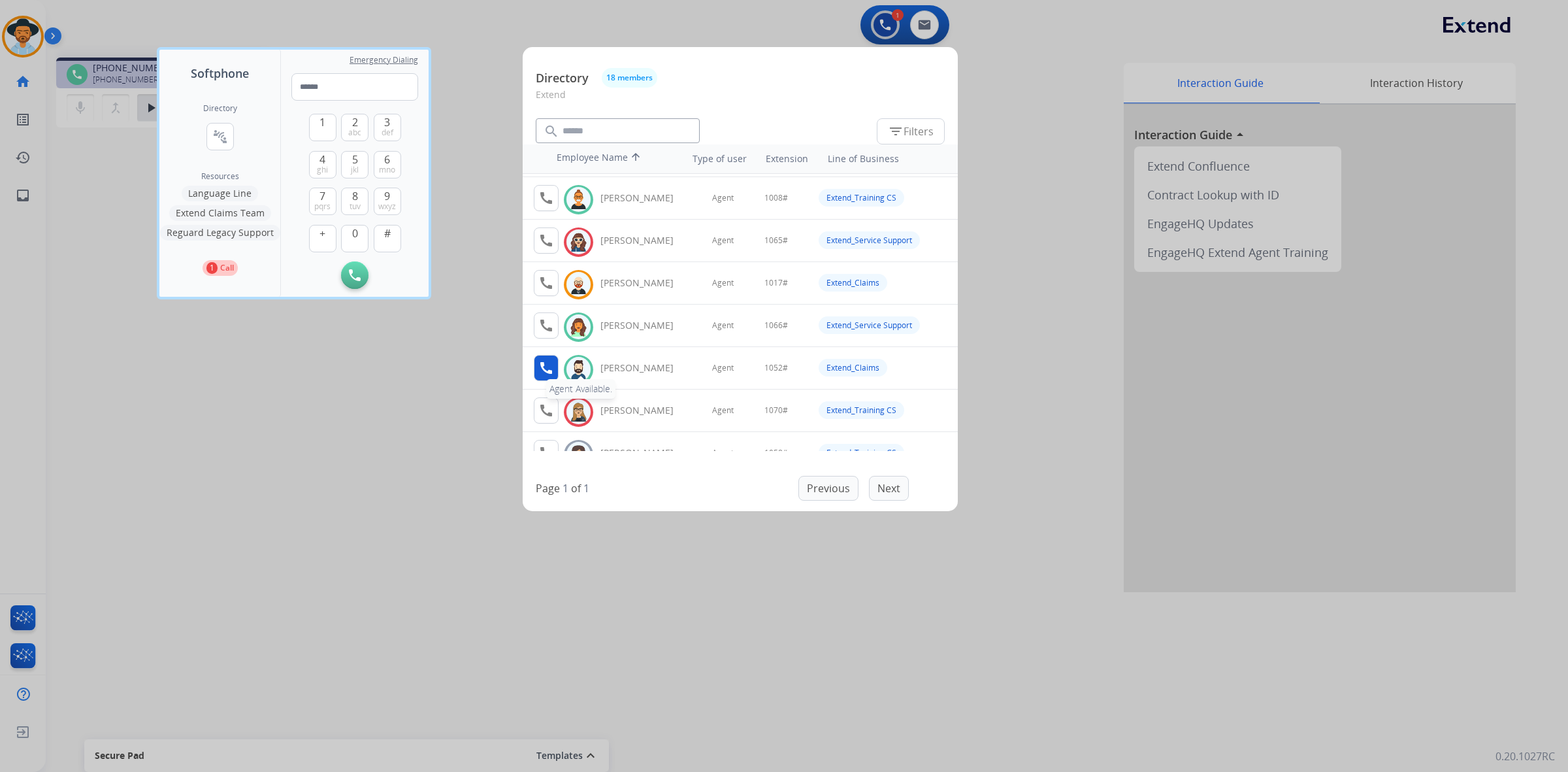
click at [543, 373] on mat-icon "call" at bounding box center [546, 368] width 15 height 15
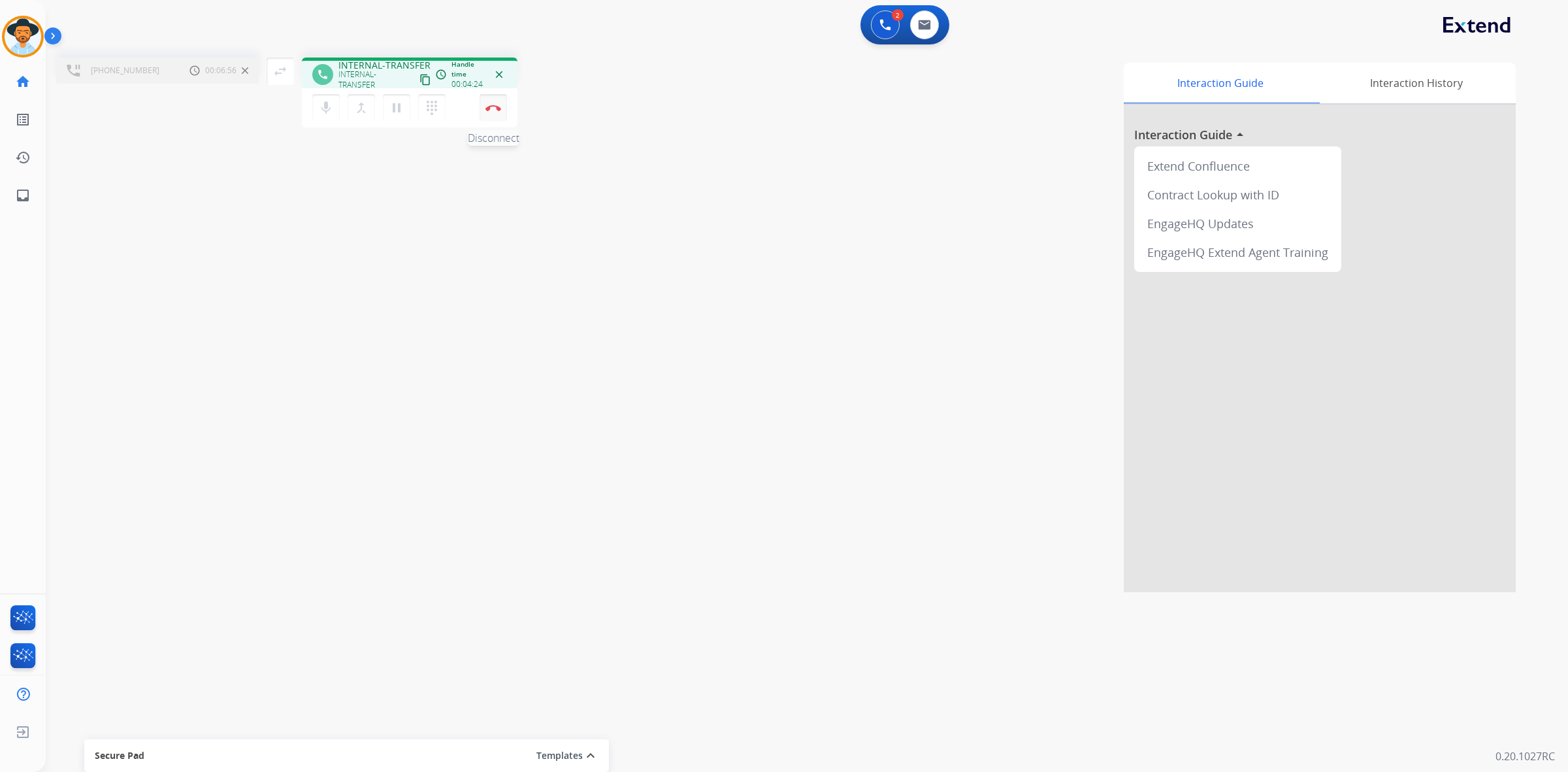
click at [501, 112] on button "Disconnect" at bounding box center [493, 108] width 28 height 28
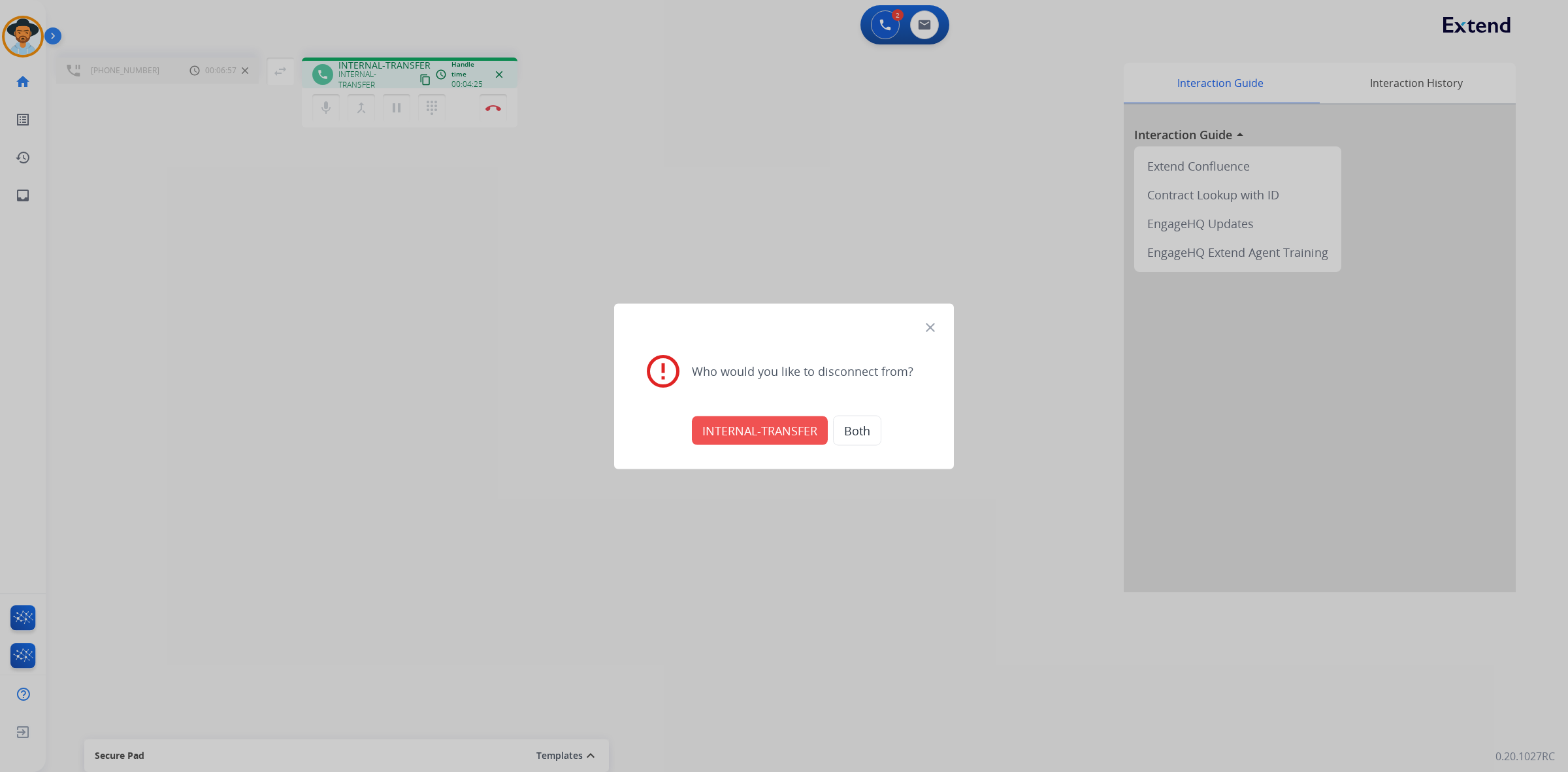
click at [759, 428] on button "INTERNAL-TRANSFER" at bounding box center [759, 429] width 136 height 28
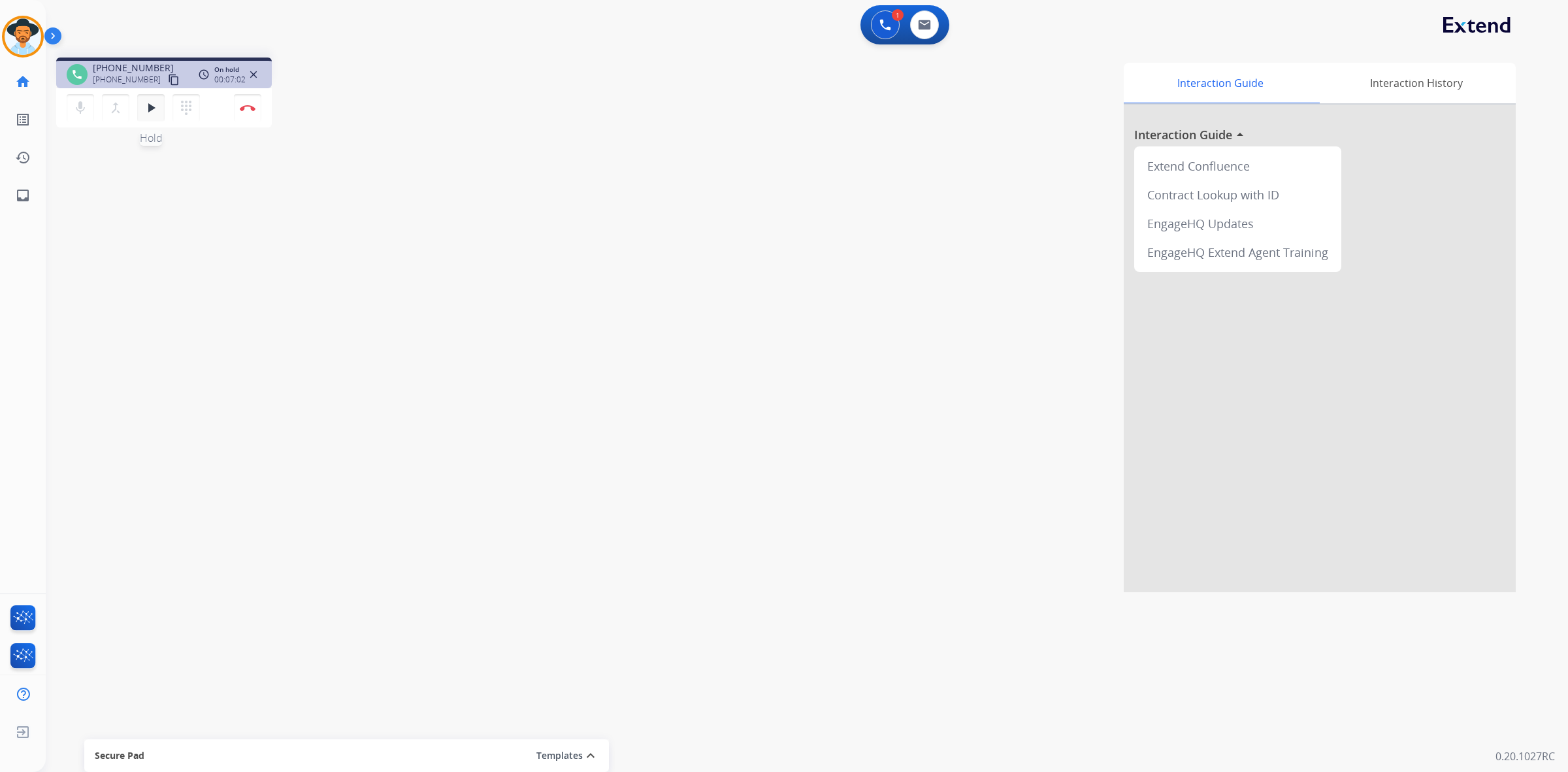
drag, startPoint x: 1546, startPoint y: 210, endPoint x: 149, endPoint y: 96, distance: 1401.6
click at [149, 96] on button "play_arrow Hold" at bounding box center [151, 108] width 28 height 28
click at [243, 105] on img at bounding box center [248, 108] width 15 height 6
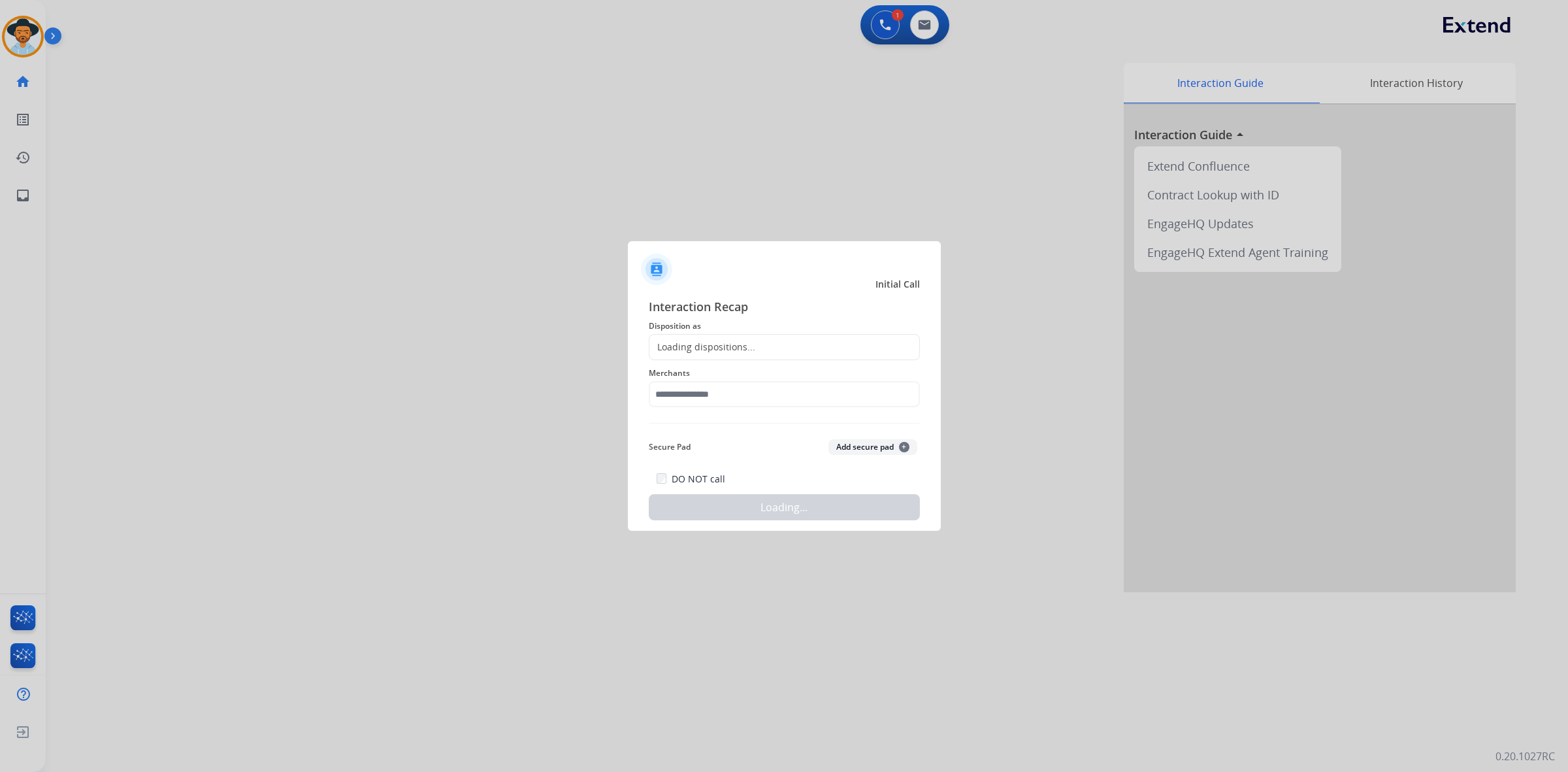
click at [772, 351] on div "Loading dispositions..." at bounding box center [784, 347] width 271 height 26
click at [765, 346] on div "Loading dispositions..." at bounding box center [784, 347] width 271 height 26
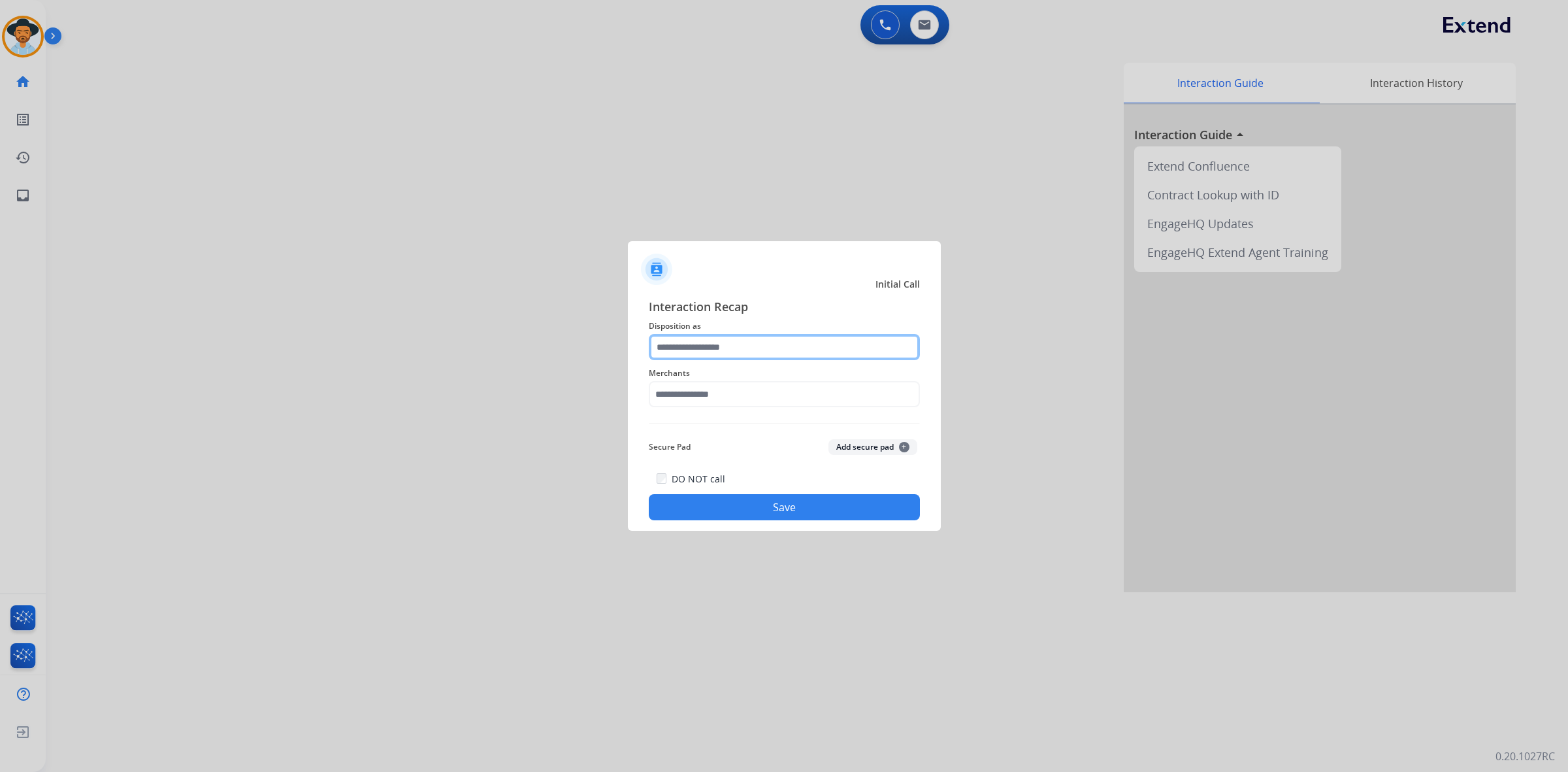
click at [690, 355] on input "text" at bounding box center [784, 347] width 271 height 26
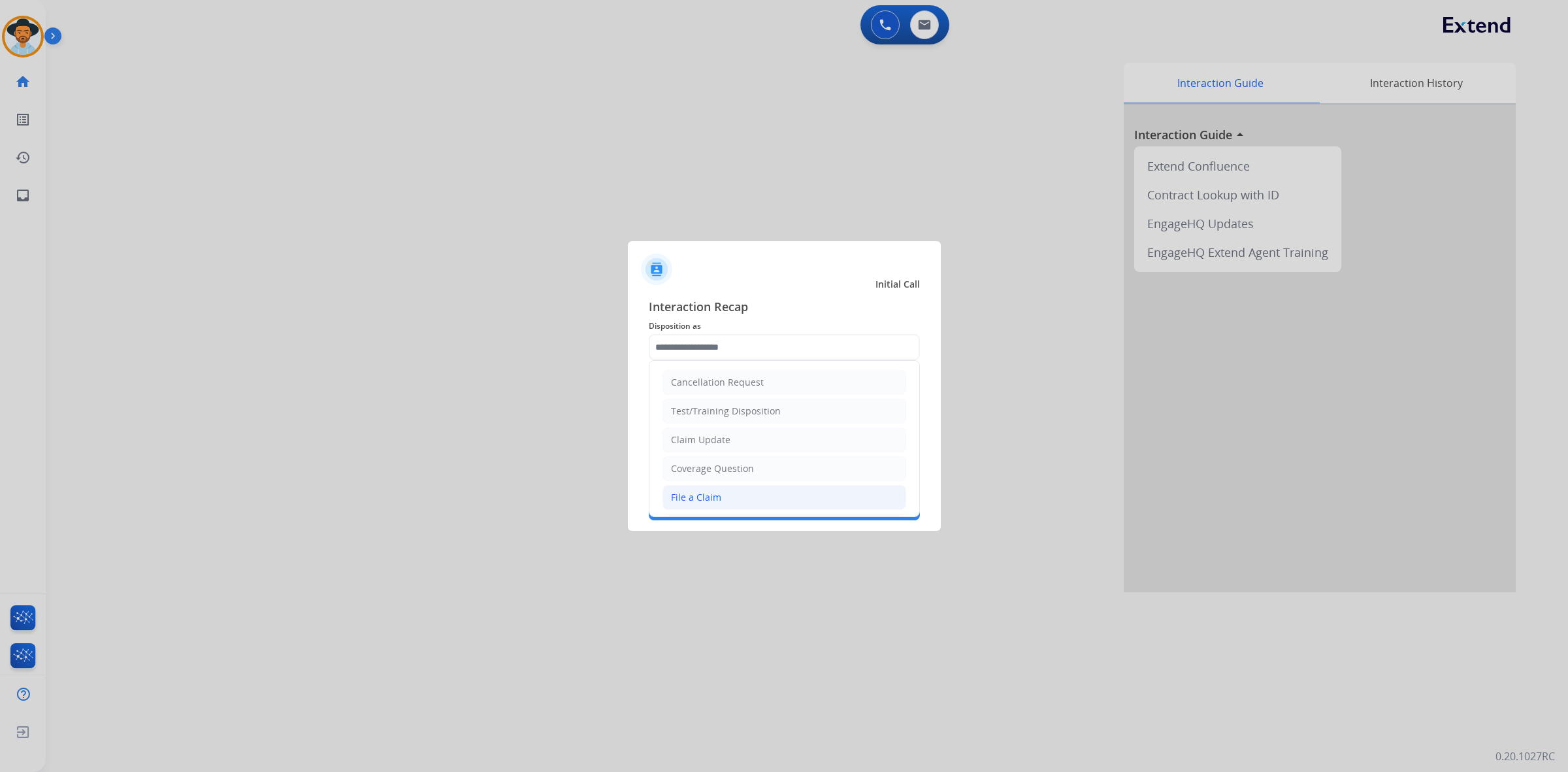
click at [733, 489] on li "File a Claim" at bounding box center [784, 497] width 244 height 25
type input "**********"
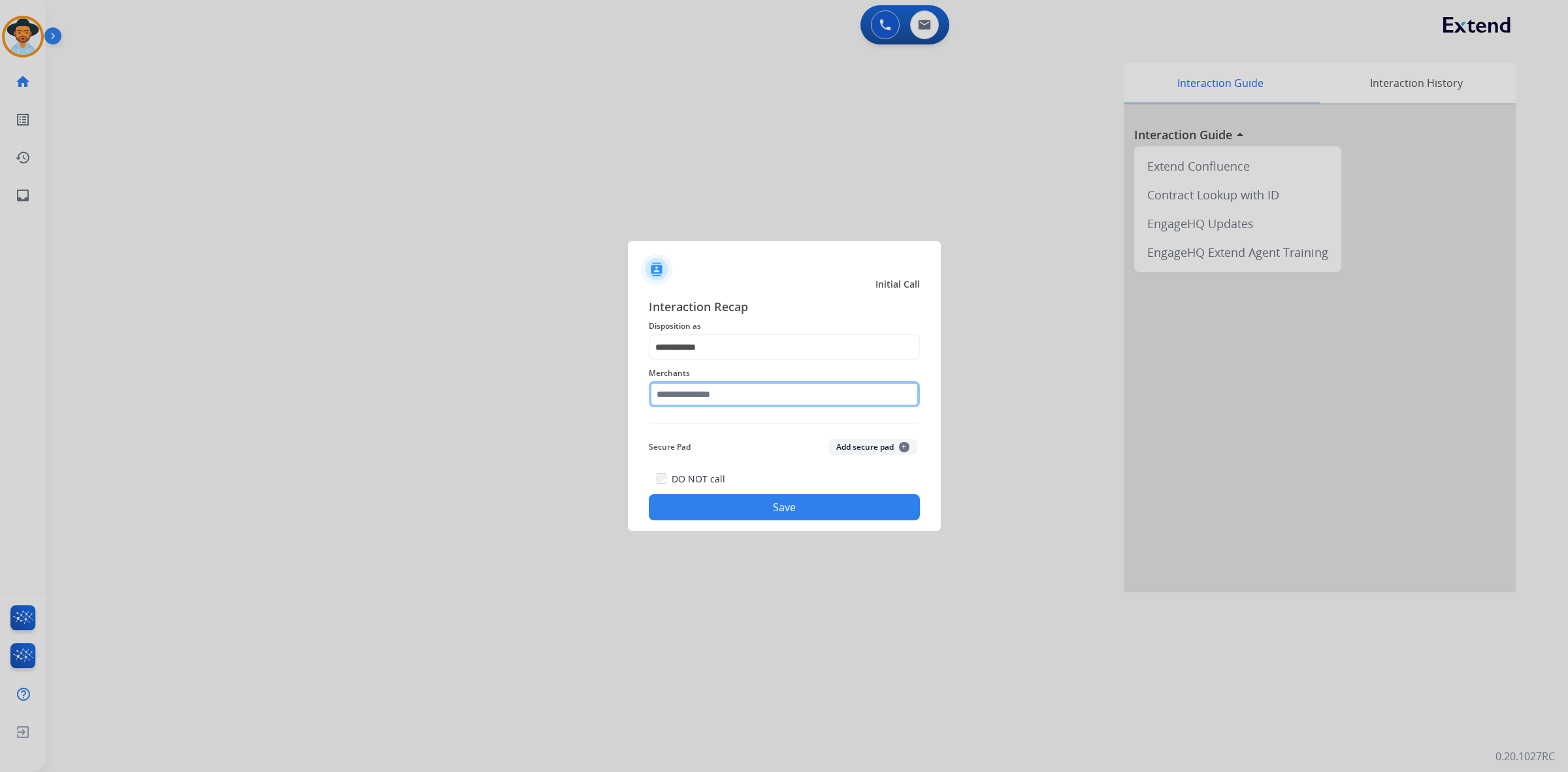
click at [721, 392] on input "text" at bounding box center [784, 394] width 271 height 26
click at [742, 433] on li "Eq3 [GEOGRAPHIC_DATA]" at bounding box center [787, 431] width 249 height 25
type input "**********"
click at [742, 433] on div "**********" at bounding box center [784, 409] width 271 height 223
click at [759, 500] on button "Save" at bounding box center [784, 507] width 271 height 26
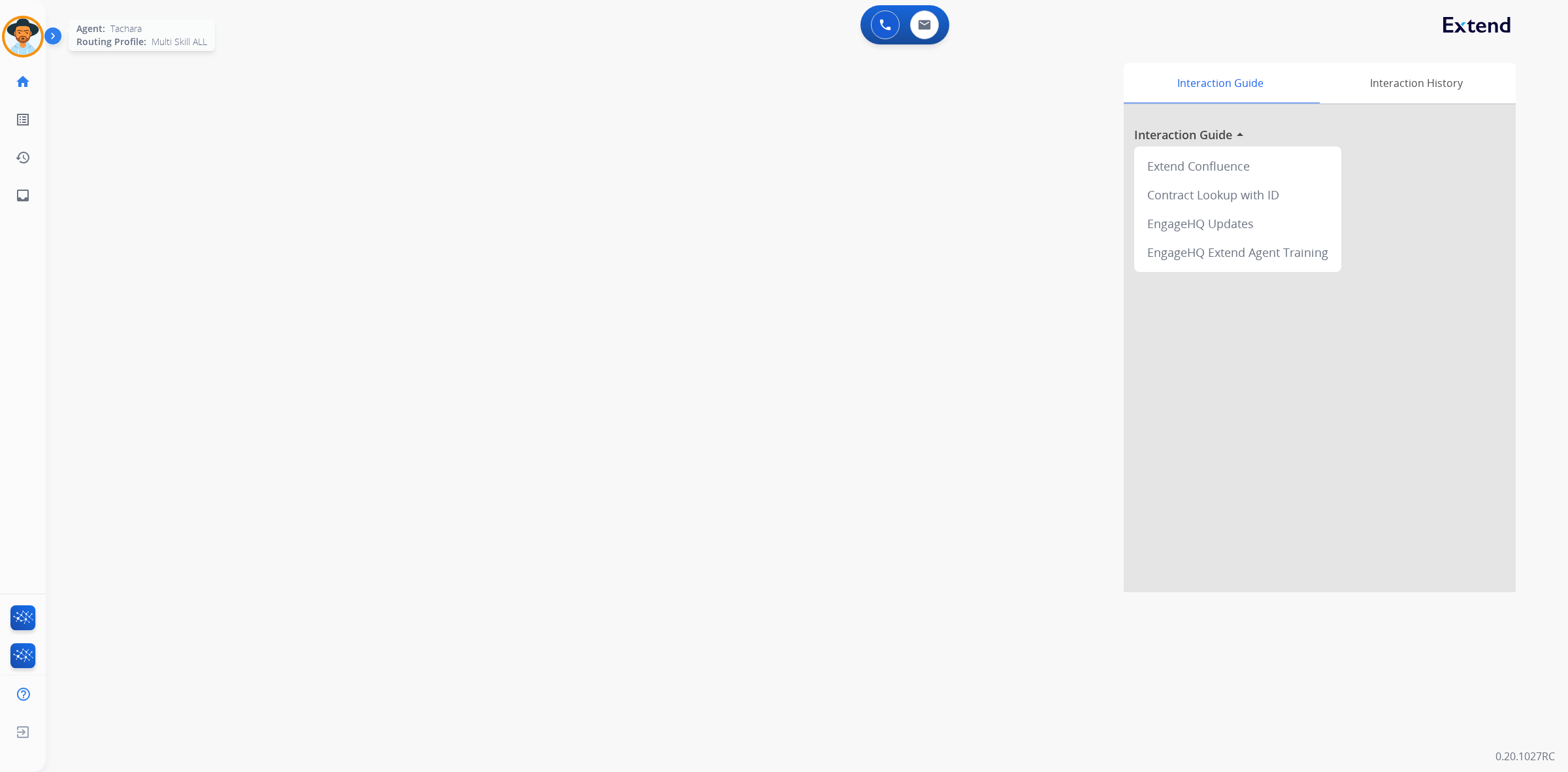
click at [29, 37] on img at bounding box center [23, 37] width 37 height 37
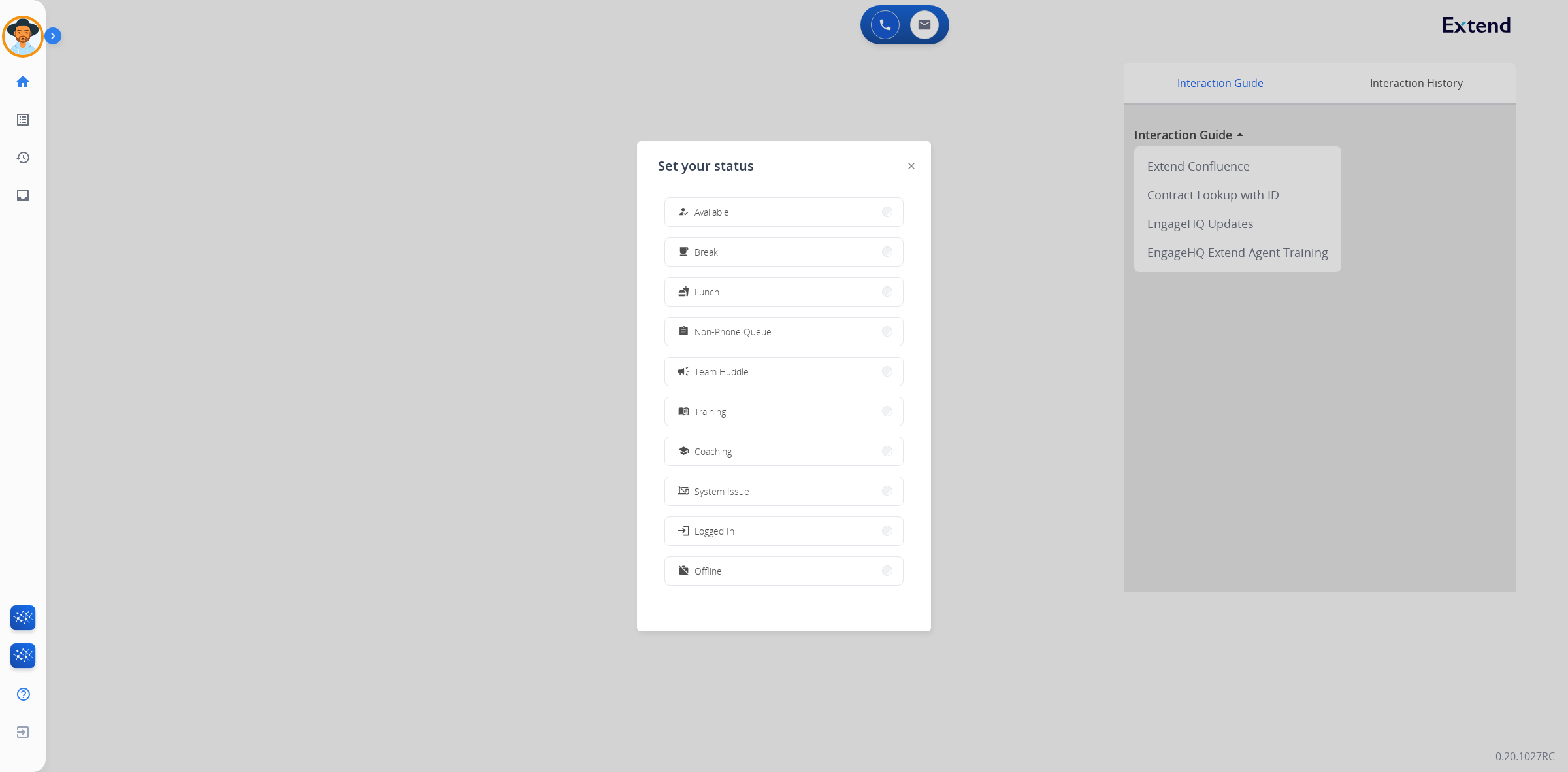
click at [729, 338] on div "assignment Non-Phone Queue" at bounding box center [723, 331] width 96 height 15
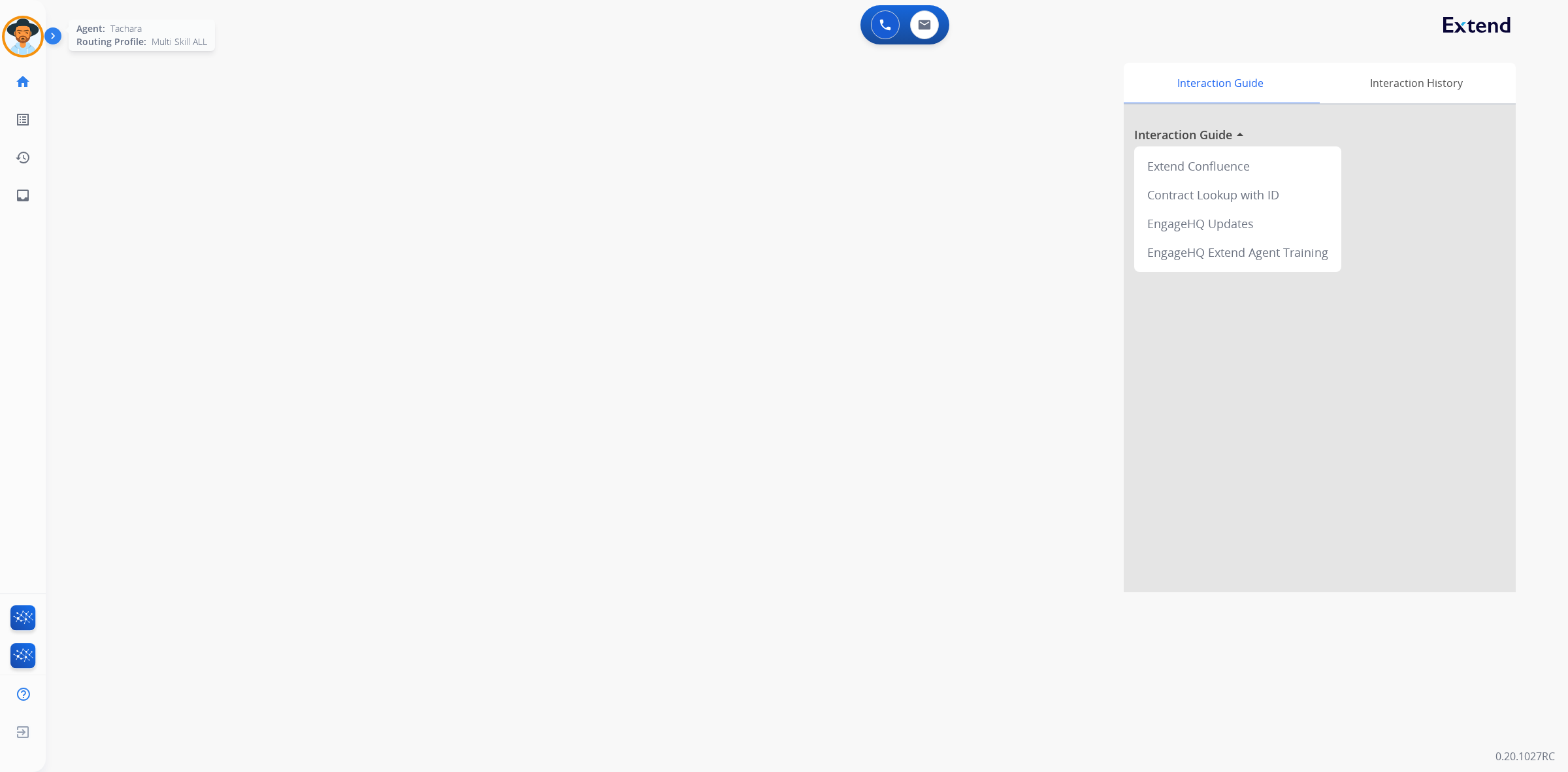
drag, startPoint x: 20, startPoint y: 56, endPoint x: 17, endPoint y: 23, distance: 33.1
click at [18, 28] on div at bounding box center [23, 36] width 42 height 42
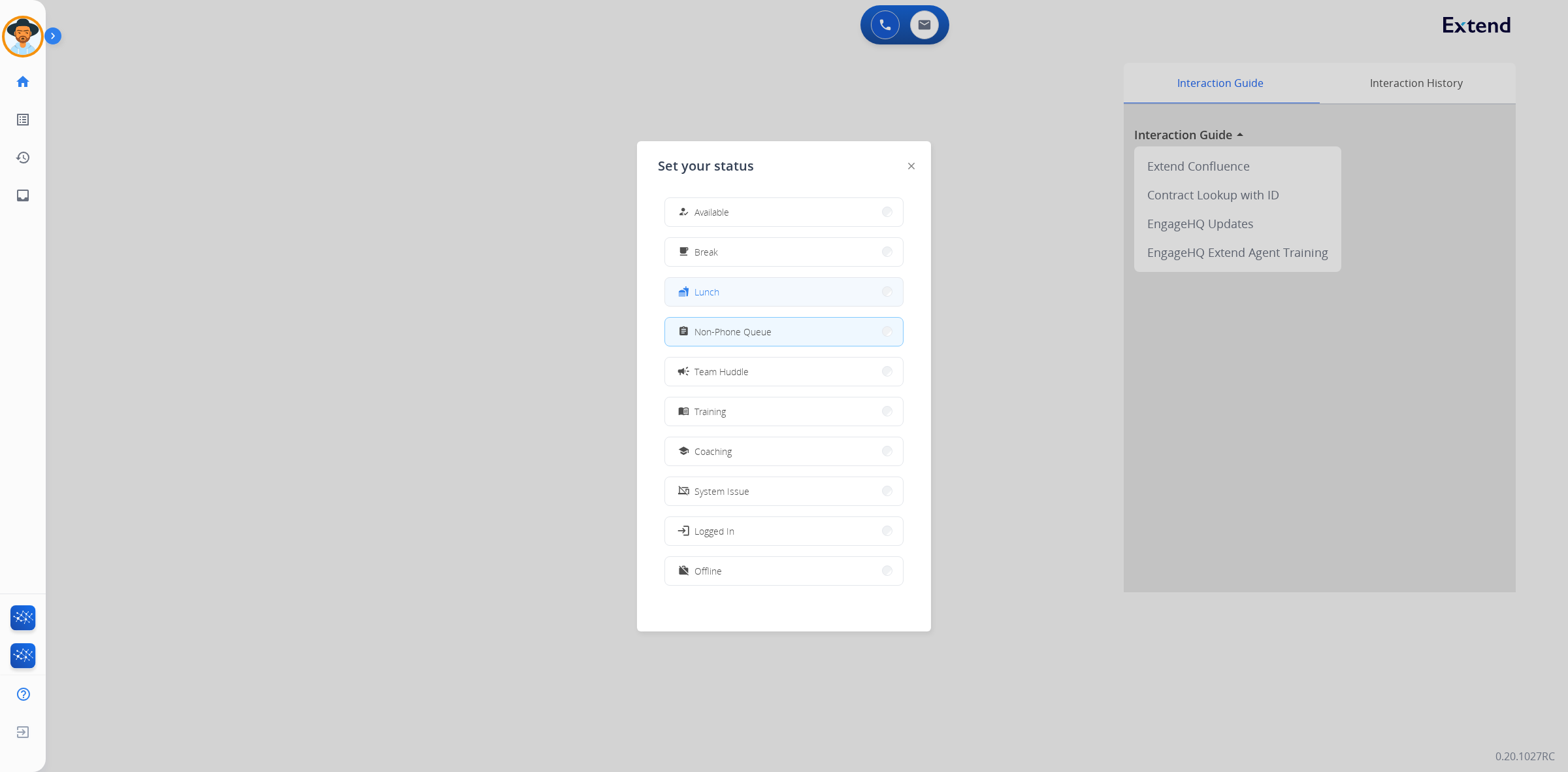
click at [716, 288] on span "Lunch" at bounding box center [707, 292] width 25 height 14
